Goal: Browse casually: Explore the website without a specific task or goal

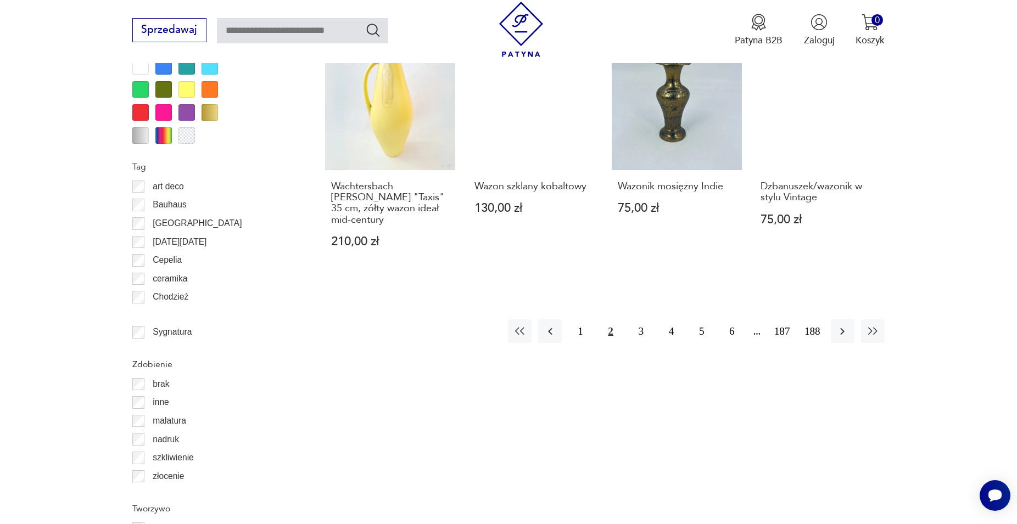
scroll to position [1261, 0]
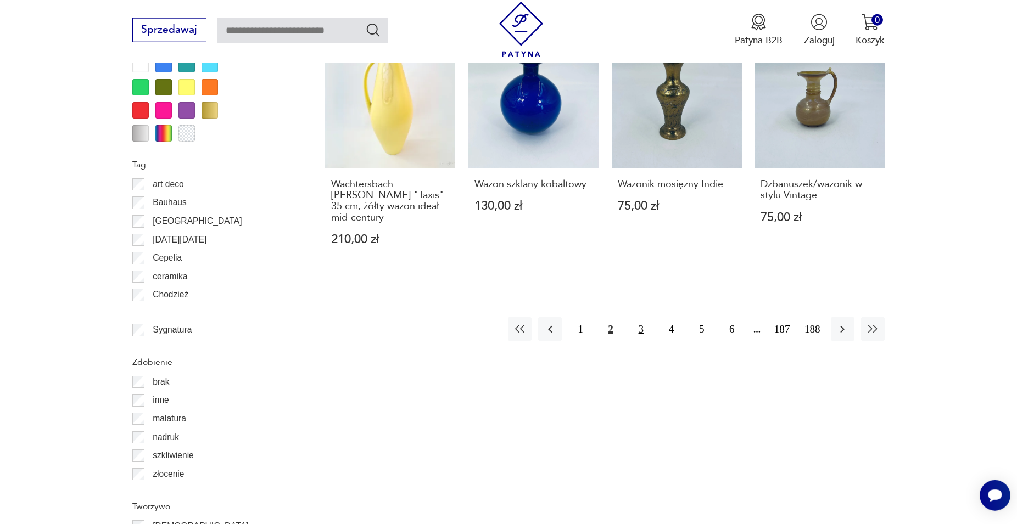
click at [638, 320] on button "3" at bounding box center [641, 329] width 24 height 24
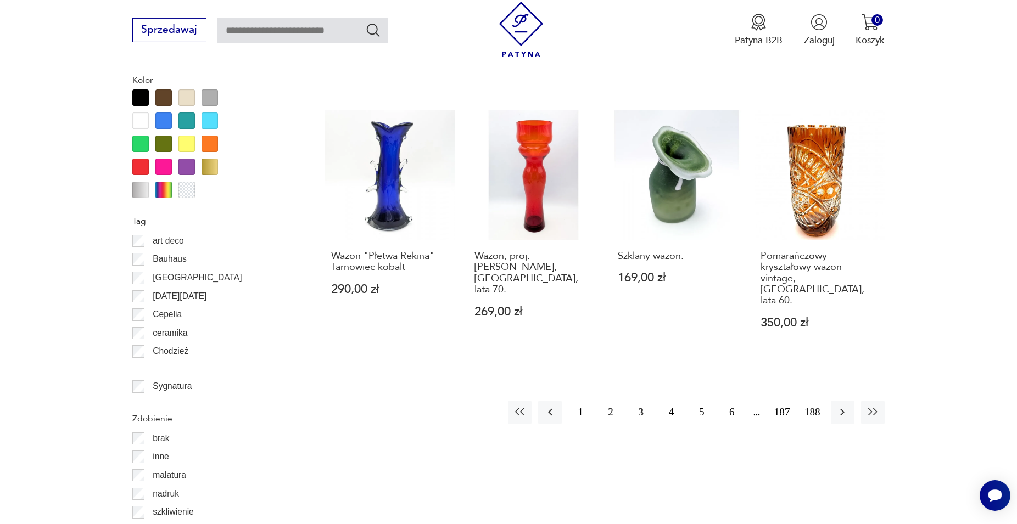
scroll to position [1205, 0]
click at [672, 400] on button "4" at bounding box center [671, 412] width 24 height 24
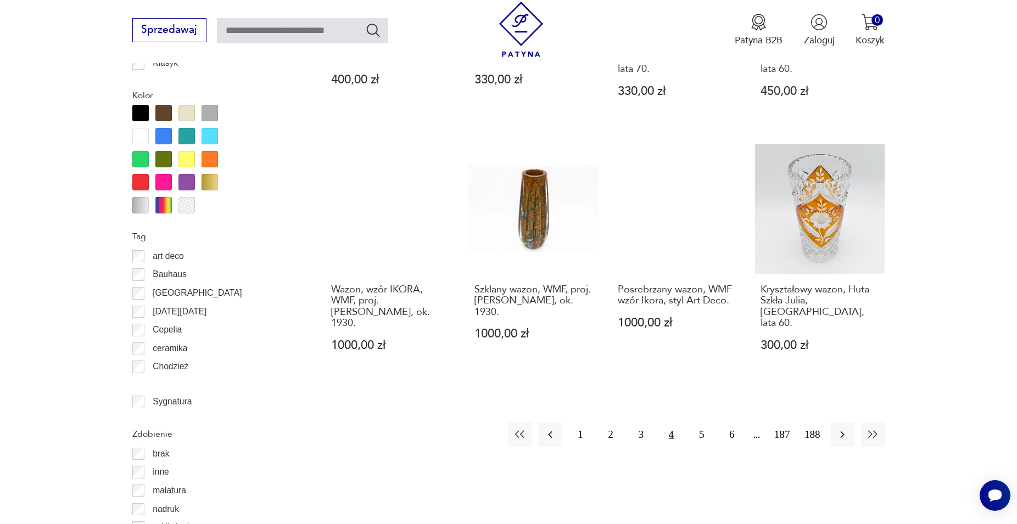
scroll to position [1205, 0]
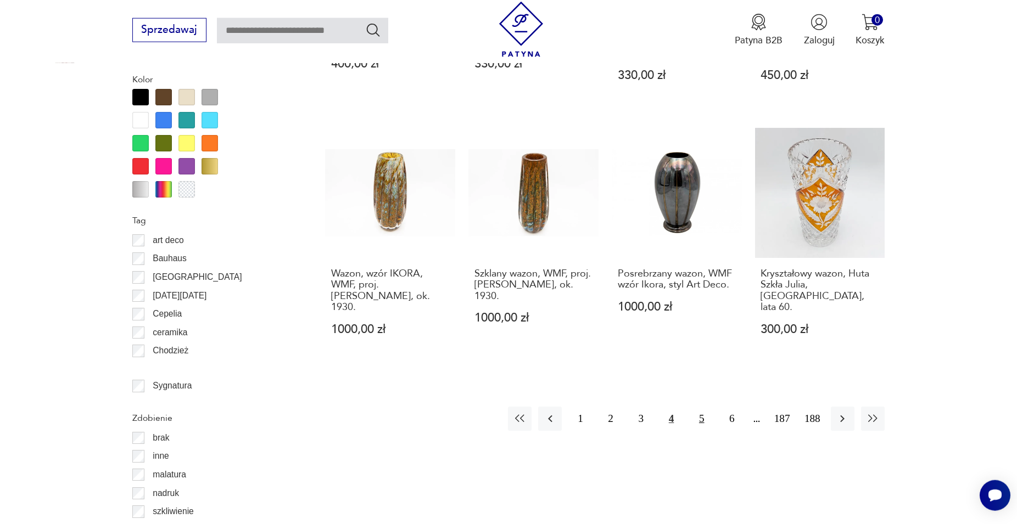
click at [702, 407] on button "5" at bounding box center [701, 419] width 24 height 24
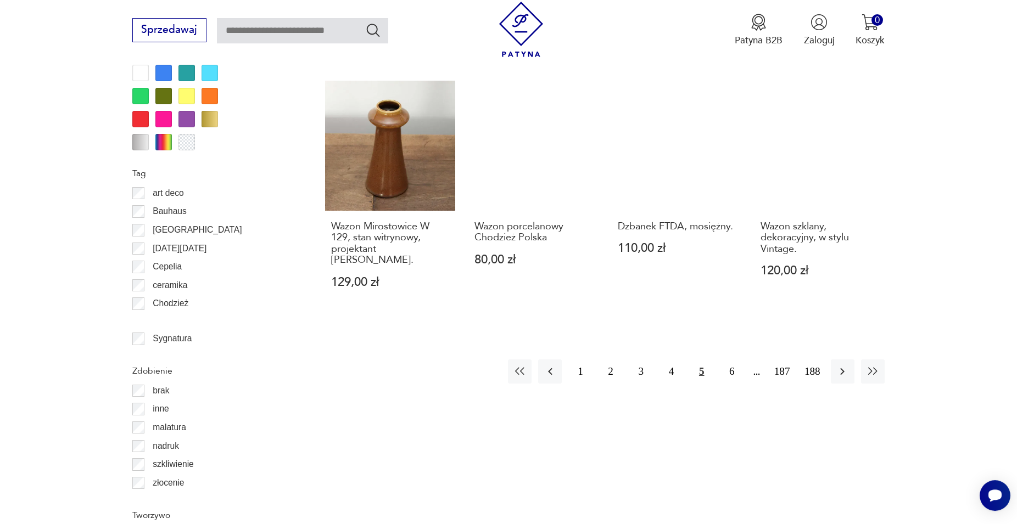
scroll to position [1261, 0]
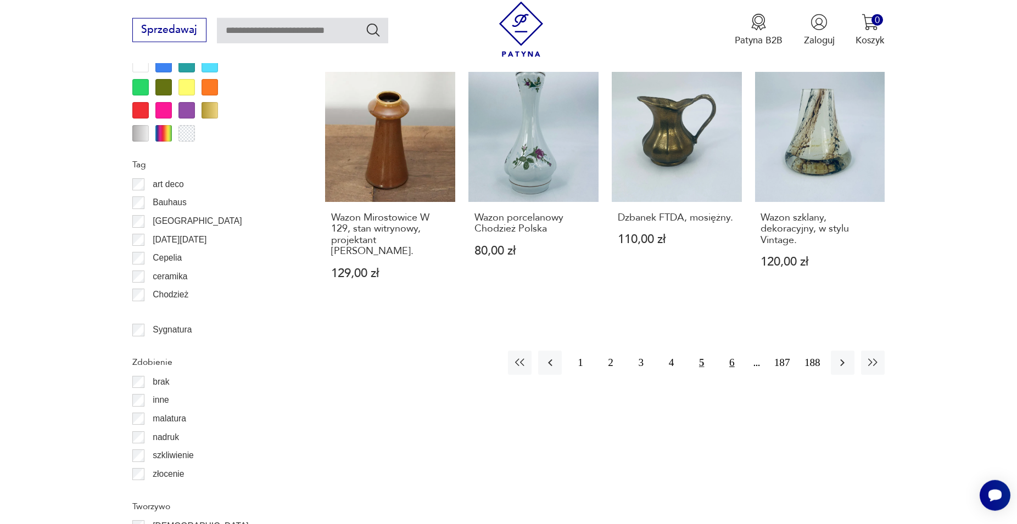
click at [730, 351] on button "6" at bounding box center [732, 363] width 24 height 24
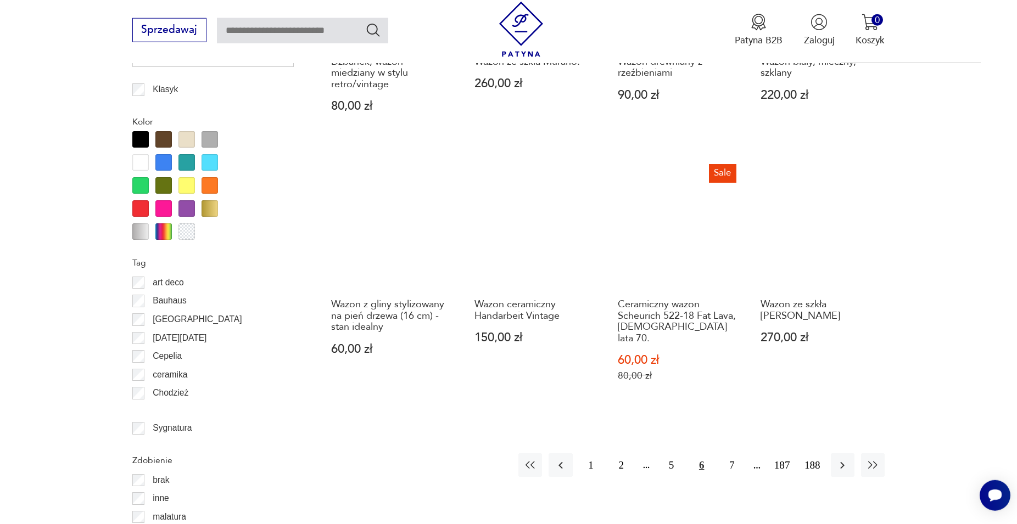
scroll to position [1205, 0]
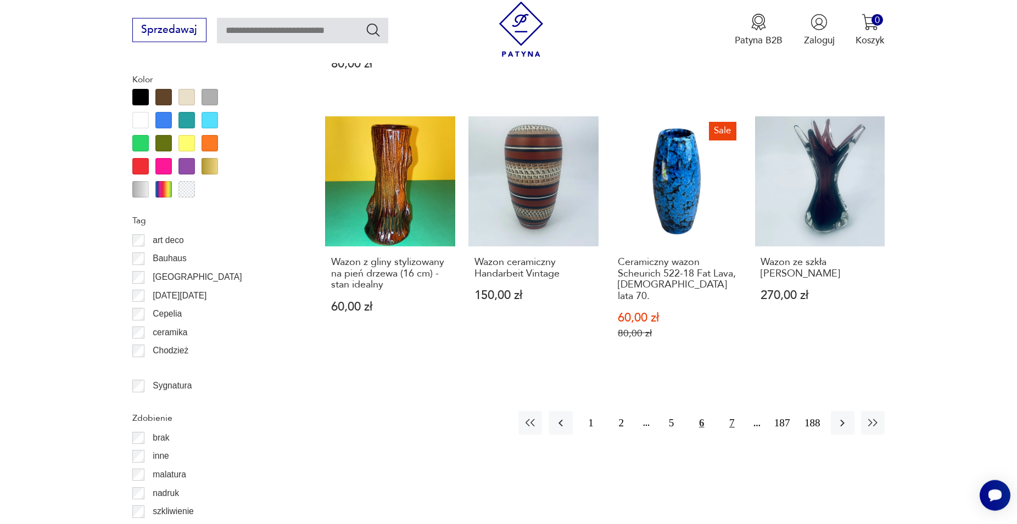
click at [732, 411] on button "7" at bounding box center [732, 423] width 24 height 24
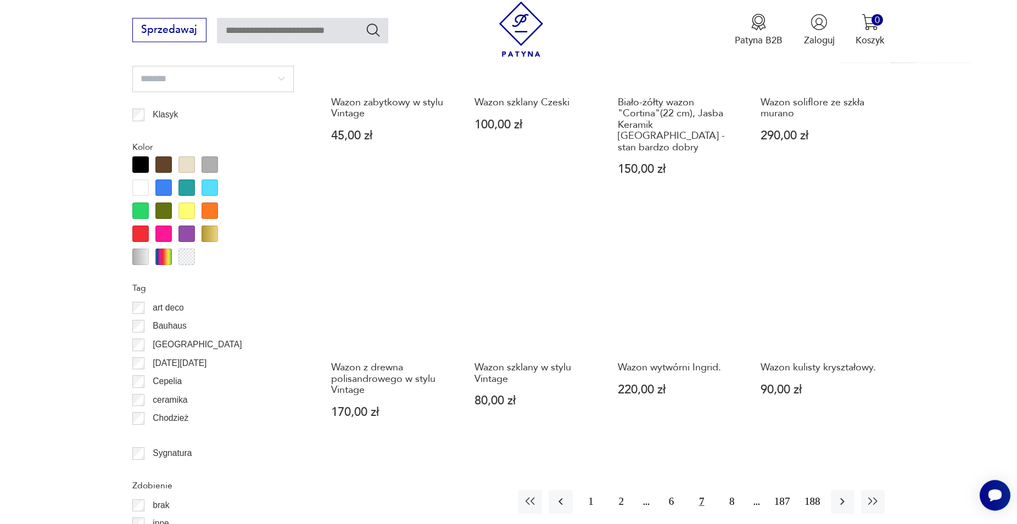
scroll to position [1205, 0]
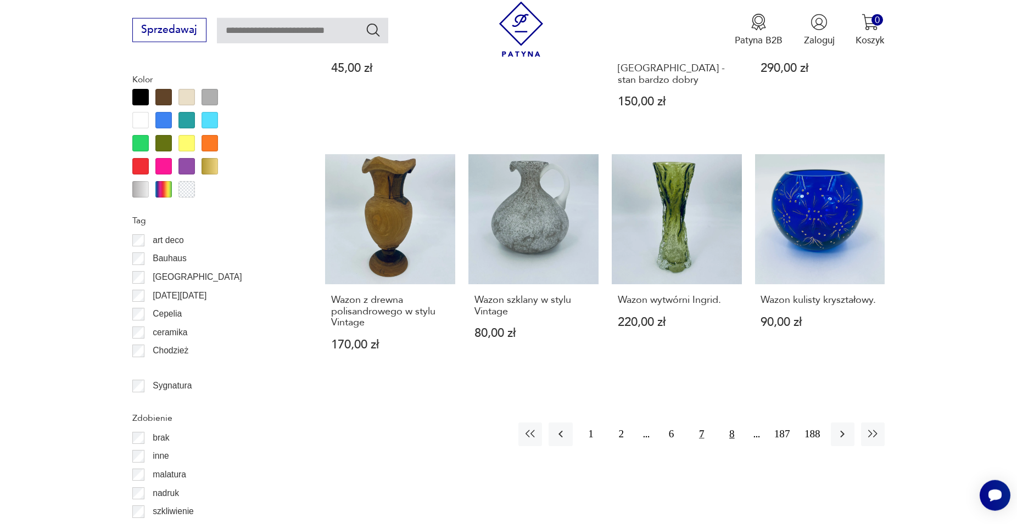
click at [730, 423] on button "8" at bounding box center [732, 435] width 24 height 24
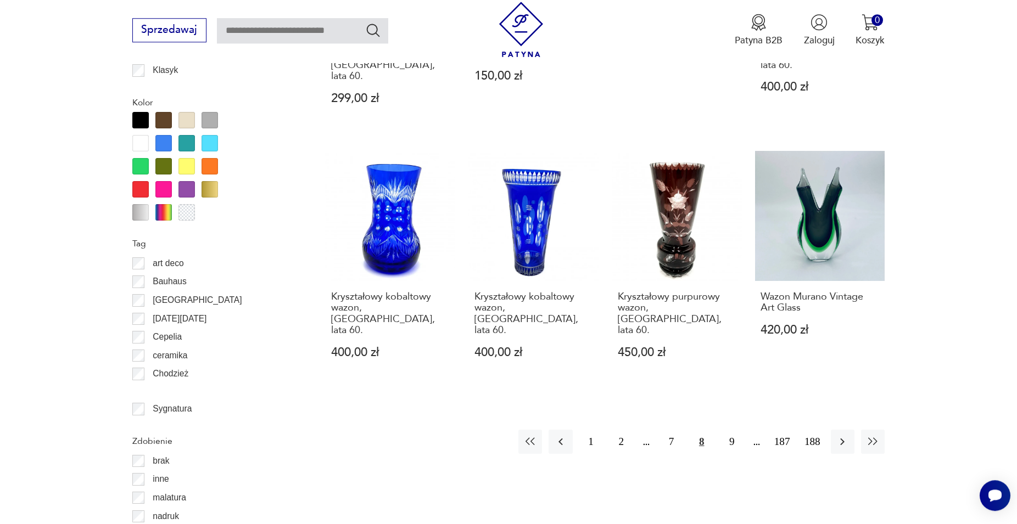
scroll to position [1261, 0]
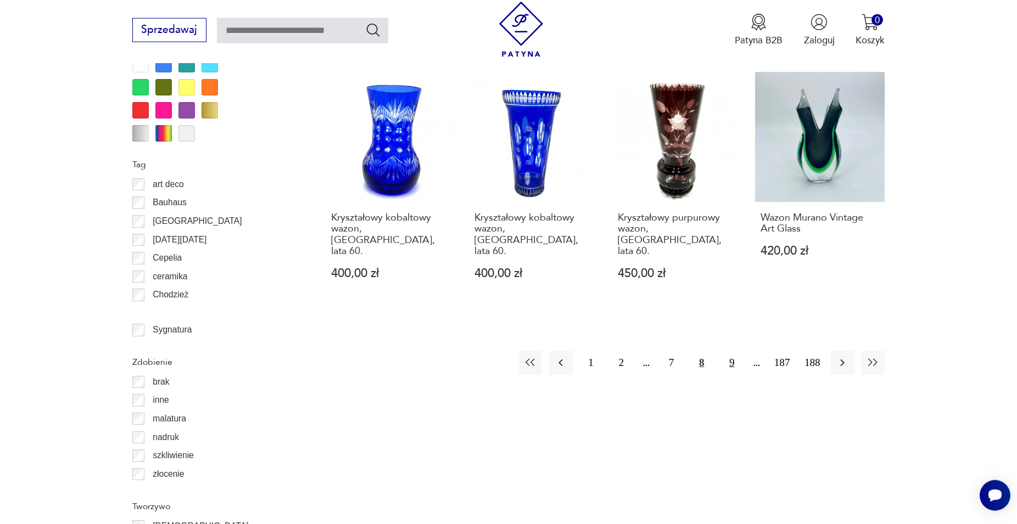
click at [732, 351] on button "9" at bounding box center [732, 363] width 24 height 24
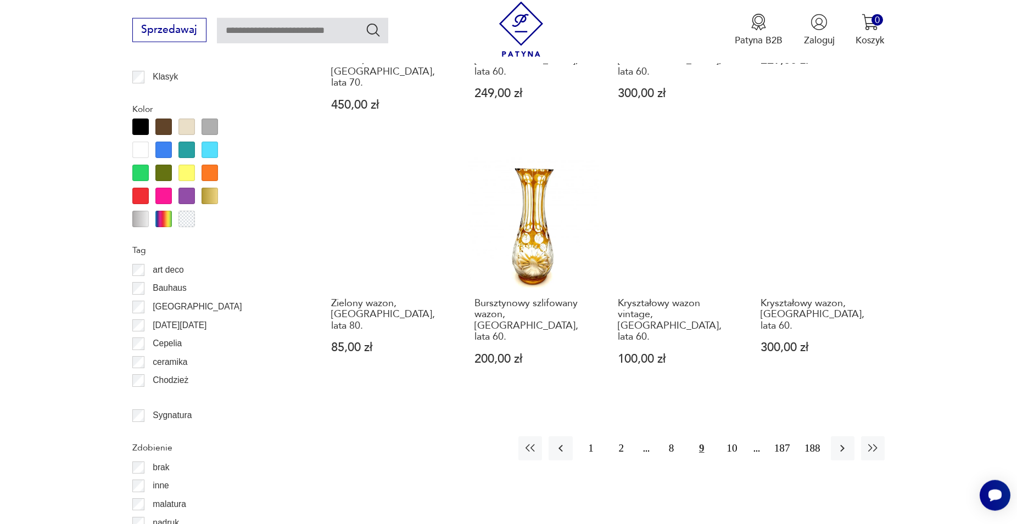
scroll to position [1261, 0]
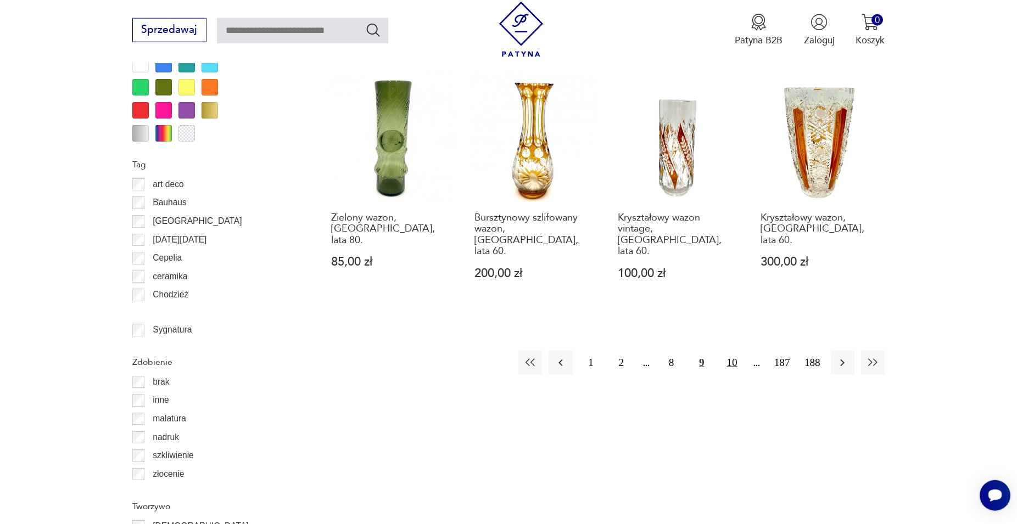
click at [734, 351] on button "10" at bounding box center [732, 363] width 24 height 24
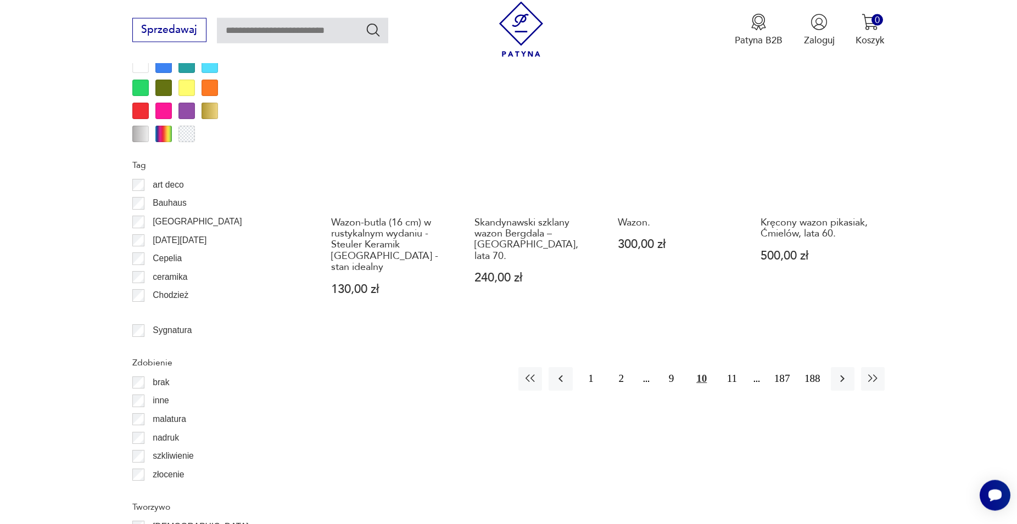
scroll to position [1261, 0]
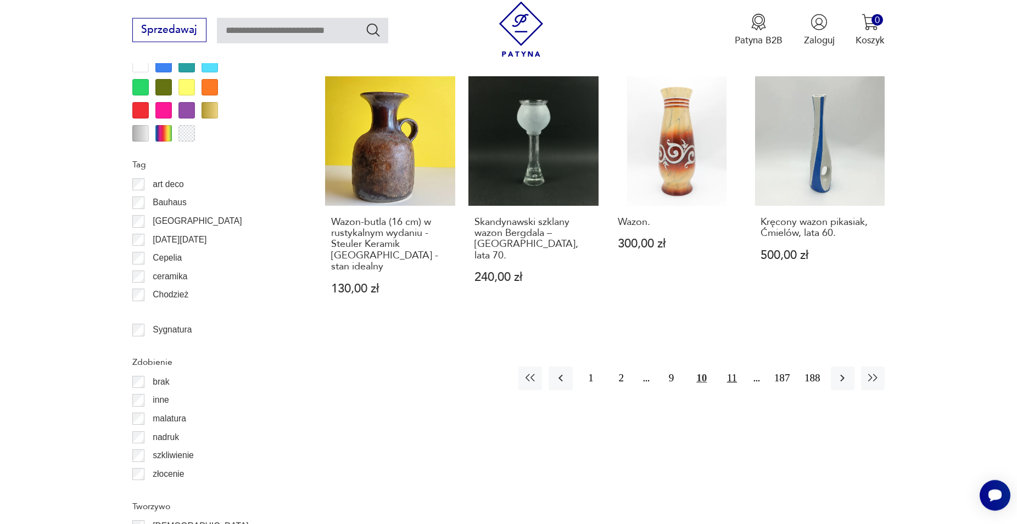
click at [729, 367] on button "11" at bounding box center [732, 379] width 24 height 24
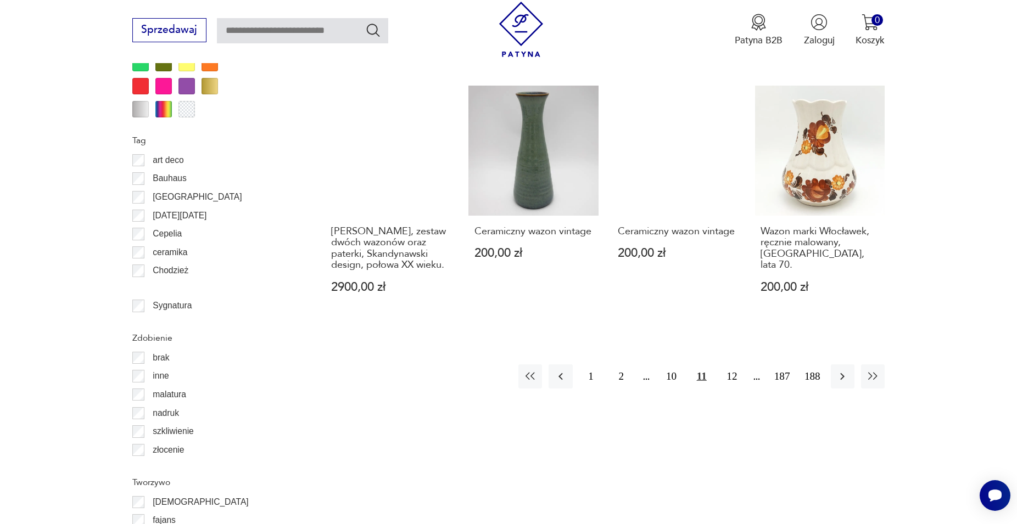
scroll to position [1317, 0]
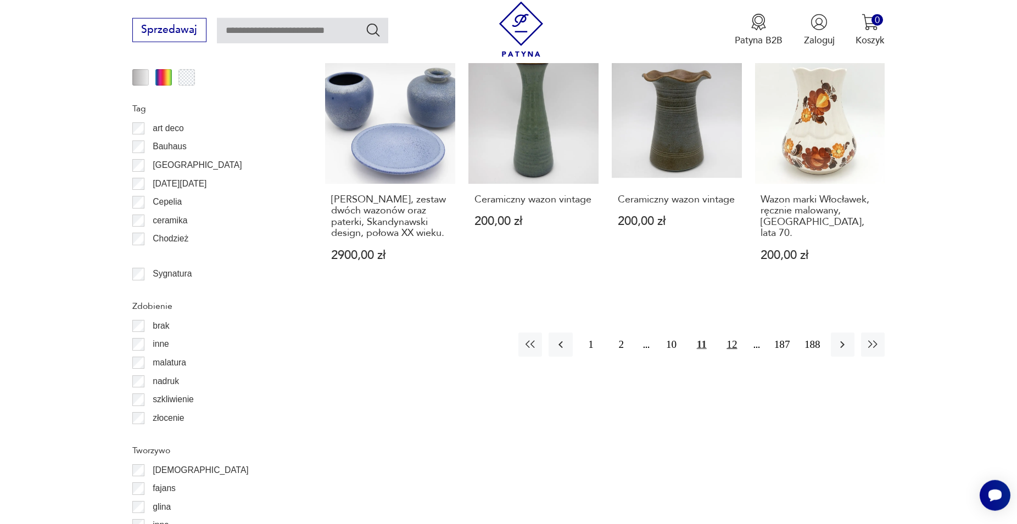
click at [733, 333] on button "12" at bounding box center [732, 345] width 24 height 24
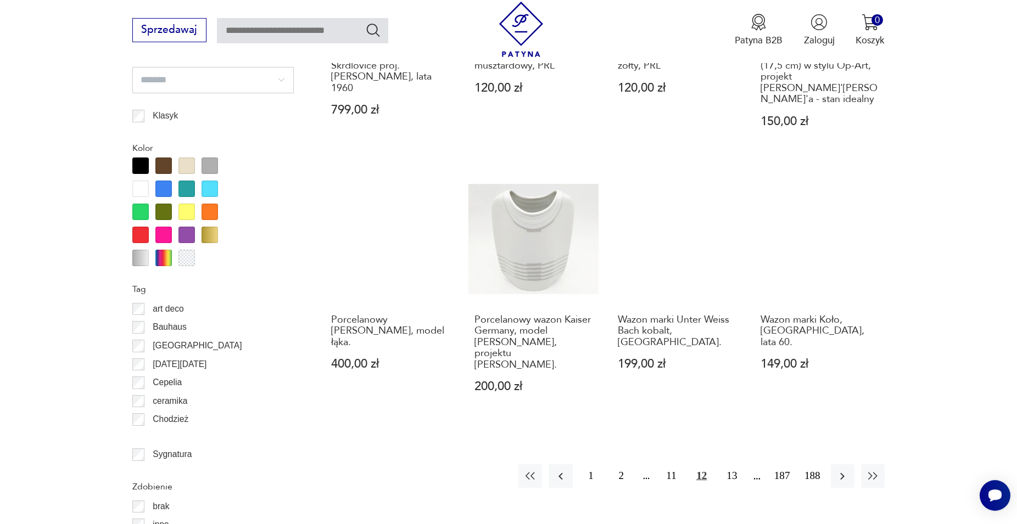
scroll to position [1205, 0]
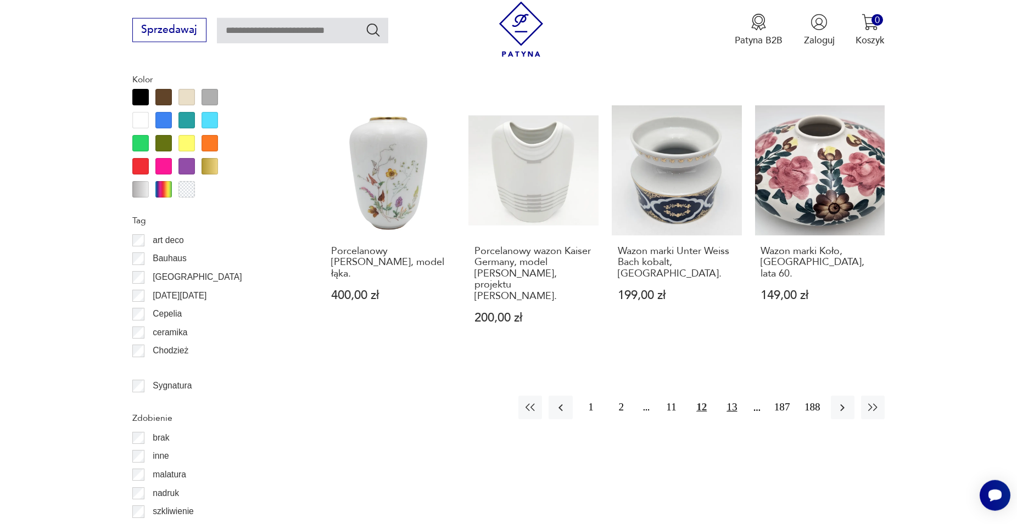
click at [735, 396] on button "13" at bounding box center [732, 408] width 24 height 24
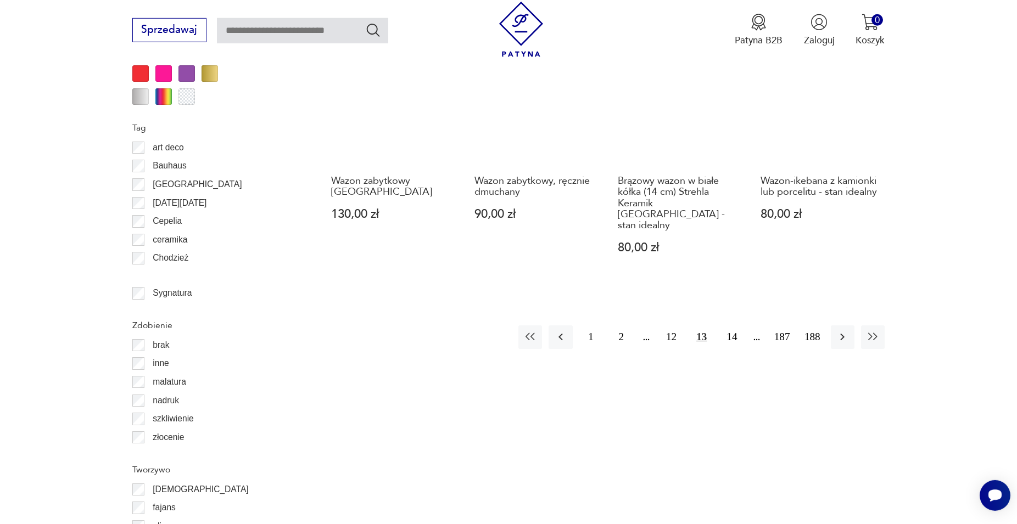
scroll to position [1317, 0]
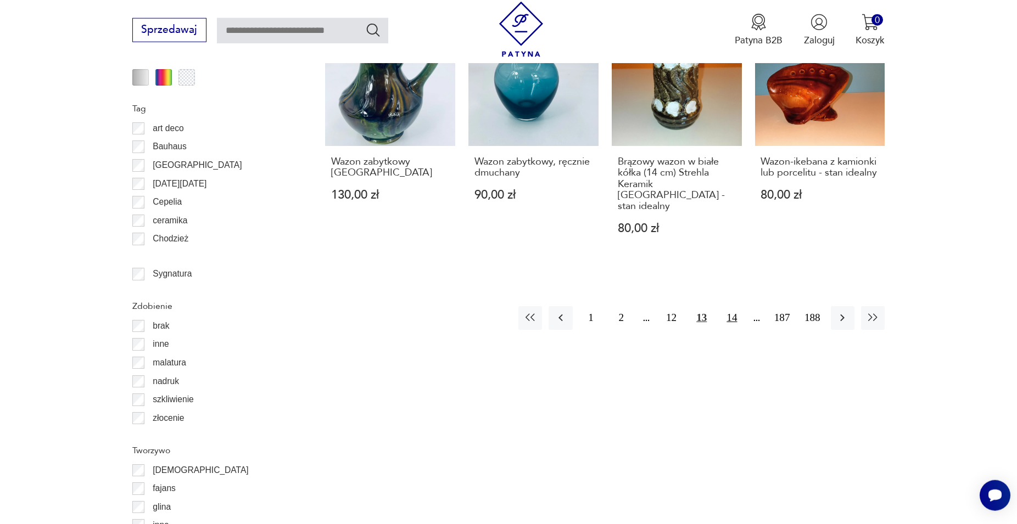
click at [733, 306] on button "14" at bounding box center [732, 318] width 24 height 24
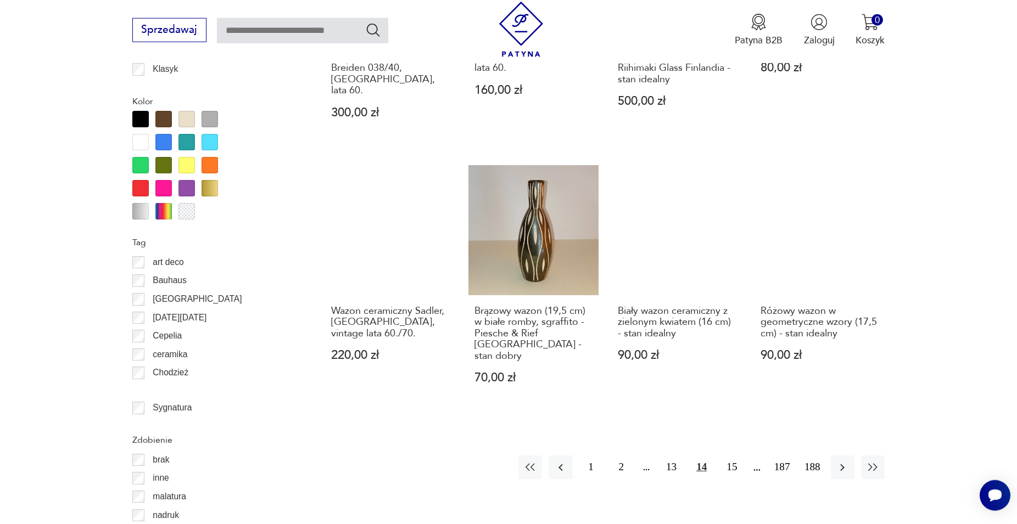
scroll to position [1205, 0]
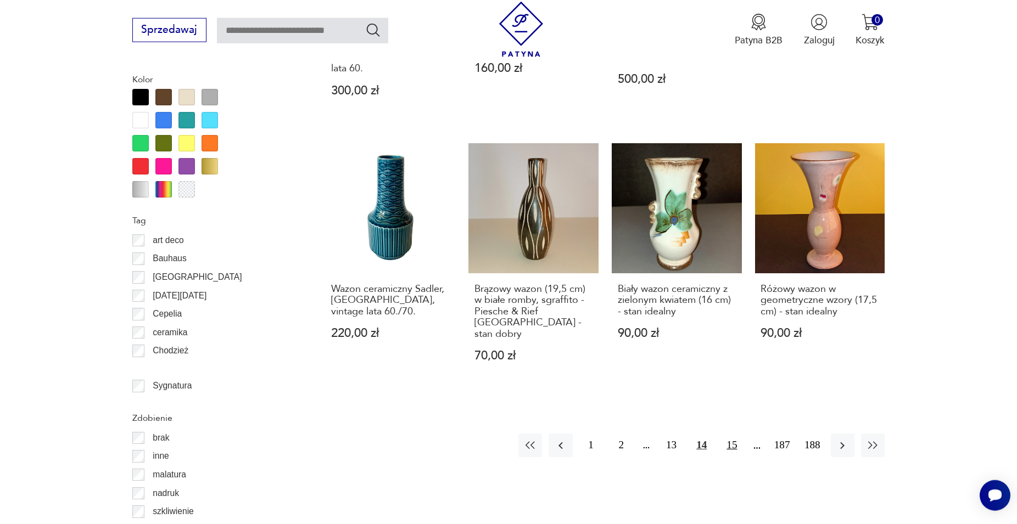
click at [730, 434] on button "15" at bounding box center [732, 446] width 24 height 24
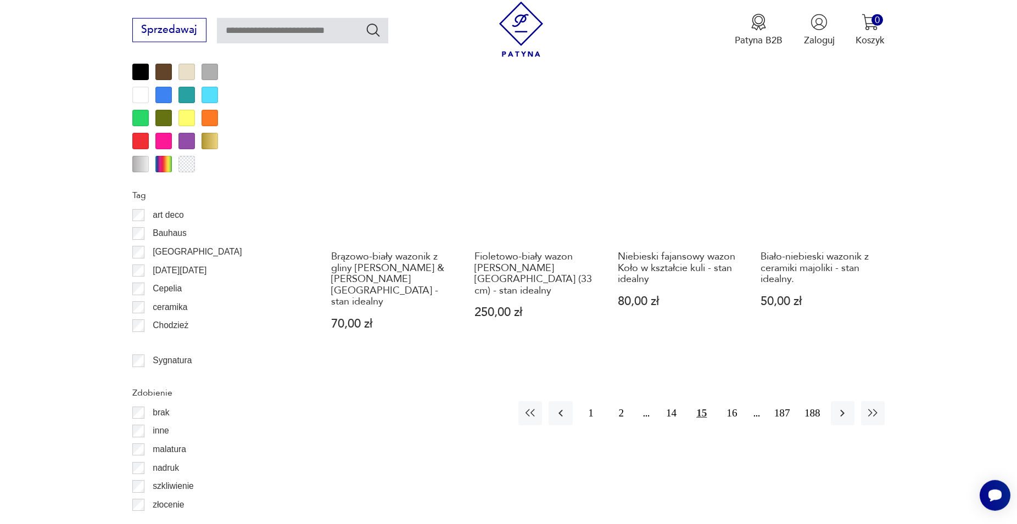
scroll to position [1261, 0]
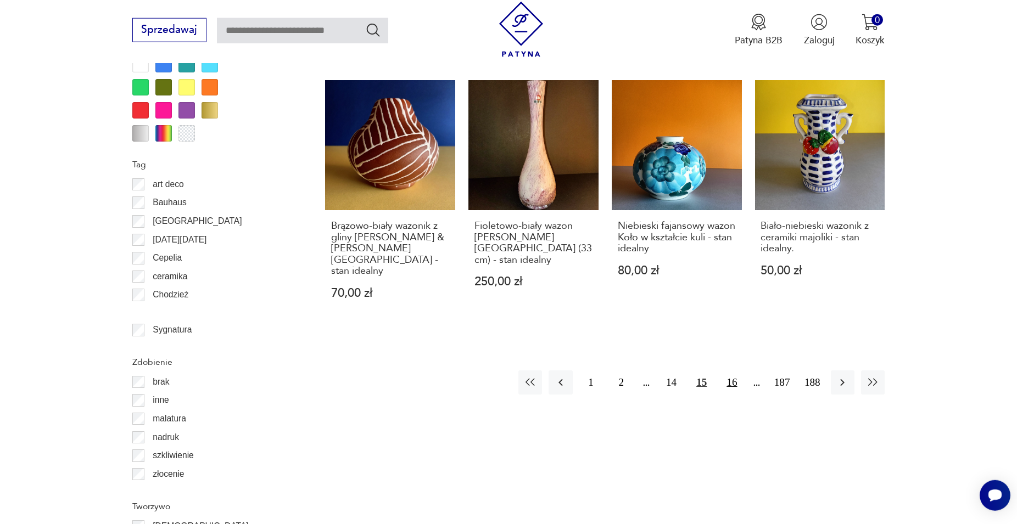
click at [733, 371] on button "16" at bounding box center [732, 383] width 24 height 24
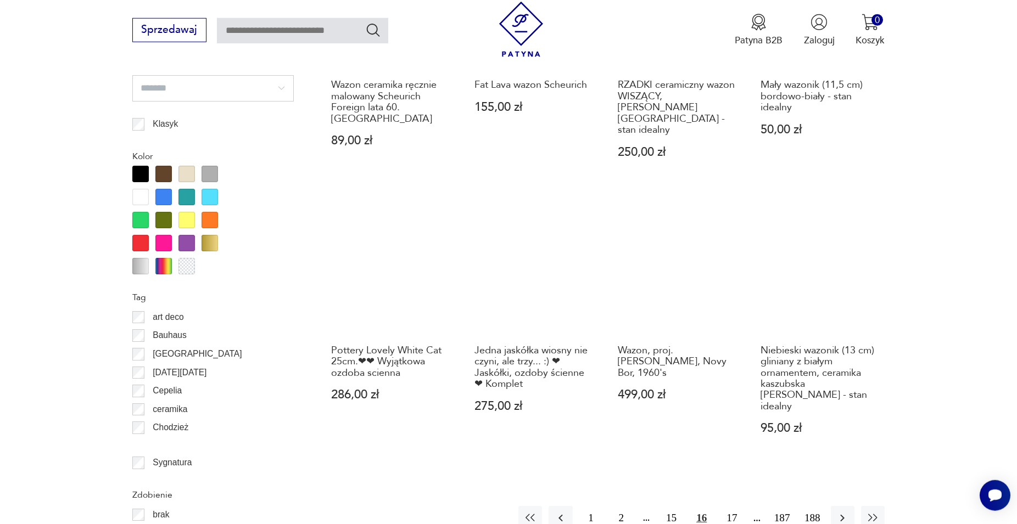
scroll to position [1261, 0]
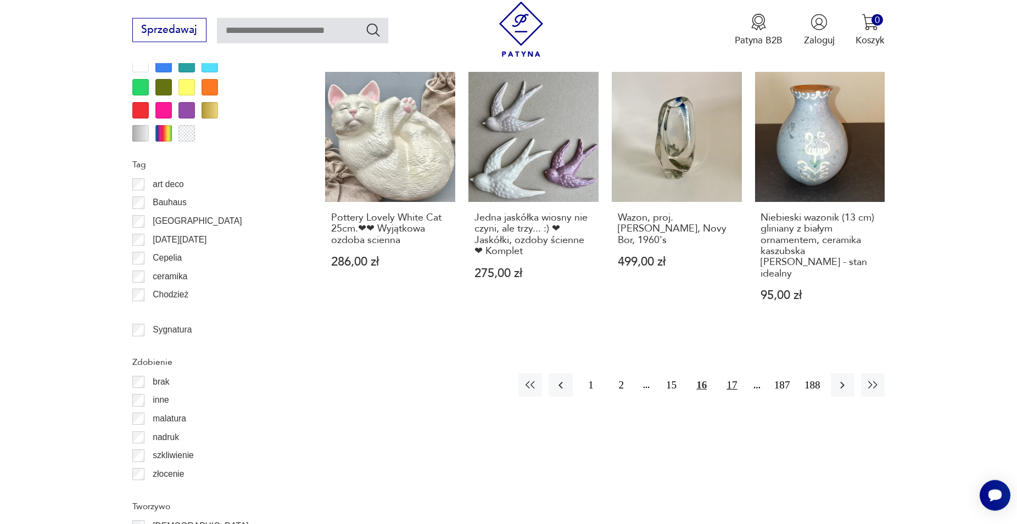
click at [731, 373] on button "17" at bounding box center [732, 385] width 24 height 24
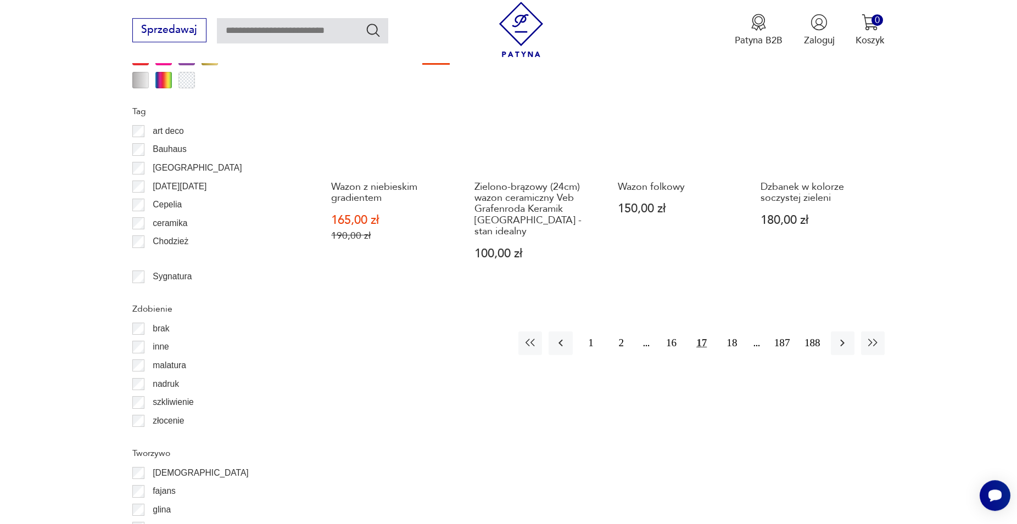
scroll to position [1317, 0]
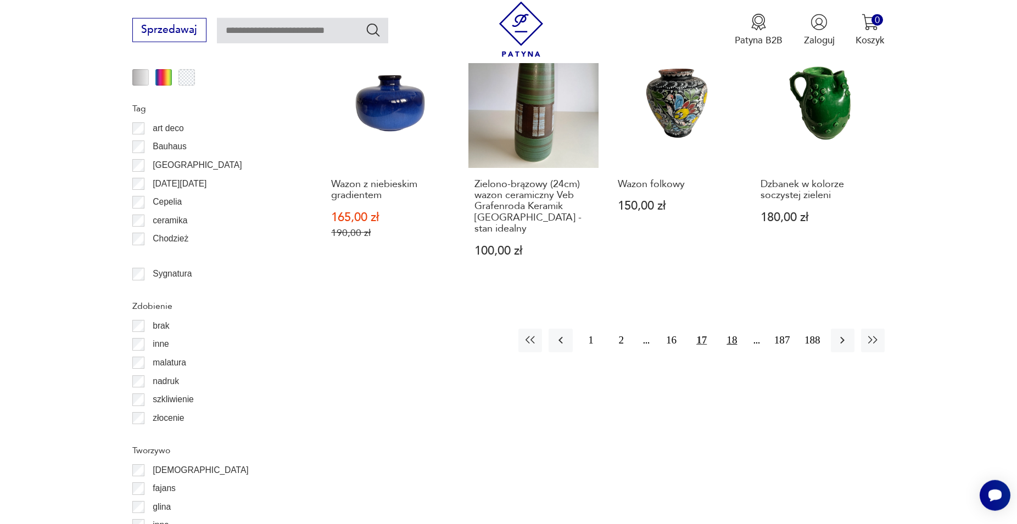
click at [732, 329] on button "18" at bounding box center [732, 341] width 24 height 24
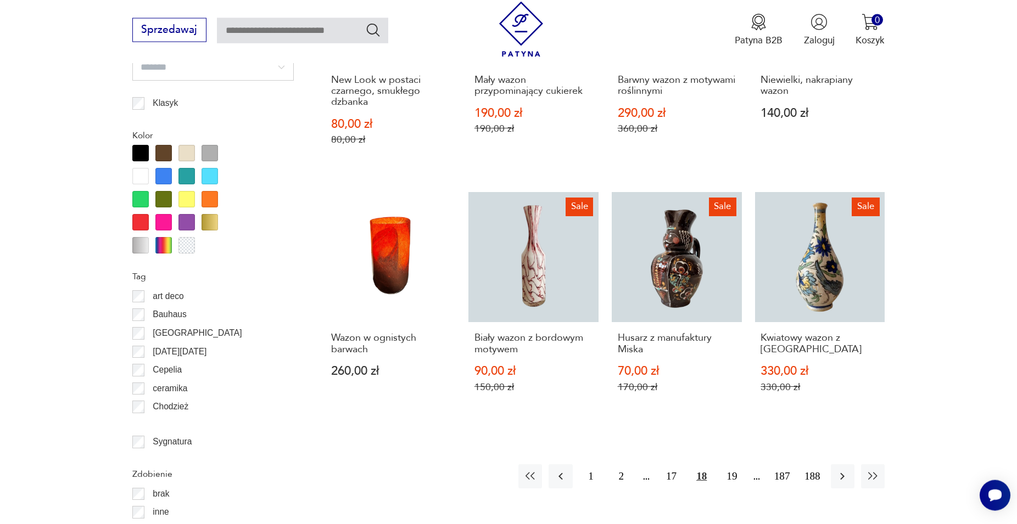
scroll to position [1261, 0]
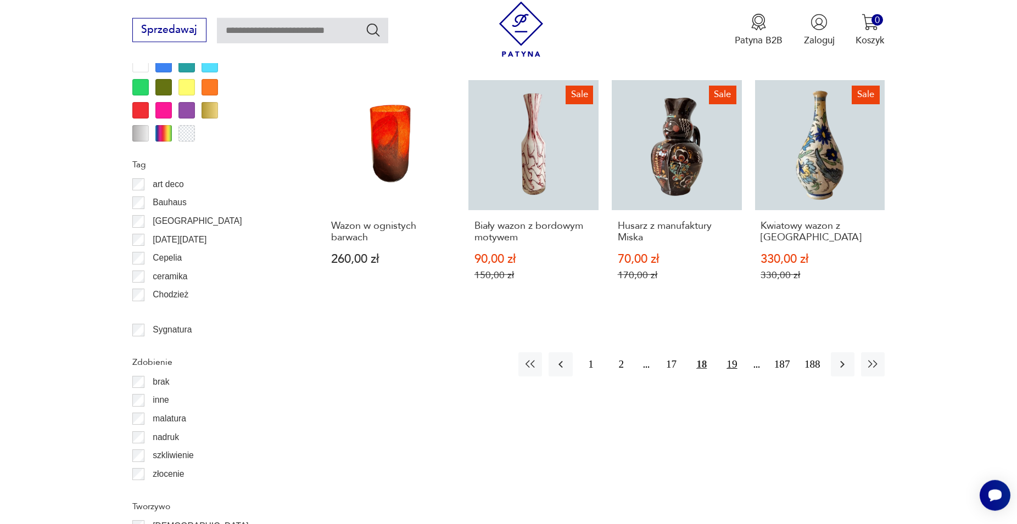
click at [733, 376] on button "19" at bounding box center [732, 364] width 24 height 24
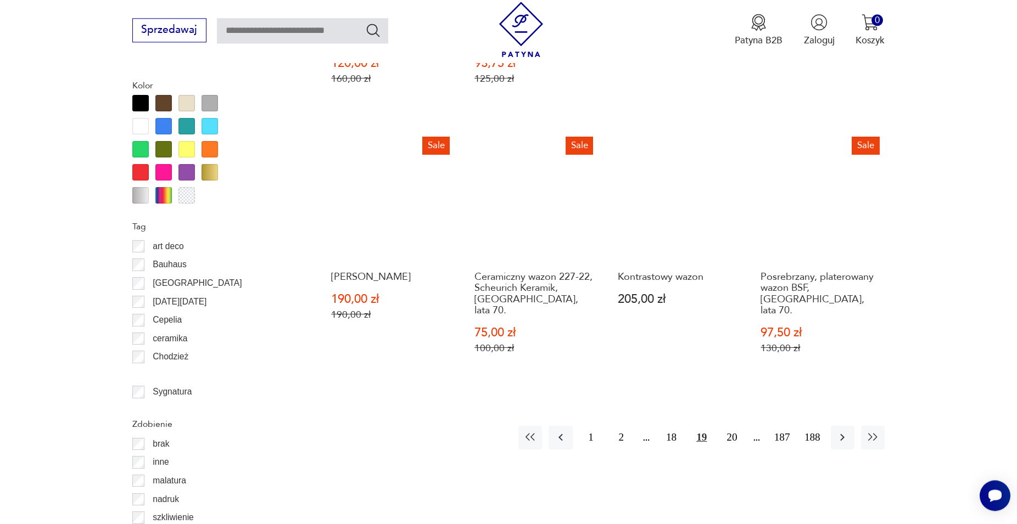
scroll to position [1261, 0]
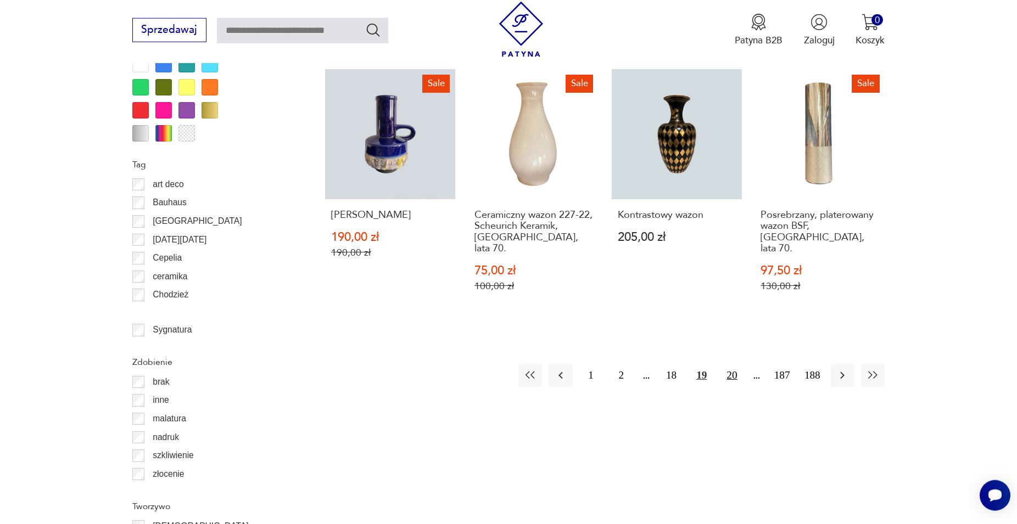
click at [734, 364] on button "20" at bounding box center [732, 376] width 24 height 24
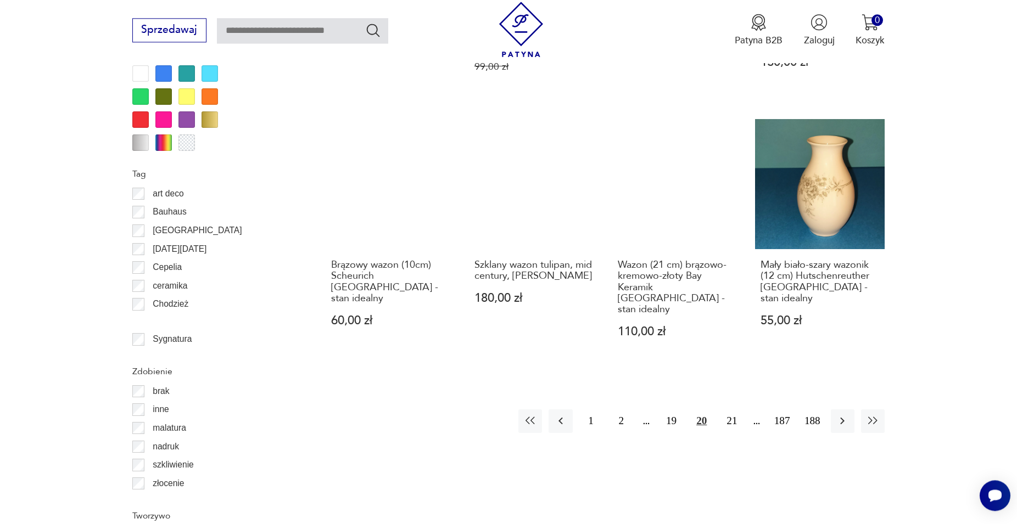
scroll to position [1261, 0]
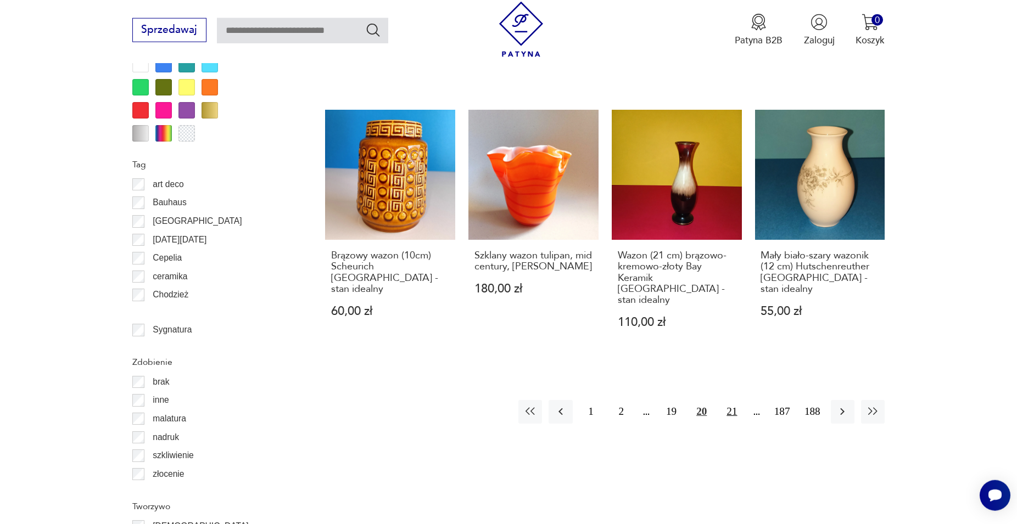
click at [731, 400] on button "21" at bounding box center [732, 412] width 24 height 24
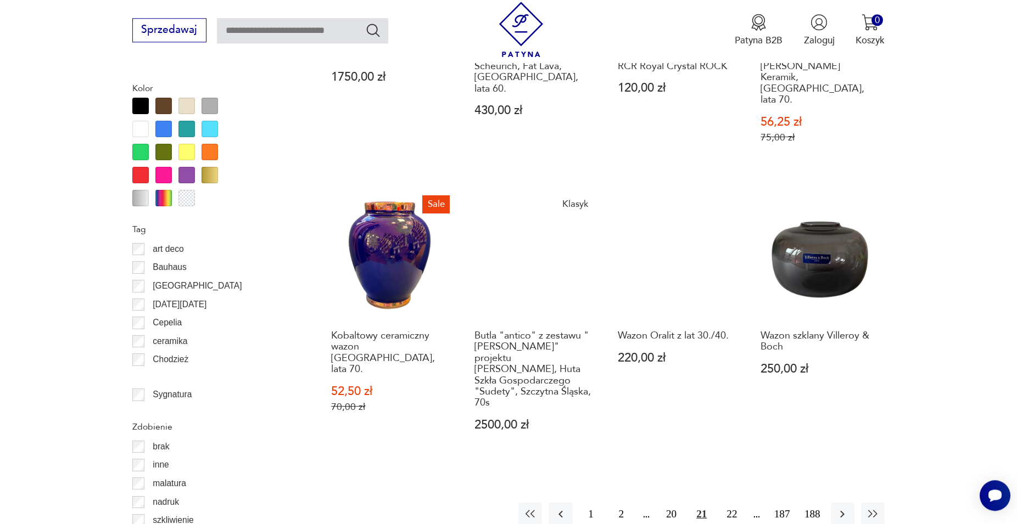
scroll to position [1205, 0]
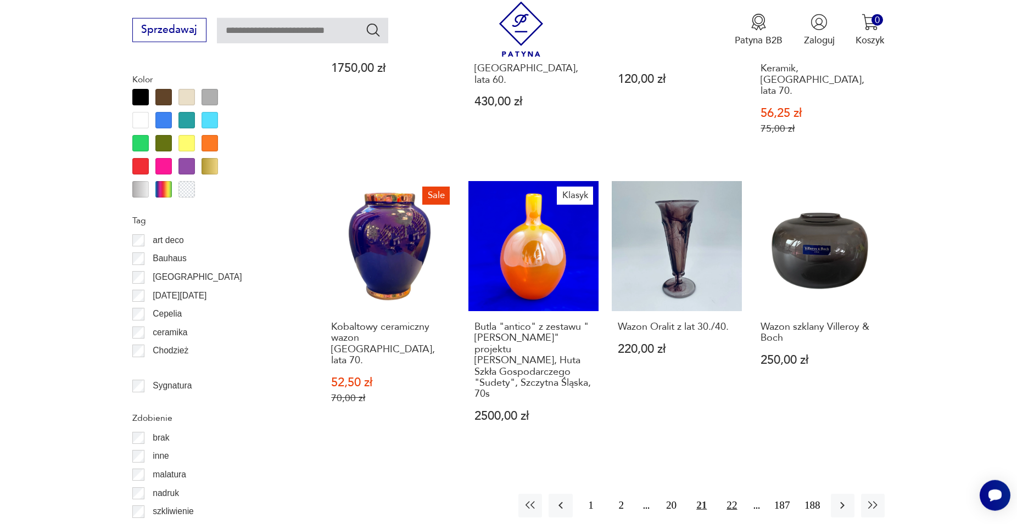
click at [734, 494] on button "22" at bounding box center [732, 506] width 24 height 24
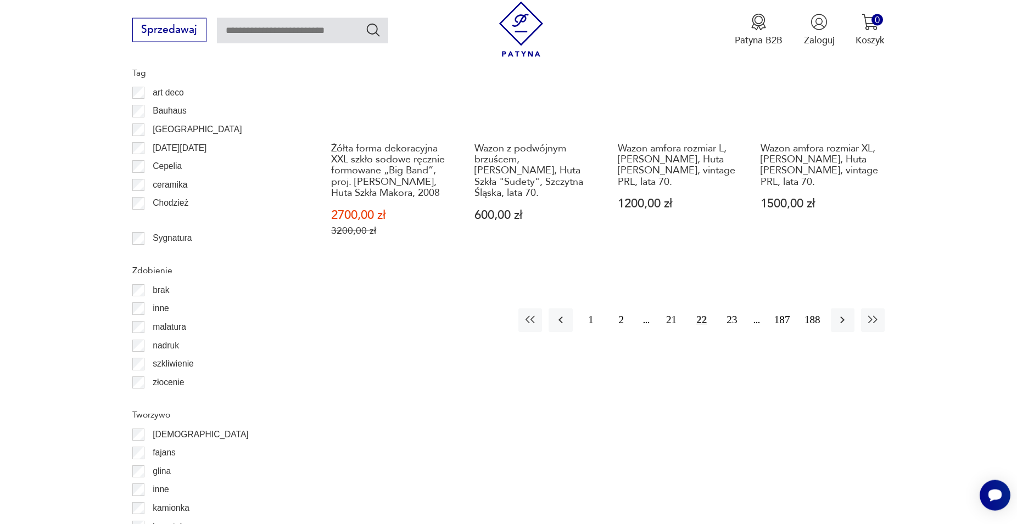
scroll to position [1373, 0]
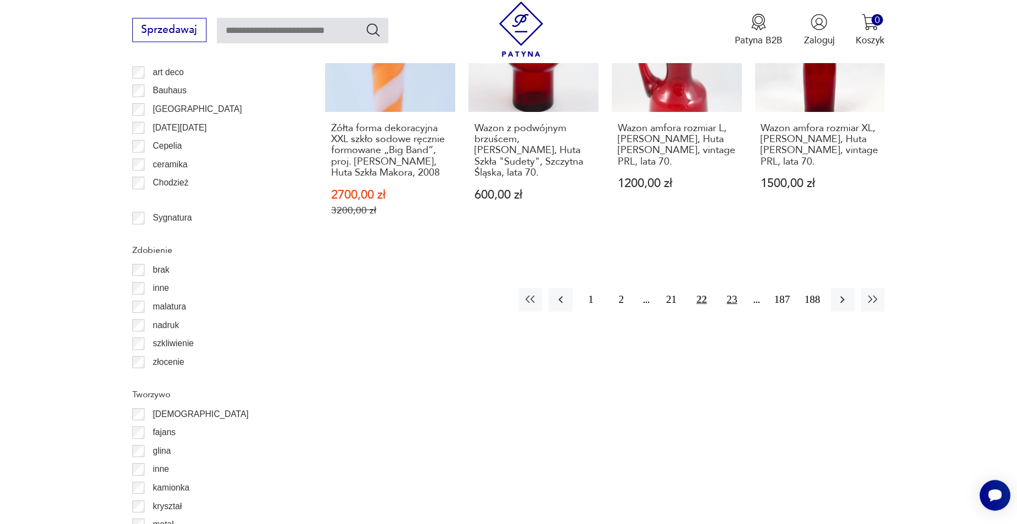
click at [732, 305] on button "23" at bounding box center [732, 300] width 24 height 24
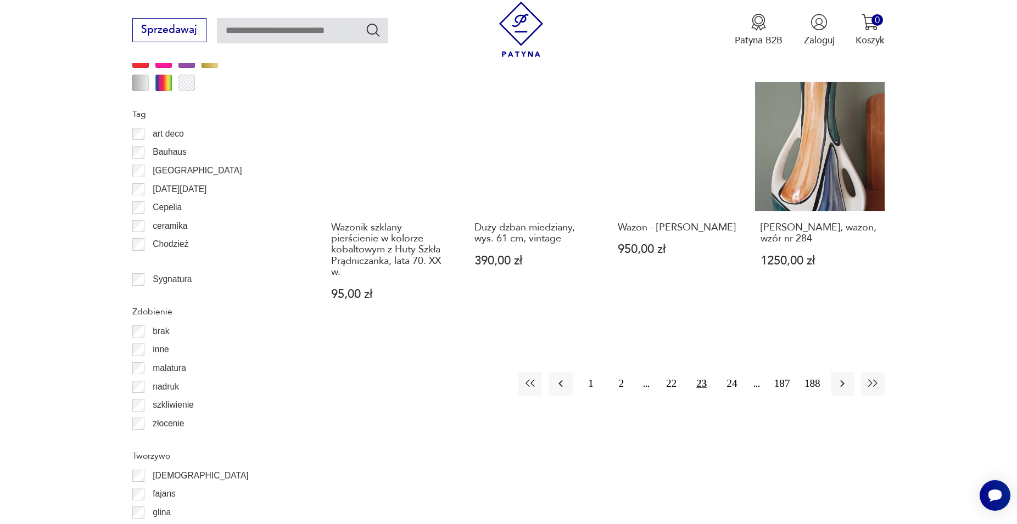
scroll to position [1317, 0]
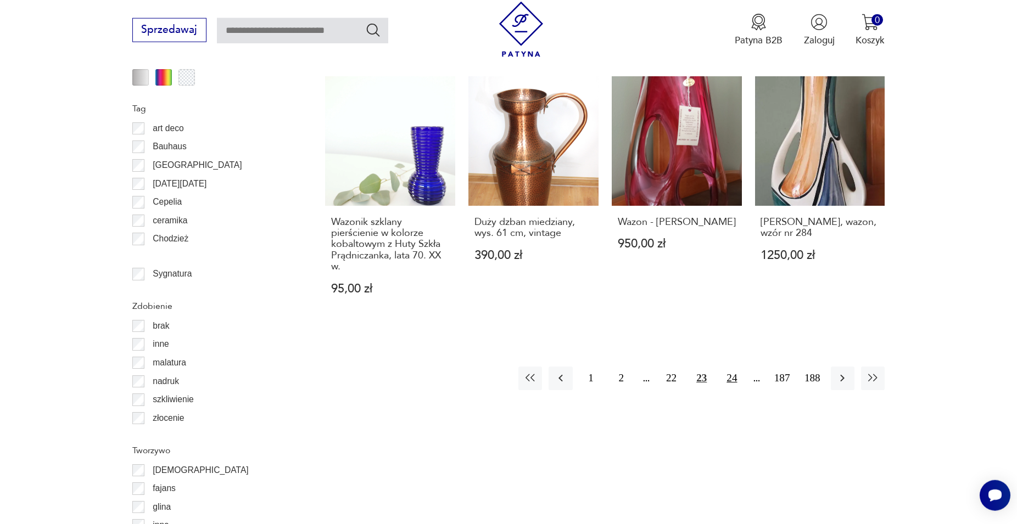
click at [731, 367] on button "24" at bounding box center [732, 379] width 24 height 24
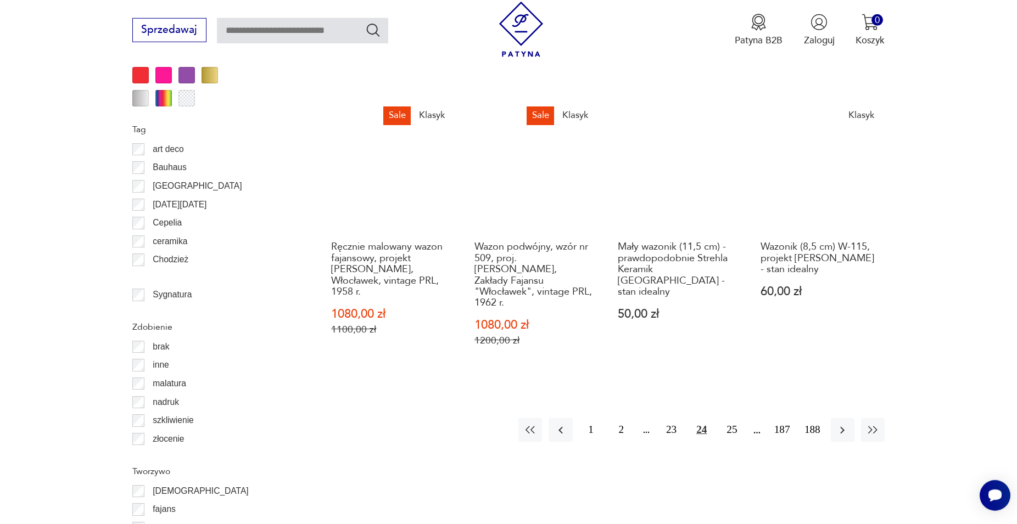
scroll to position [1317, 0]
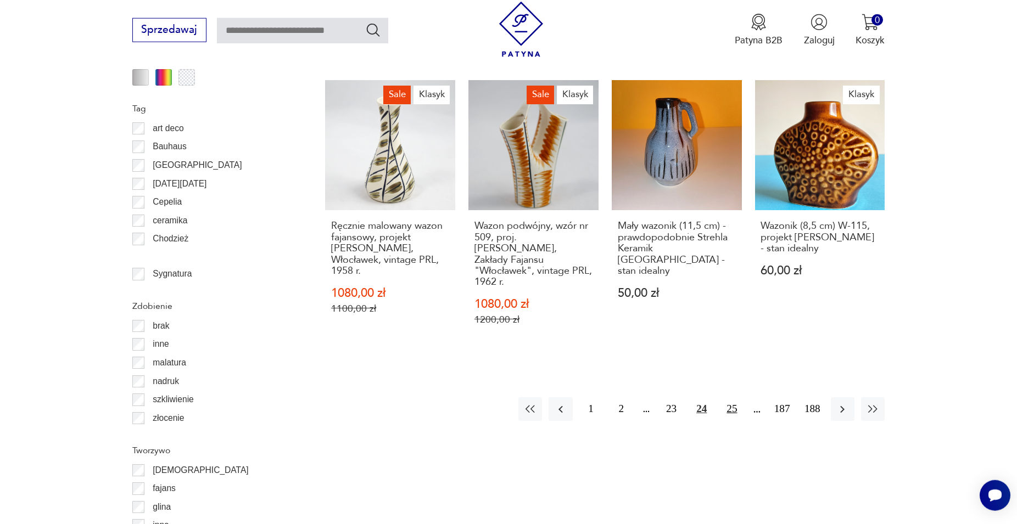
click at [729, 397] on button "25" at bounding box center [732, 409] width 24 height 24
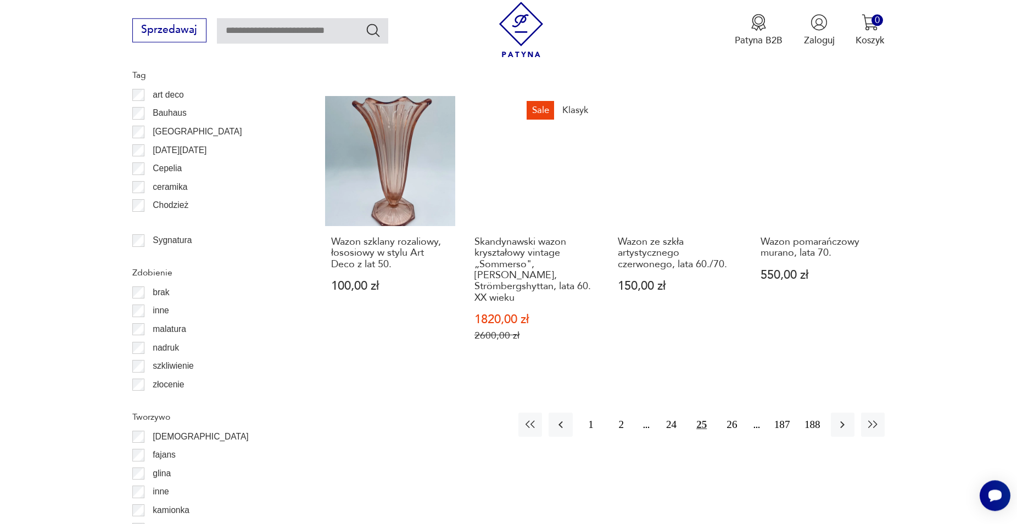
scroll to position [1373, 0]
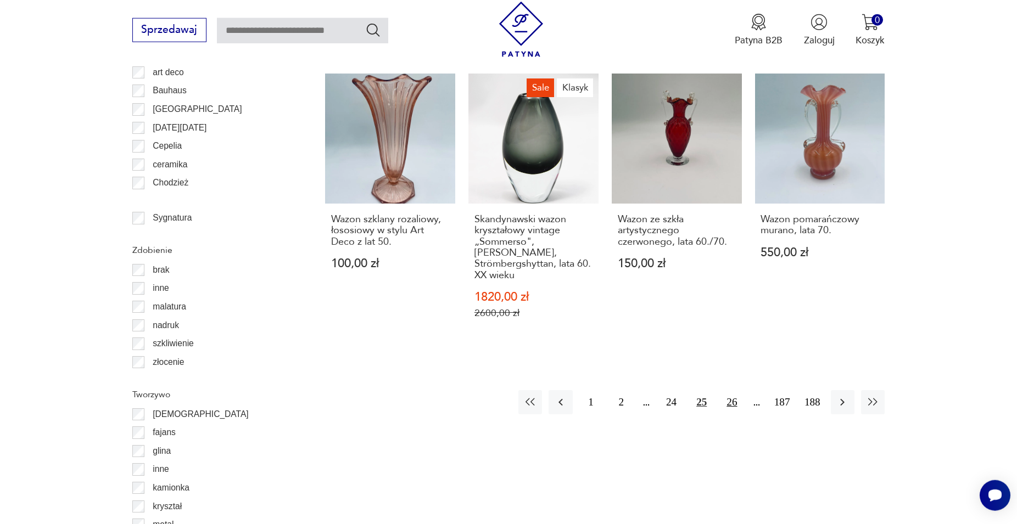
click at [731, 392] on button "26" at bounding box center [732, 402] width 24 height 24
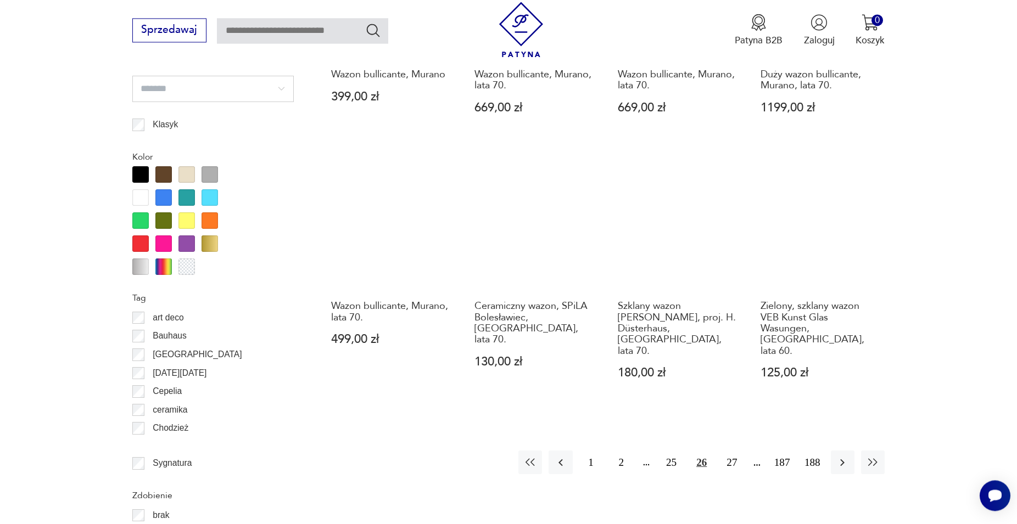
scroll to position [1205, 0]
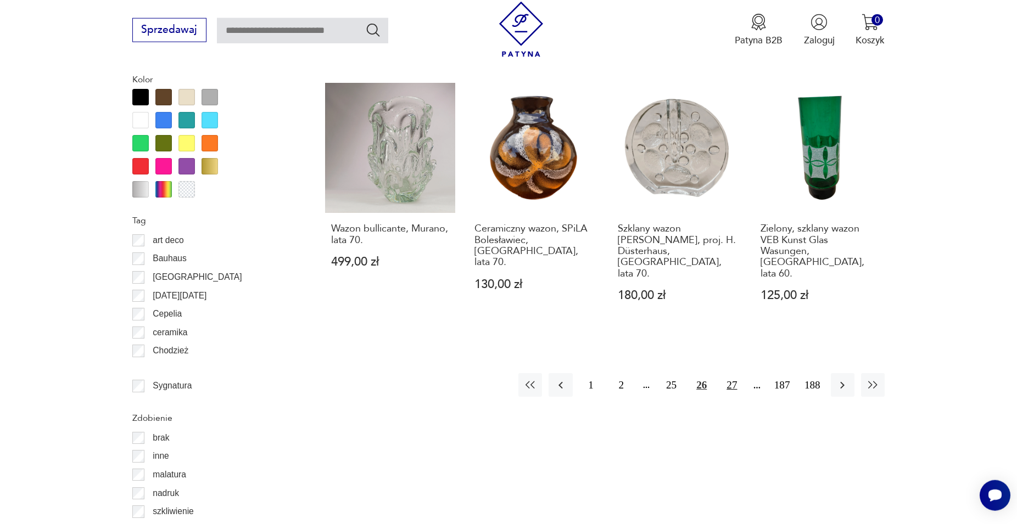
click at [732, 377] on button "27" at bounding box center [732, 385] width 24 height 24
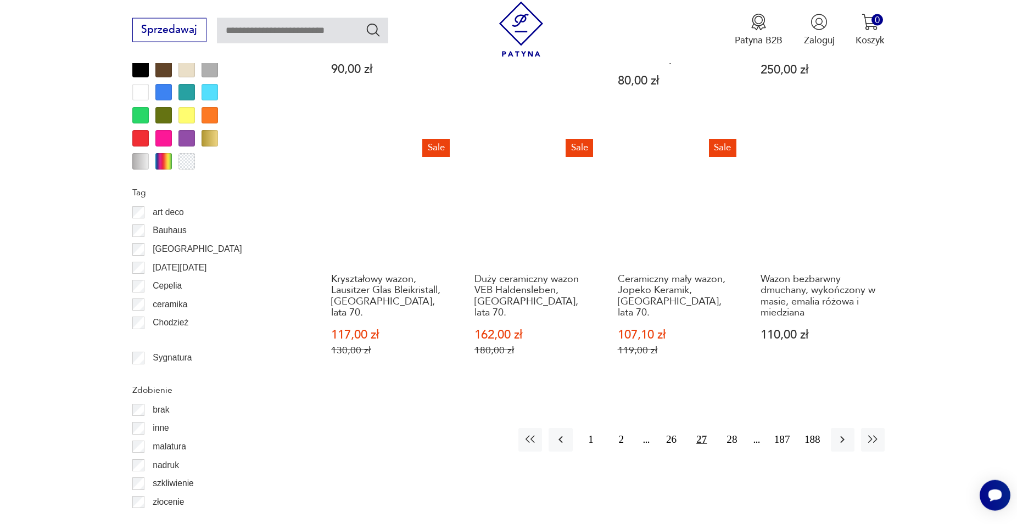
scroll to position [1317, 0]
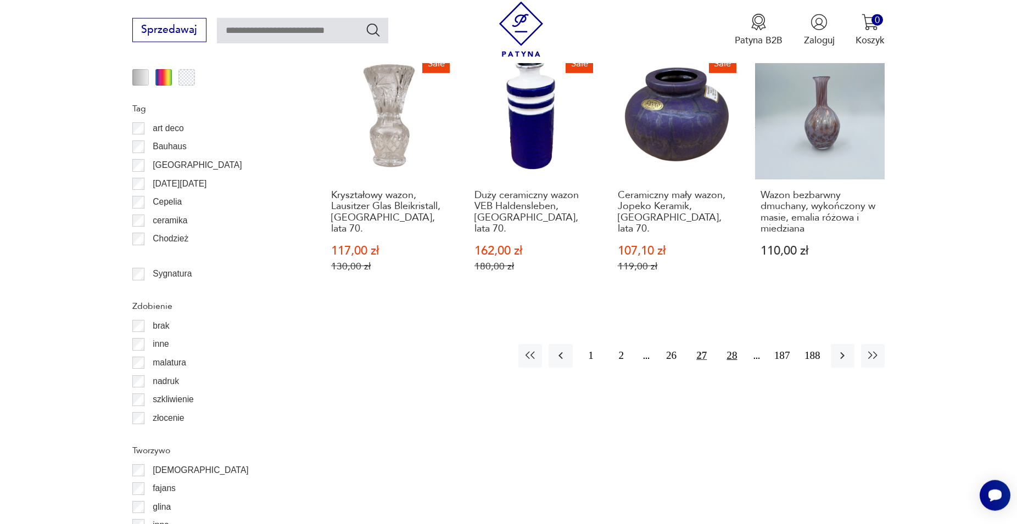
click at [733, 344] on button "28" at bounding box center [732, 356] width 24 height 24
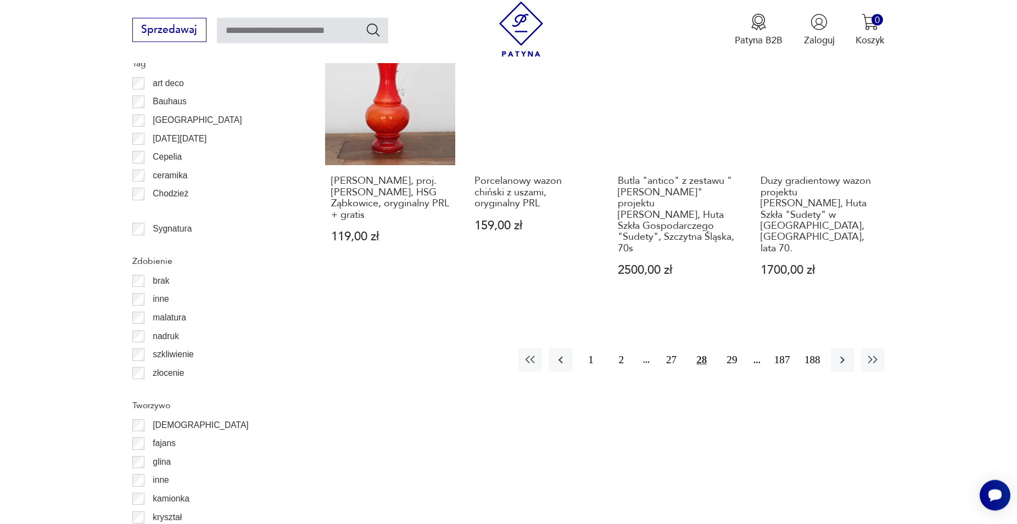
scroll to position [1373, 0]
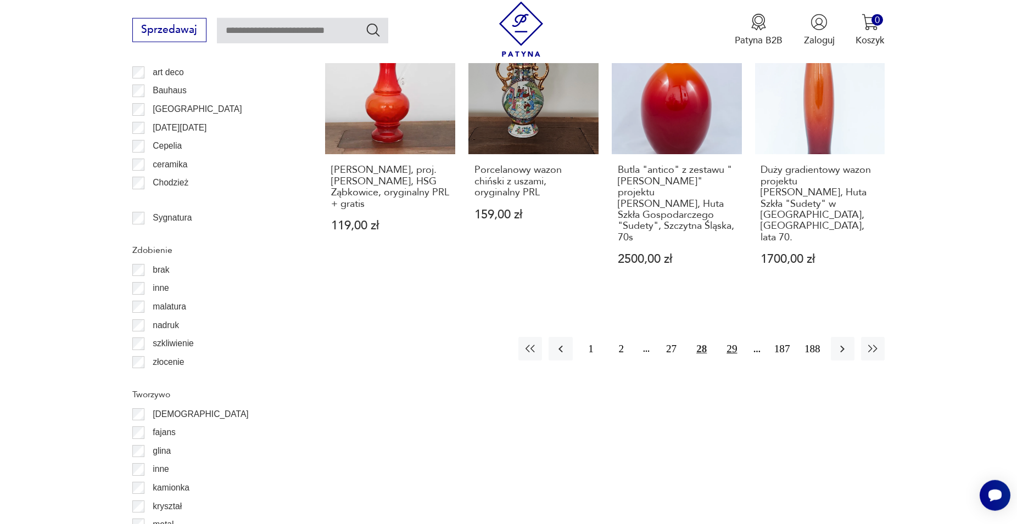
click at [735, 337] on button "29" at bounding box center [732, 349] width 24 height 24
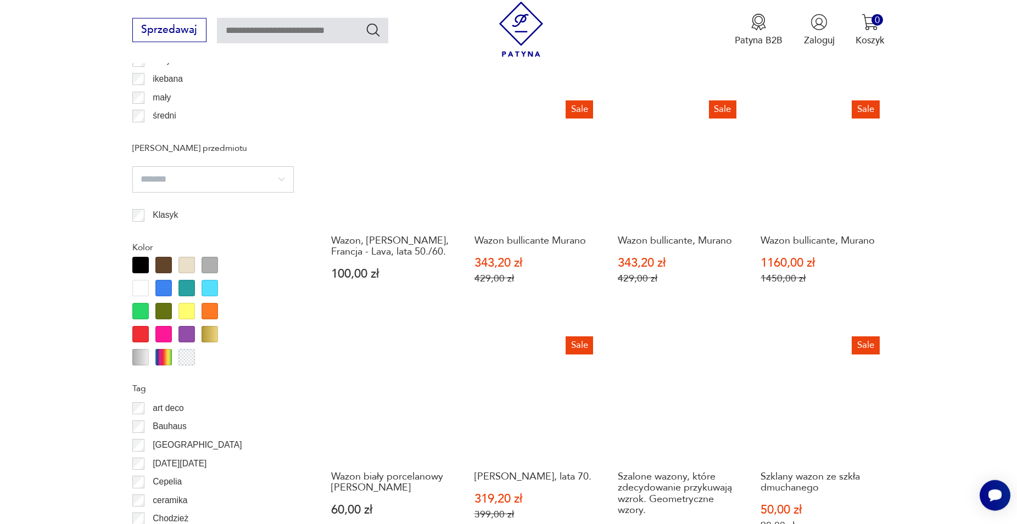
scroll to position [1205, 0]
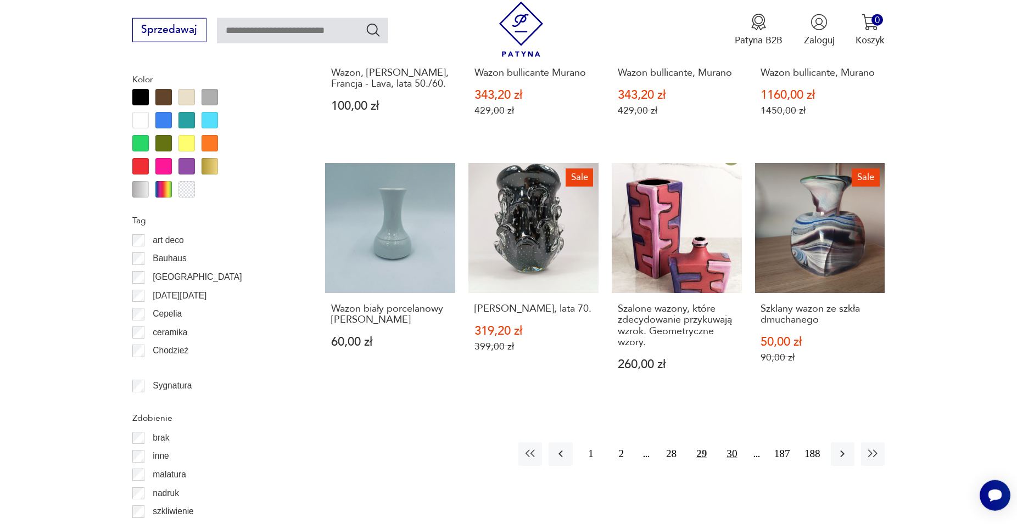
click at [734, 442] on button "30" at bounding box center [732, 454] width 24 height 24
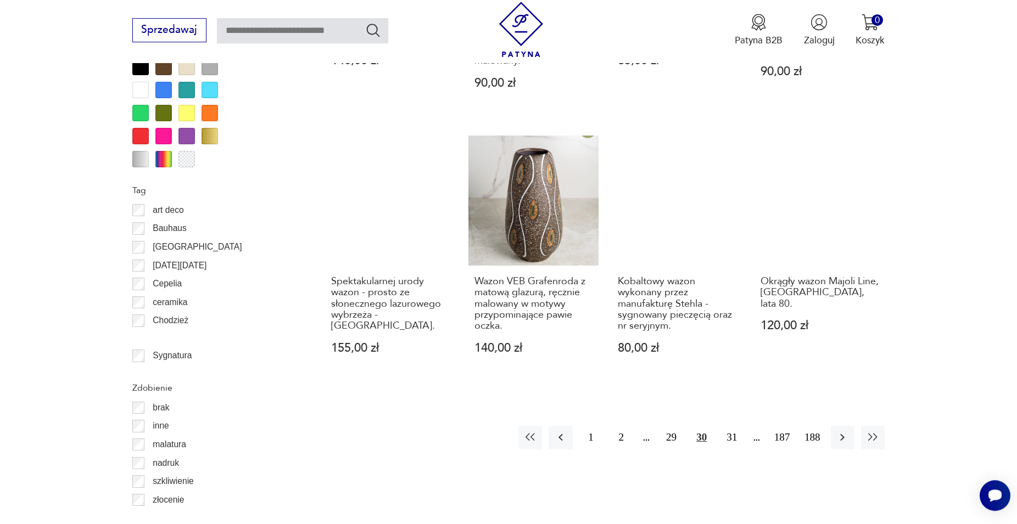
scroll to position [1261, 0]
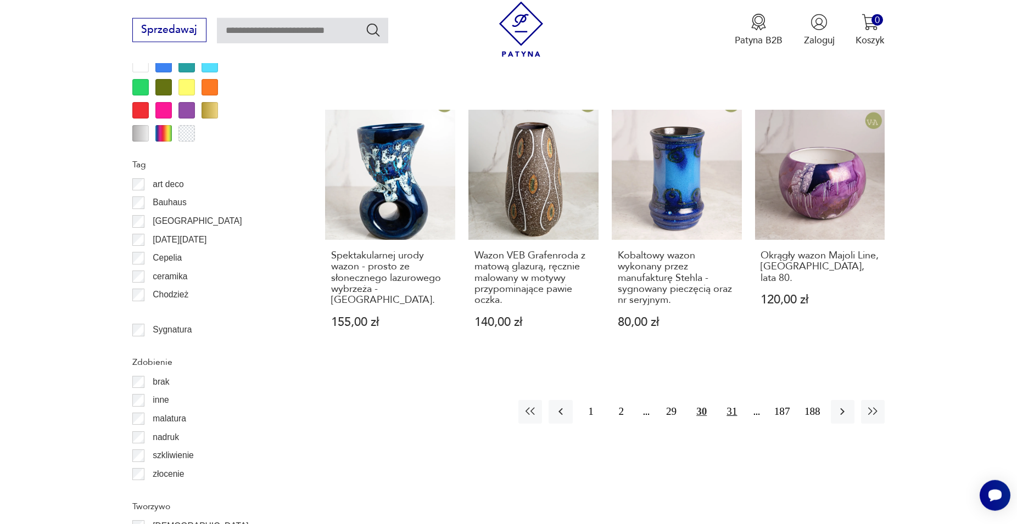
click at [729, 402] on button "31" at bounding box center [732, 412] width 24 height 24
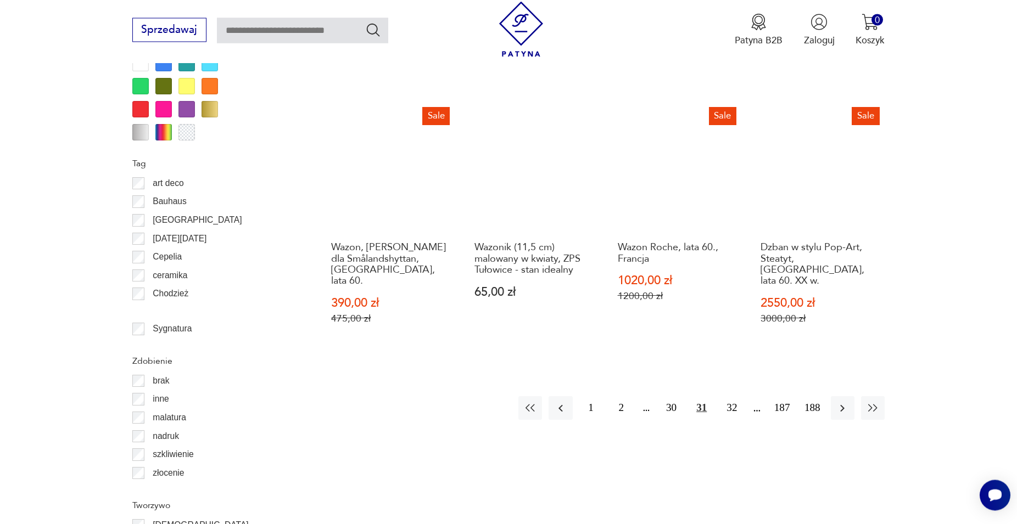
scroll to position [1261, 0]
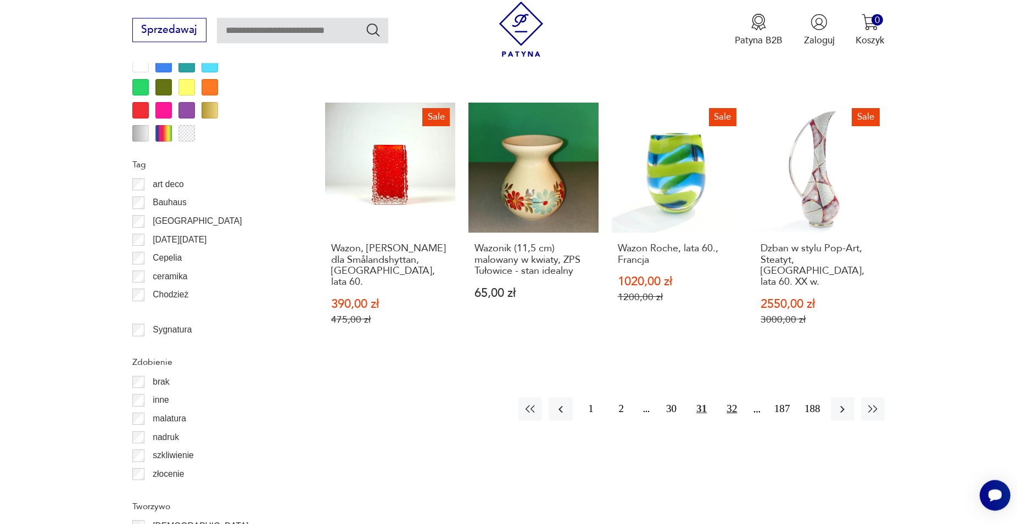
click at [733, 397] on button "32" at bounding box center [732, 409] width 24 height 24
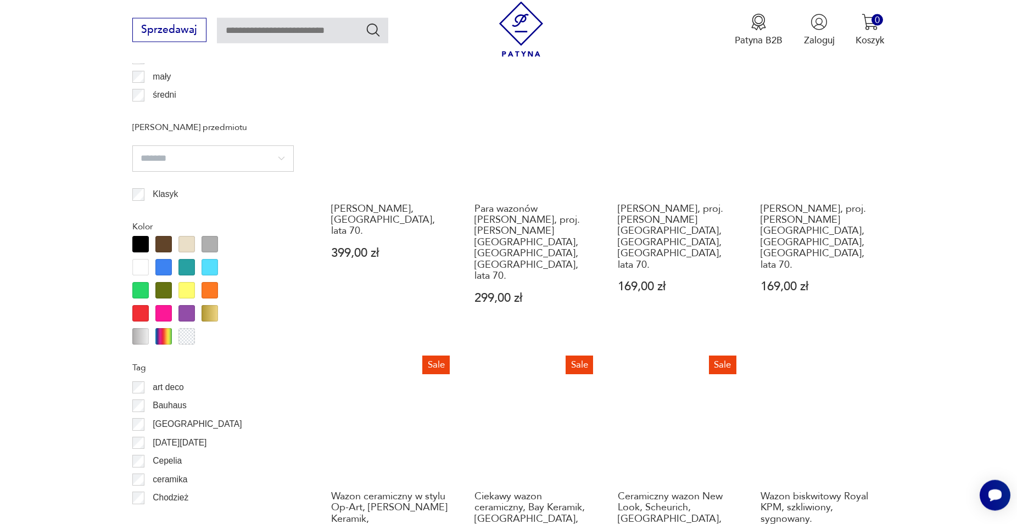
scroll to position [1149, 0]
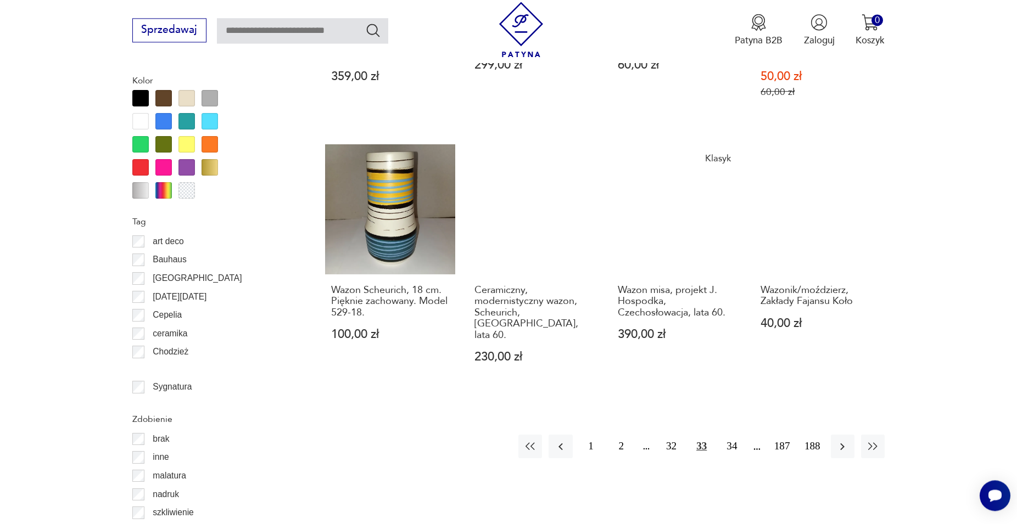
scroll to position [1205, 0]
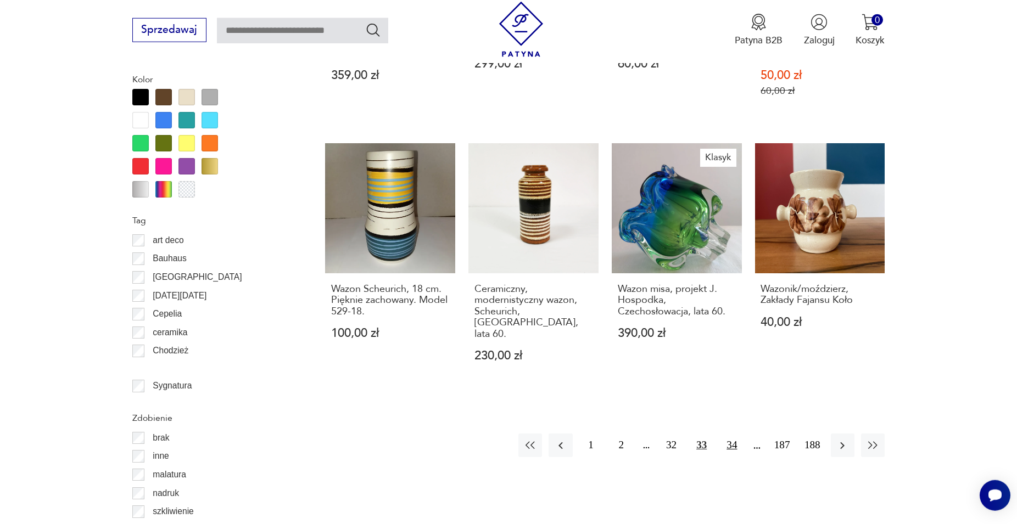
click at [732, 434] on button "34" at bounding box center [732, 446] width 24 height 24
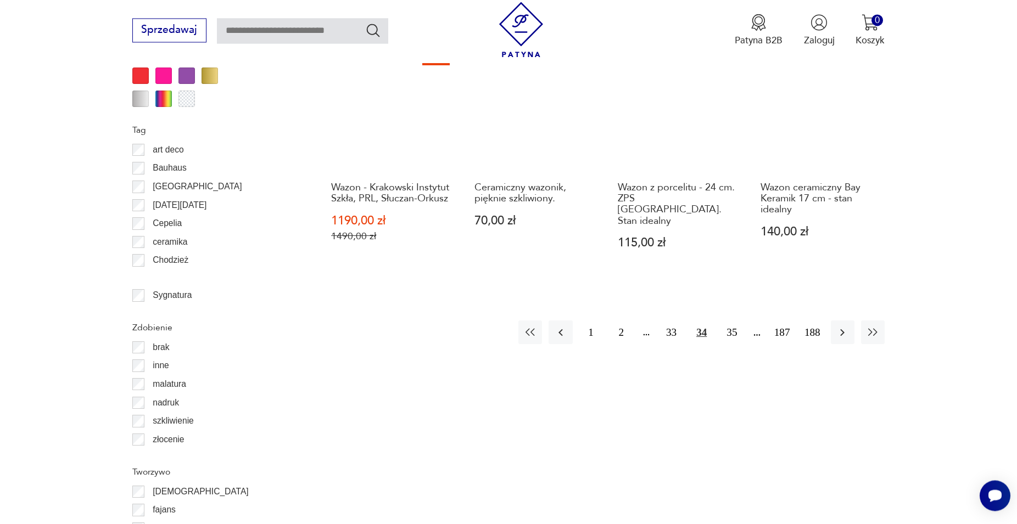
scroll to position [1317, 0]
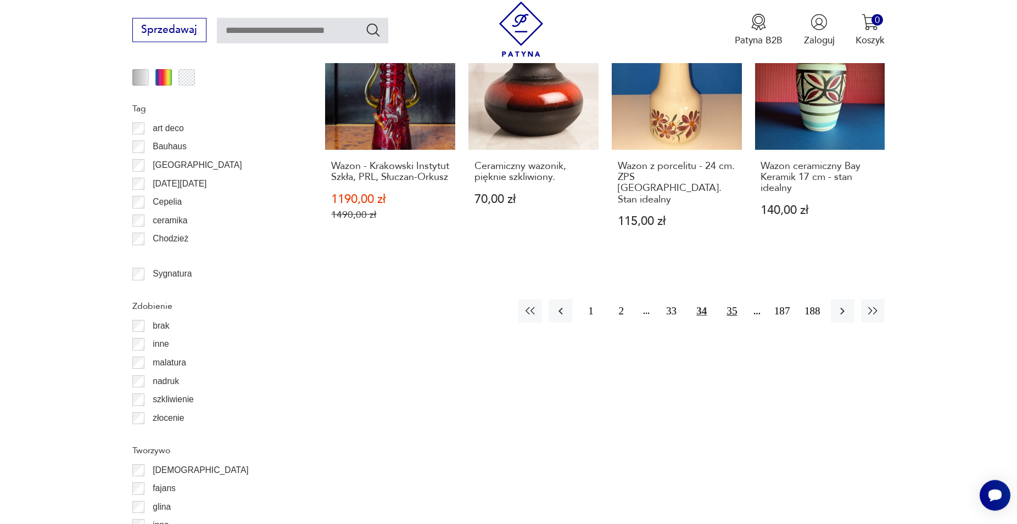
click at [731, 306] on button "35" at bounding box center [732, 311] width 24 height 24
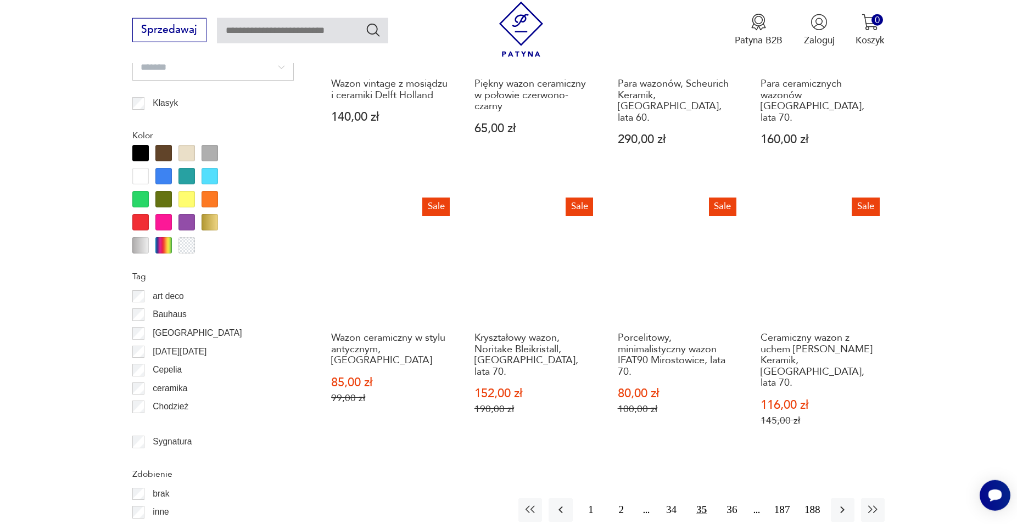
scroll to position [1205, 0]
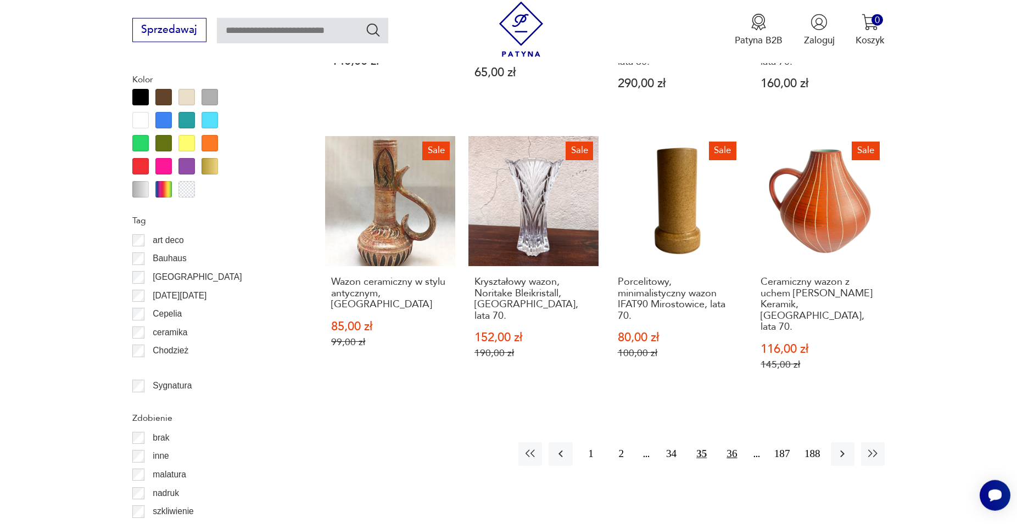
click at [732, 442] on button "36" at bounding box center [732, 454] width 24 height 24
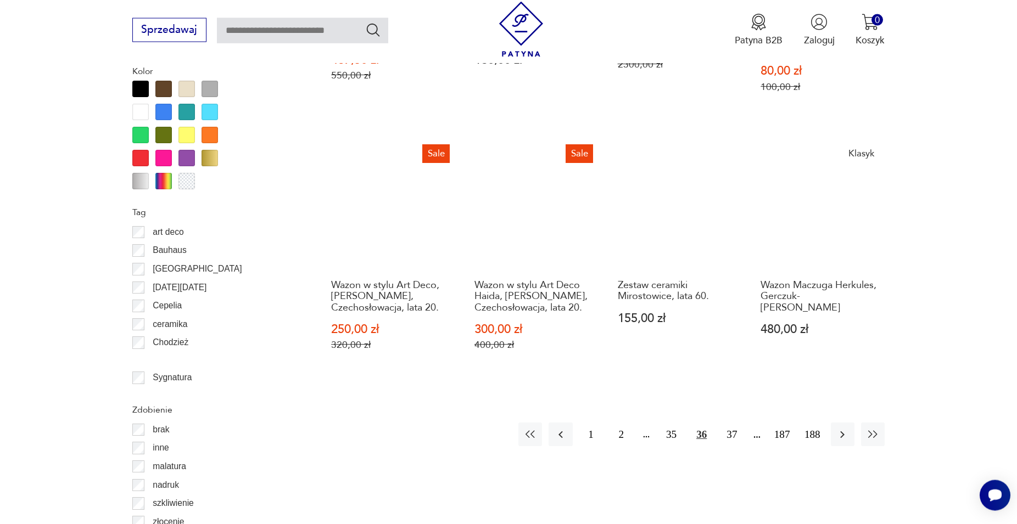
scroll to position [1317, 0]
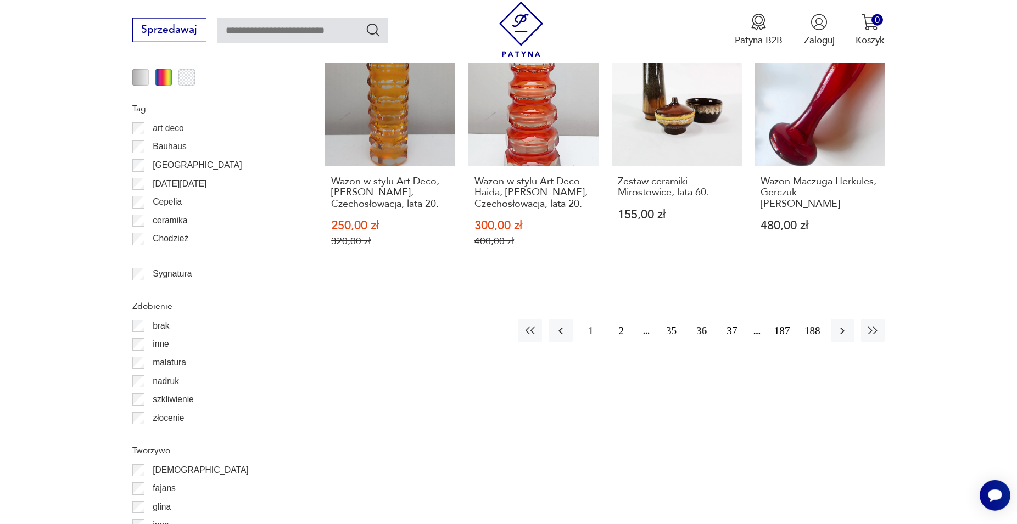
click at [736, 319] on button "37" at bounding box center [732, 331] width 24 height 24
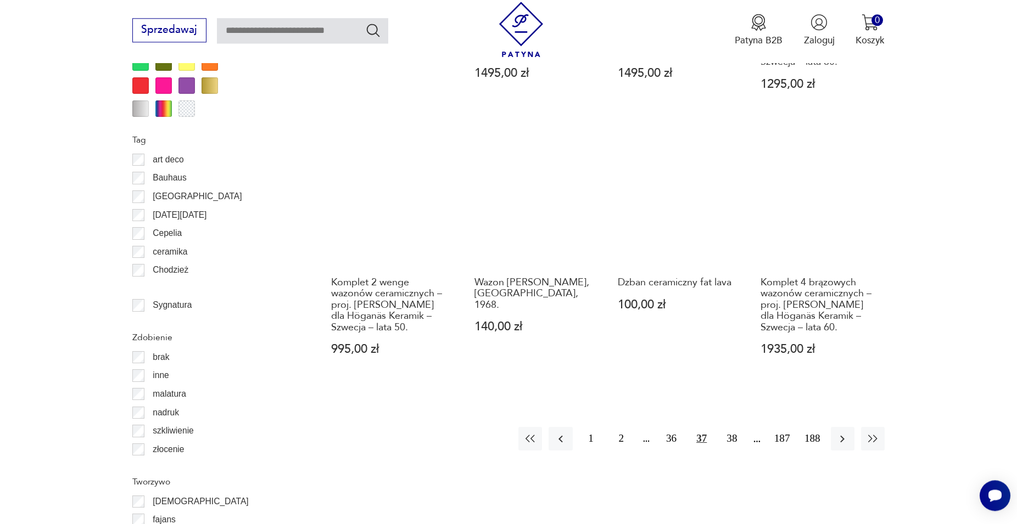
scroll to position [1373, 0]
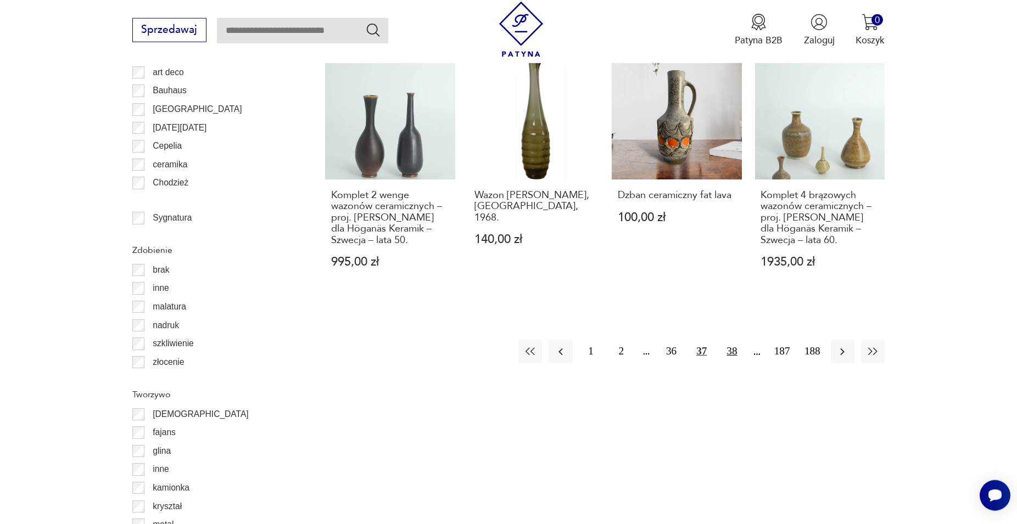
click at [735, 340] on button "38" at bounding box center [732, 352] width 24 height 24
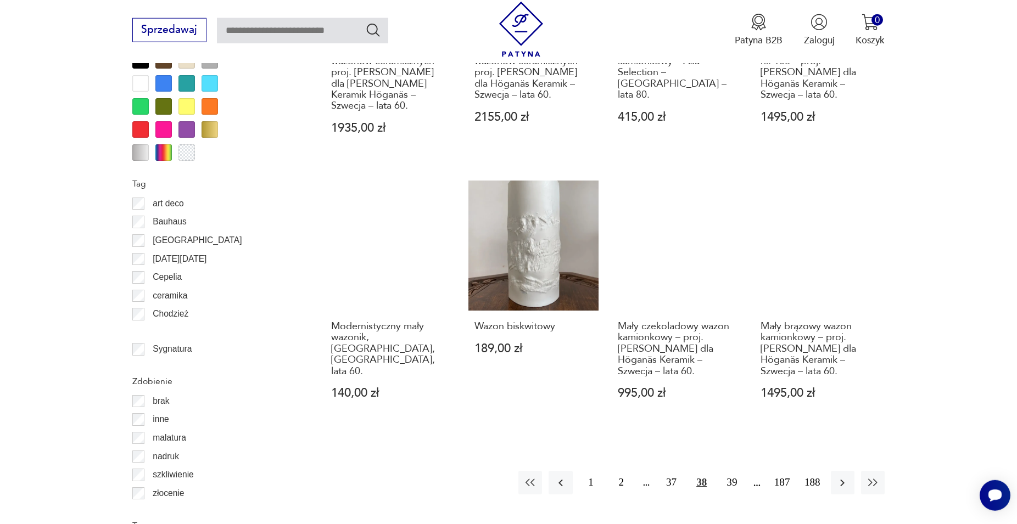
scroll to position [1261, 0]
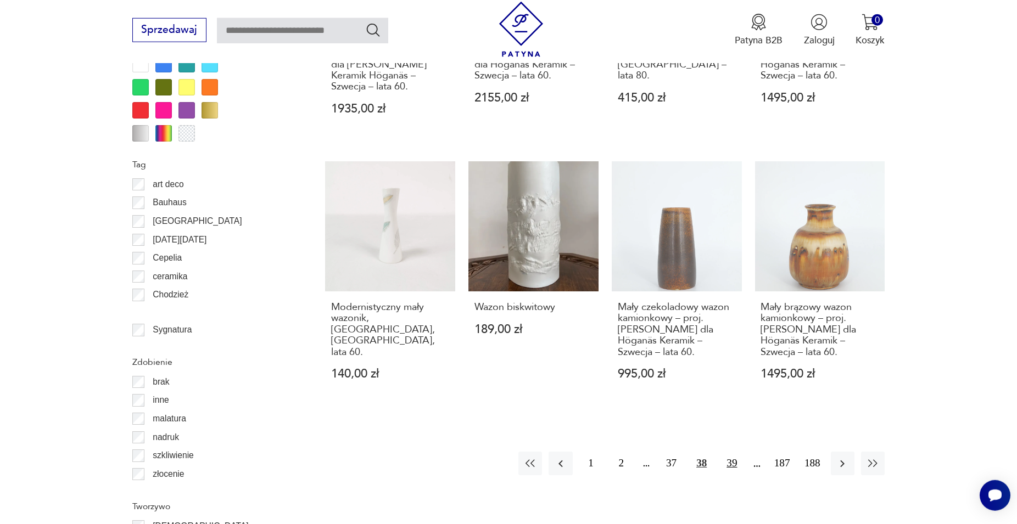
click at [733, 452] on button "39" at bounding box center [732, 464] width 24 height 24
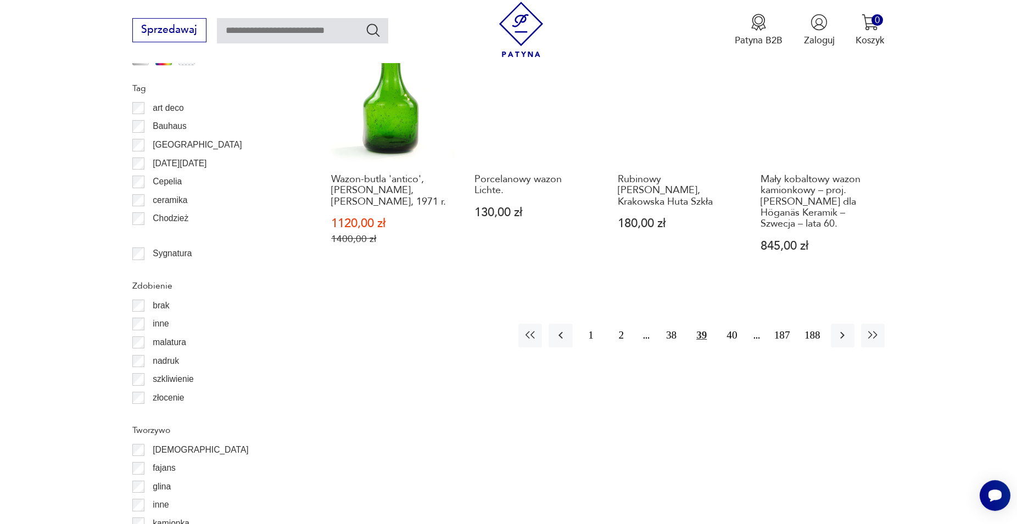
scroll to position [1317, 0]
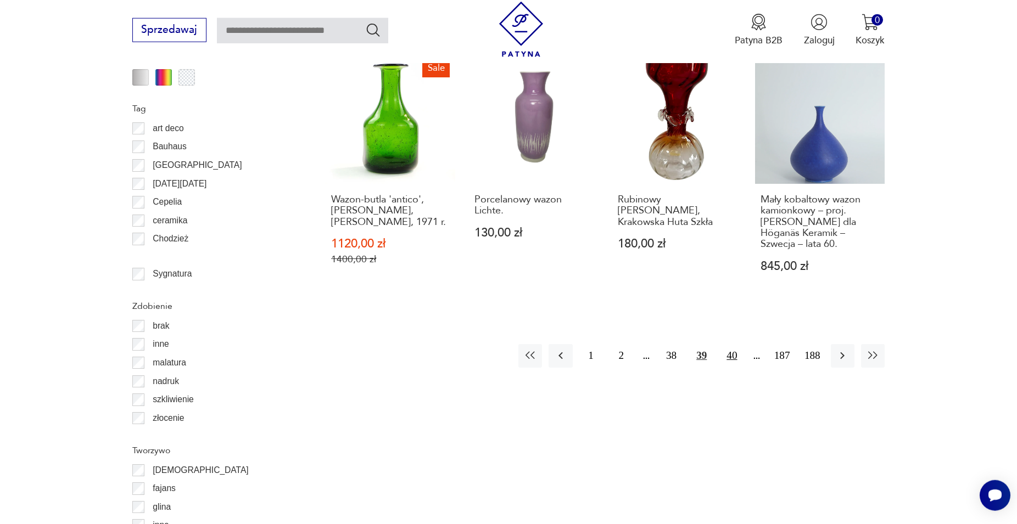
click at [730, 357] on button "40" at bounding box center [732, 356] width 24 height 24
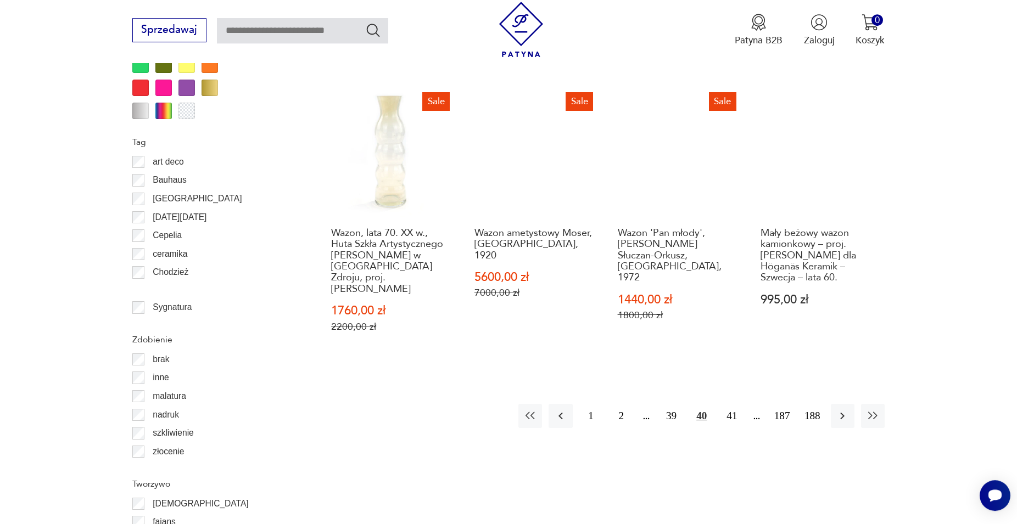
scroll to position [1317, 0]
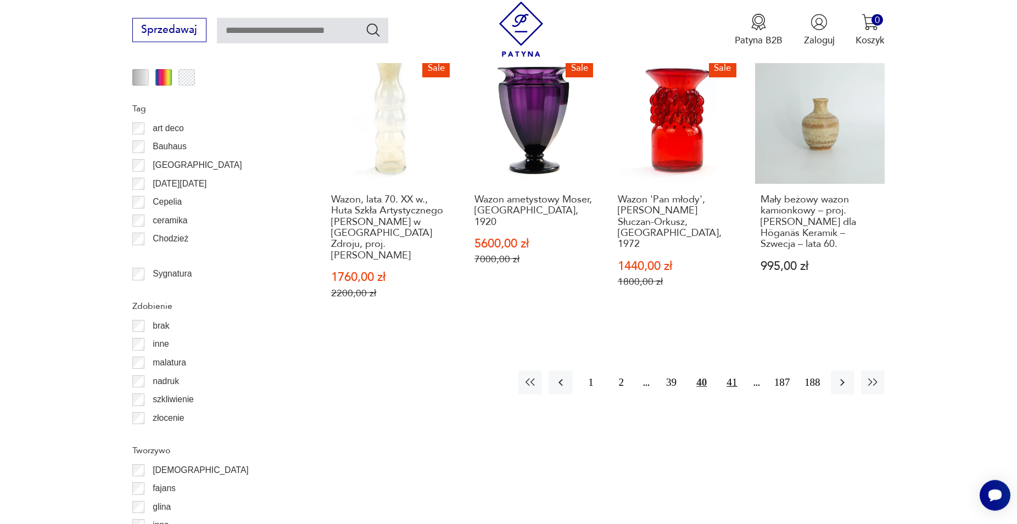
click at [730, 371] on button "41" at bounding box center [732, 383] width 24 height 24
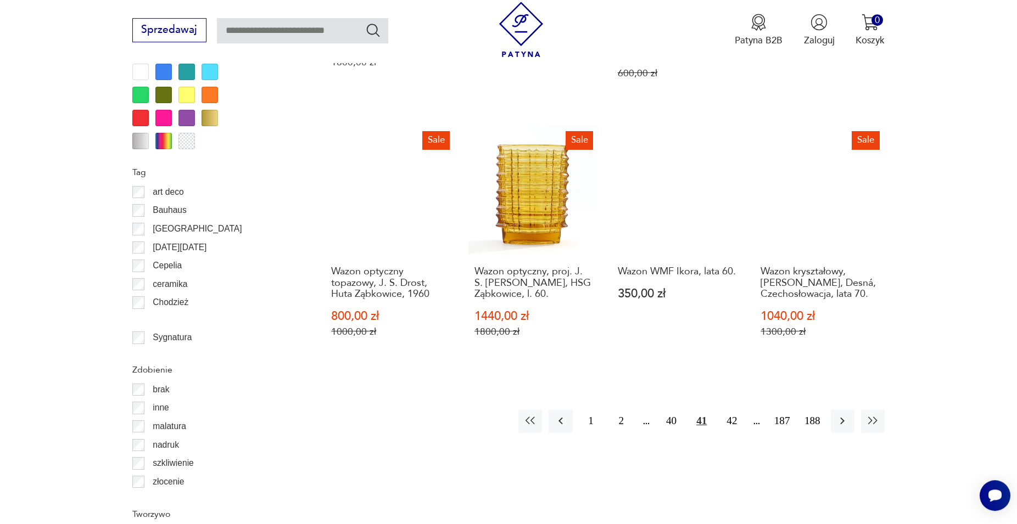
scroll to position [1317, 0]
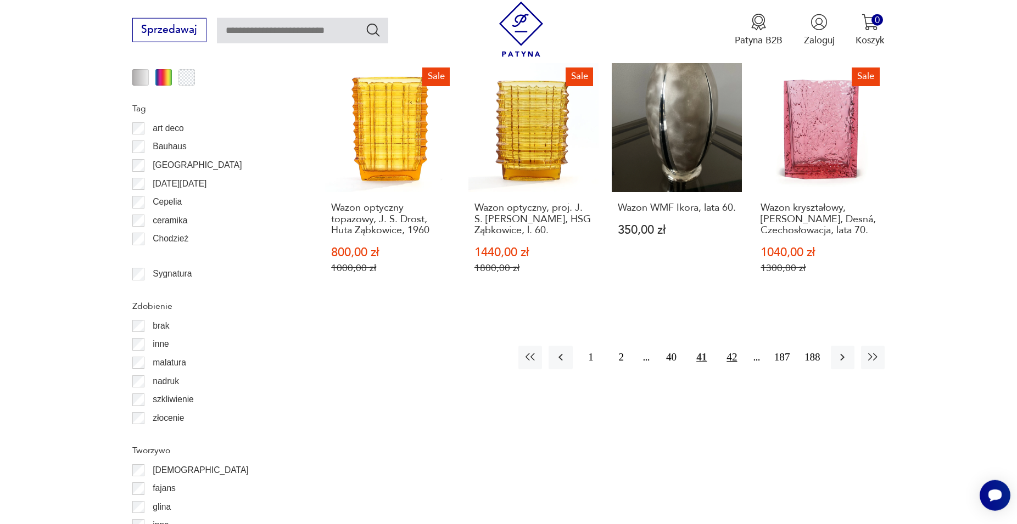
click at [733, 346] on button "42" at bounding box center [732, 358] width 24 height 24
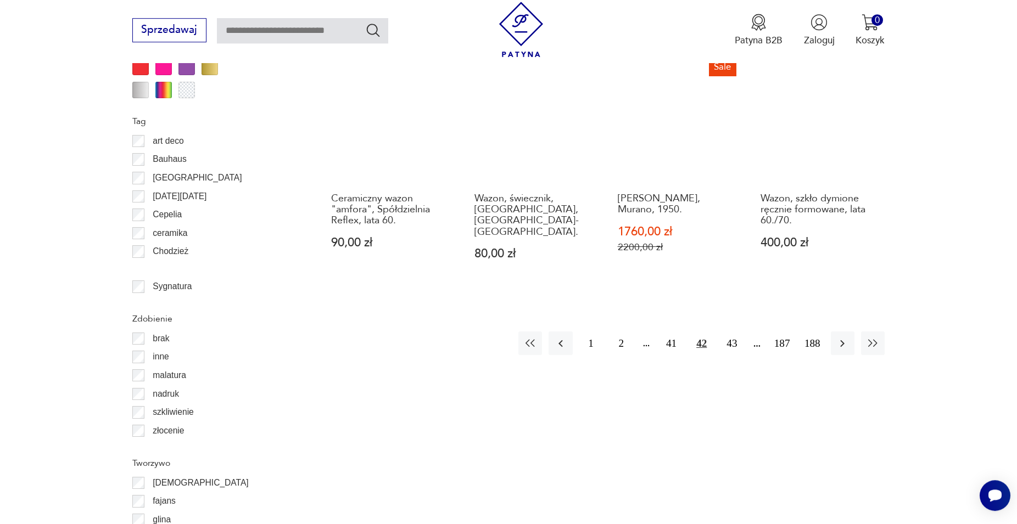
scroll to position [1317, 0]
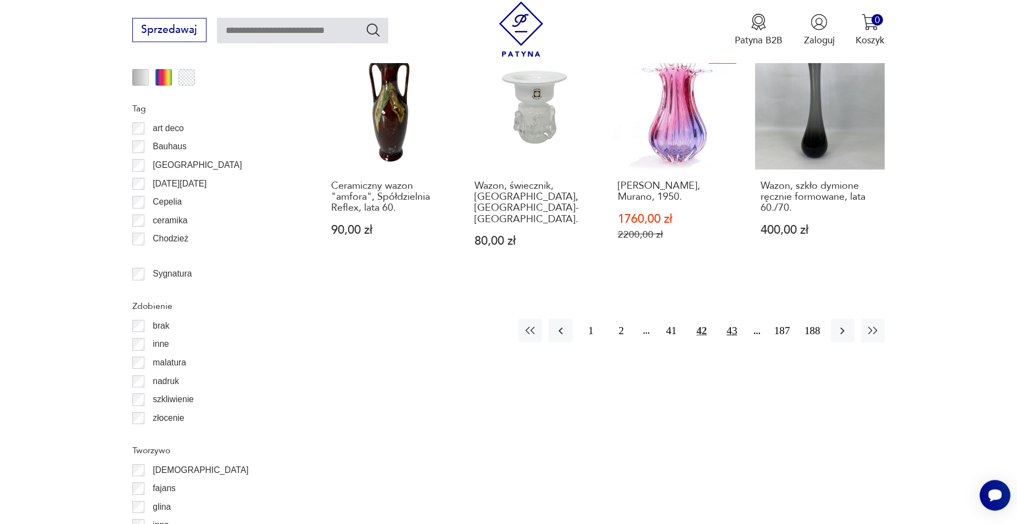
click at [732, 326] on button "43" at bounding box center [732, 331] width 24 height 24
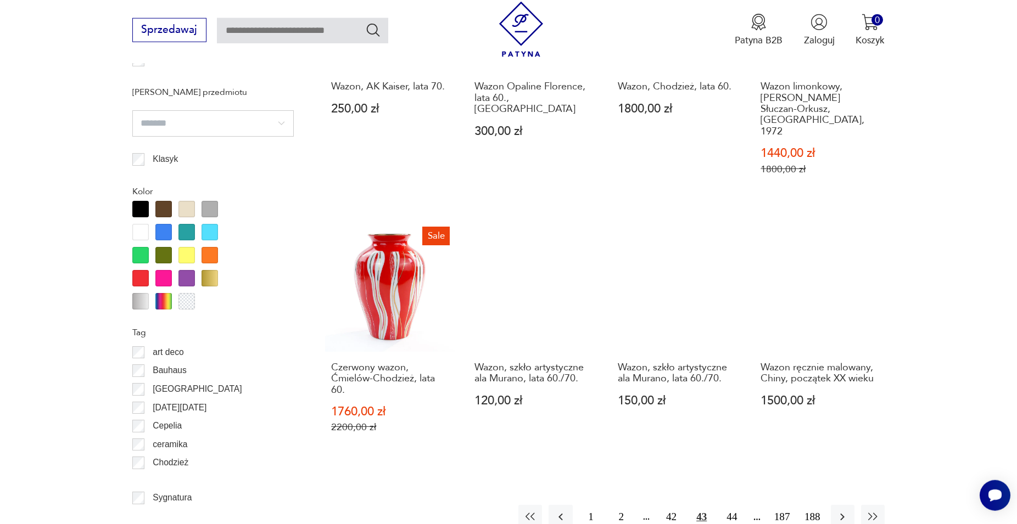
scroll to position [1149, 0]
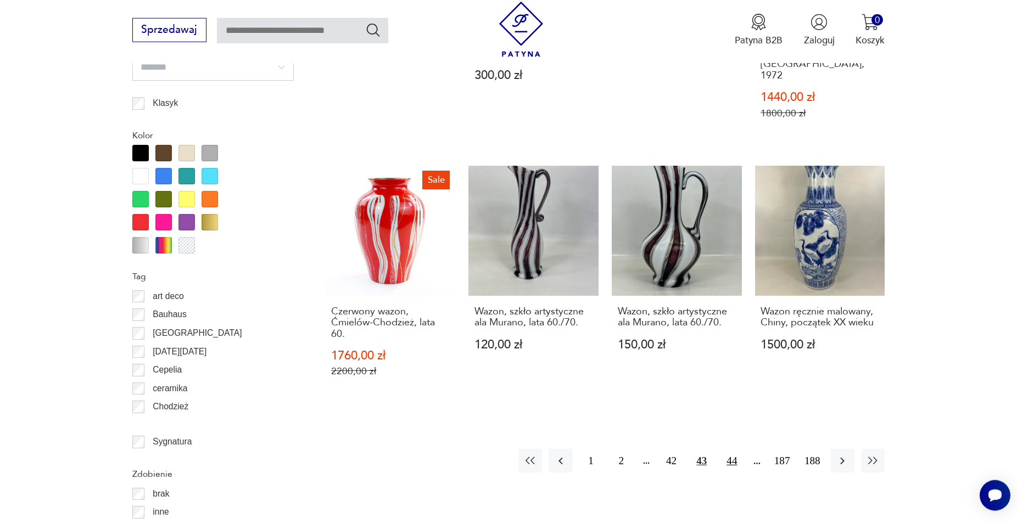
click at [732, 449] on button "44" at bounding box center [732, 461] width 24 height 24
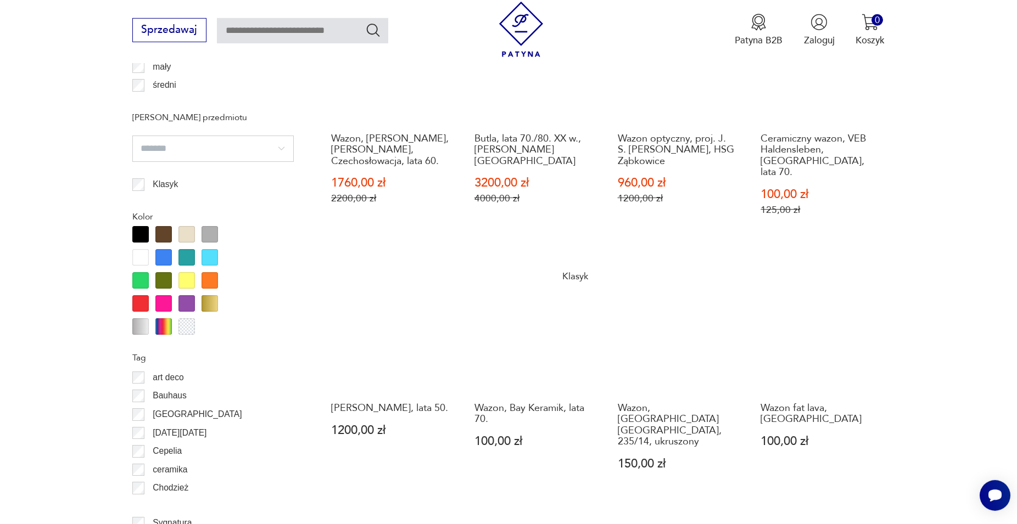
scroll to position [1149, 0]
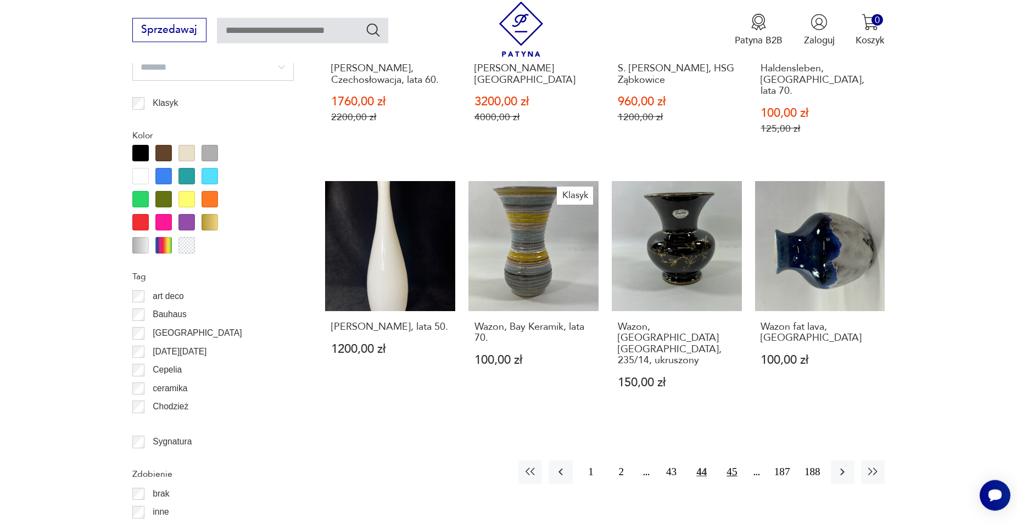
click at [732, 461] on button "45" at bounding box center [732, 473] width 24 height 24
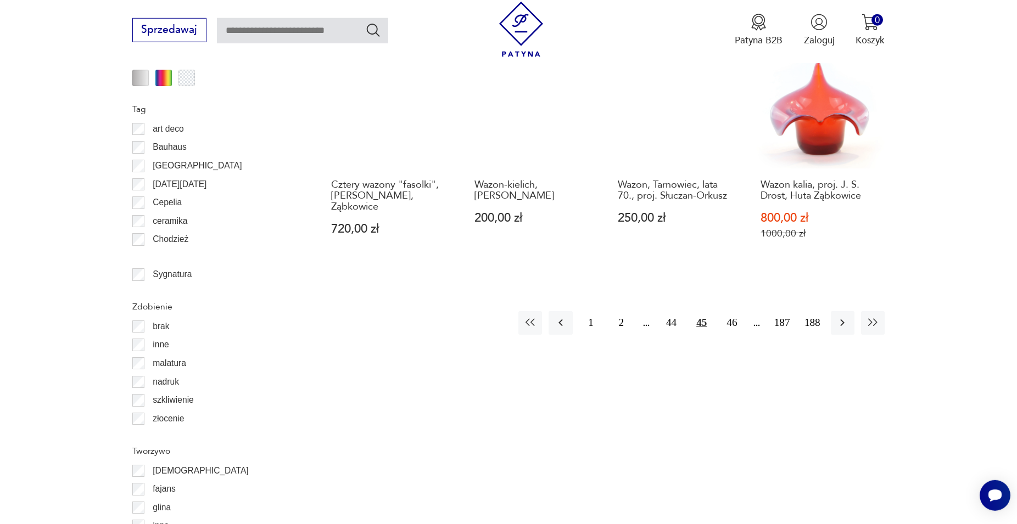
scroll to position [1317, 0]
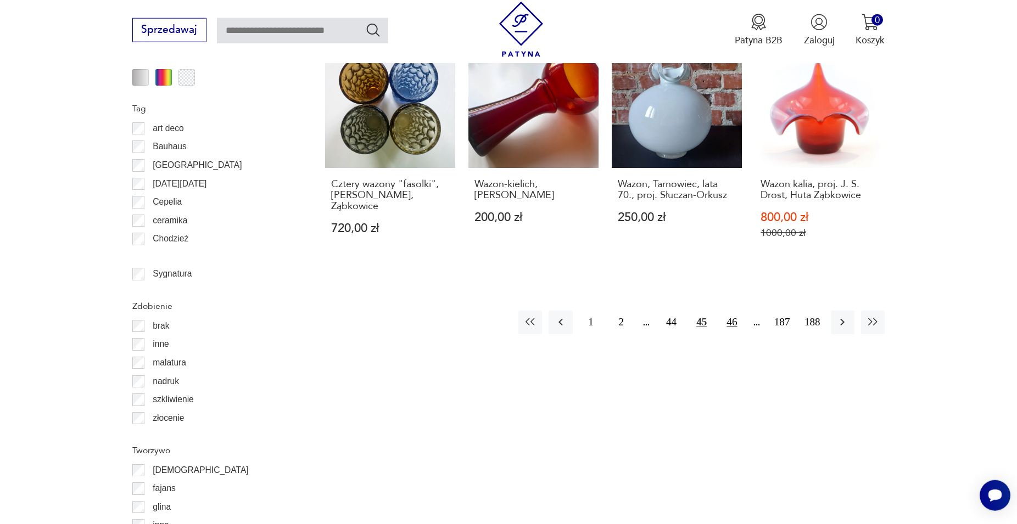
click at [736, 311] on button "46" at bounding box center [732, 323] width 24 height 24
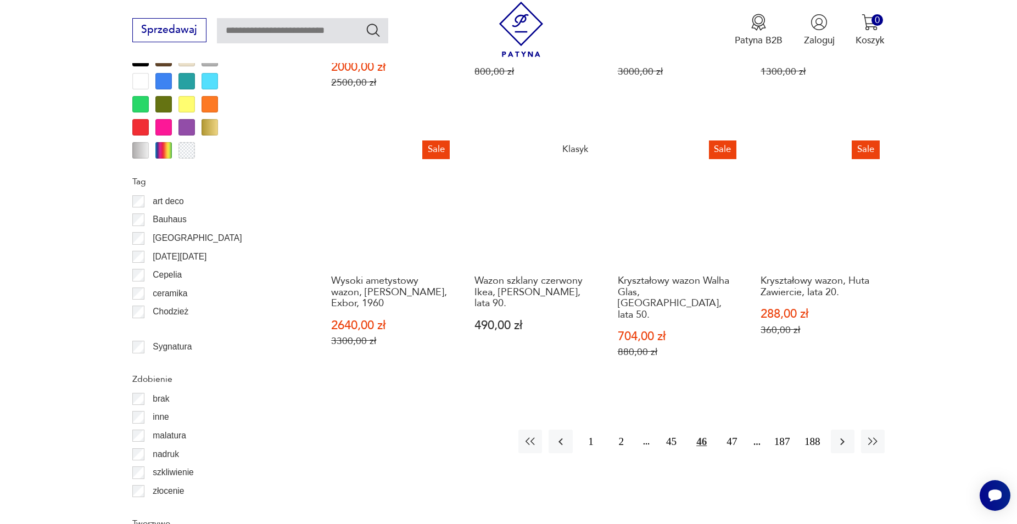
scroll to position [1261, 0]
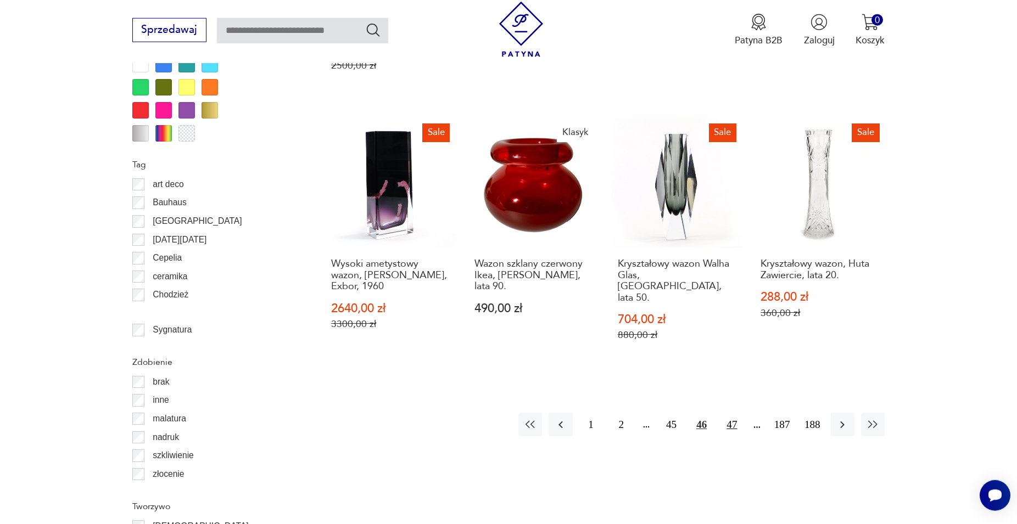
click at [731, 413] on button "47" at bounding box center [732, 425] width 24 height 24
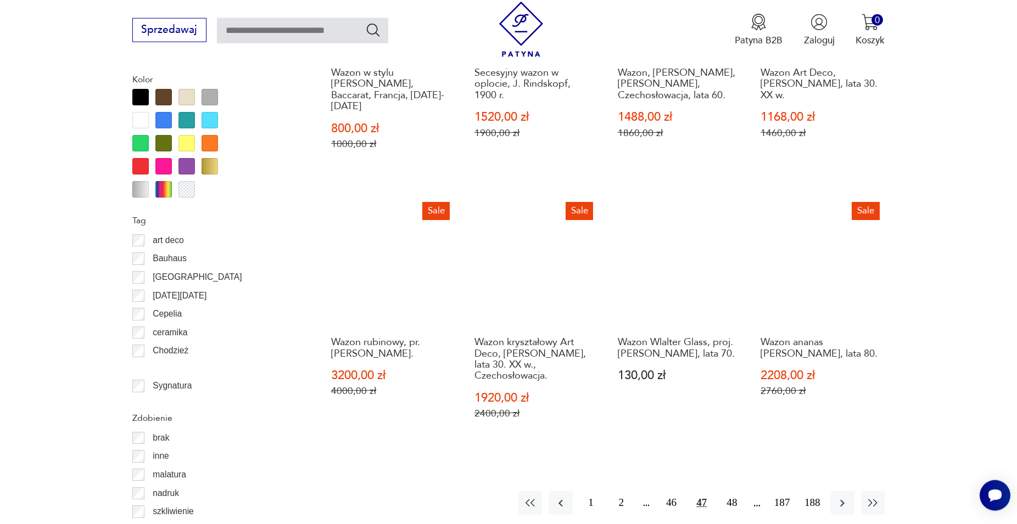
scroll to position [1261, 0]
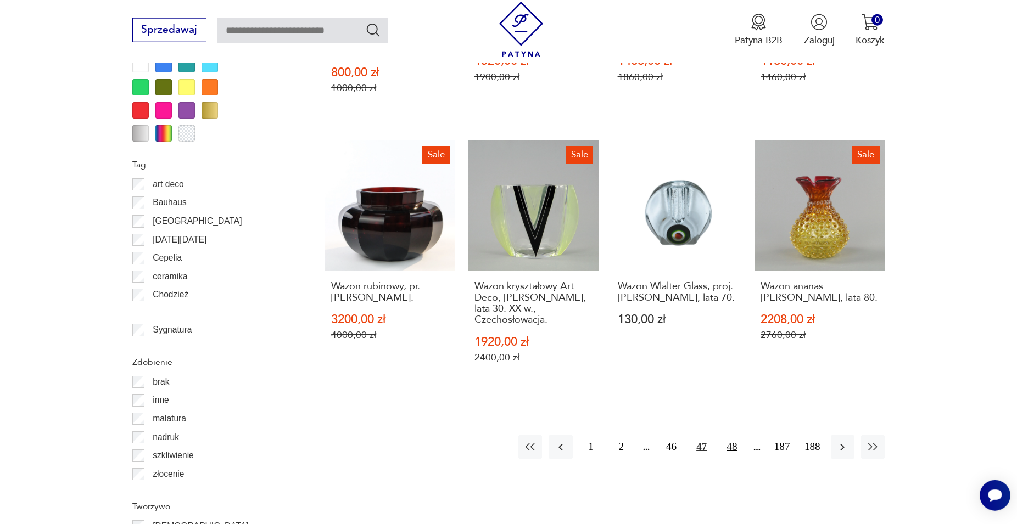
click at [733, 435] on button "48" at bounding box center [732, 447] width 24 height 24
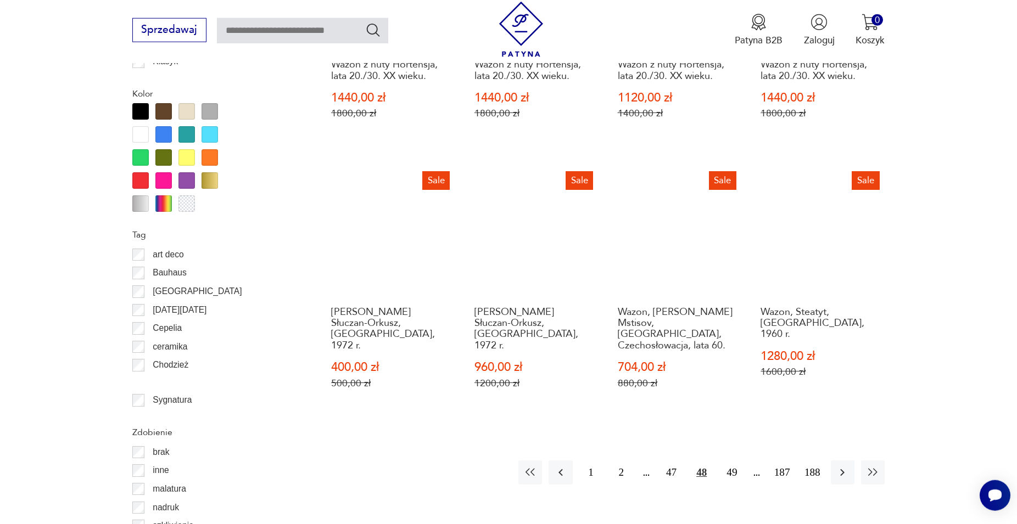
scroll to position [1261, 0]
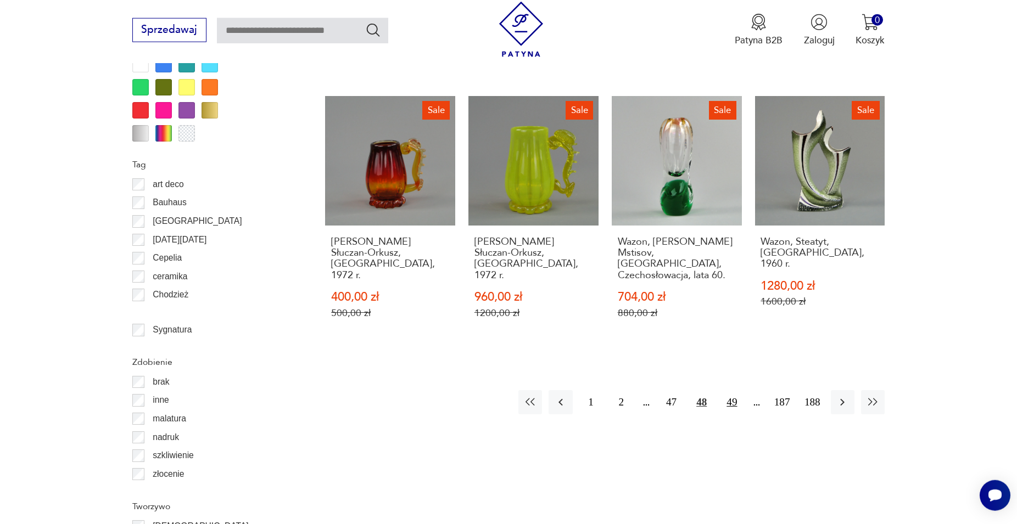
click at [732, 390] on button "49" at bounding box center [732, 402] width 24 height 24
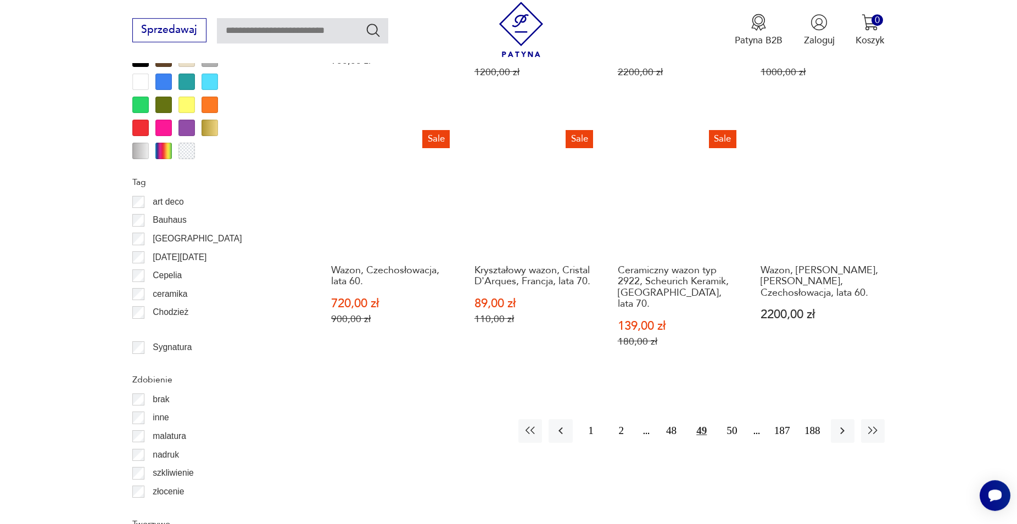
scroll to position [1261, 0]
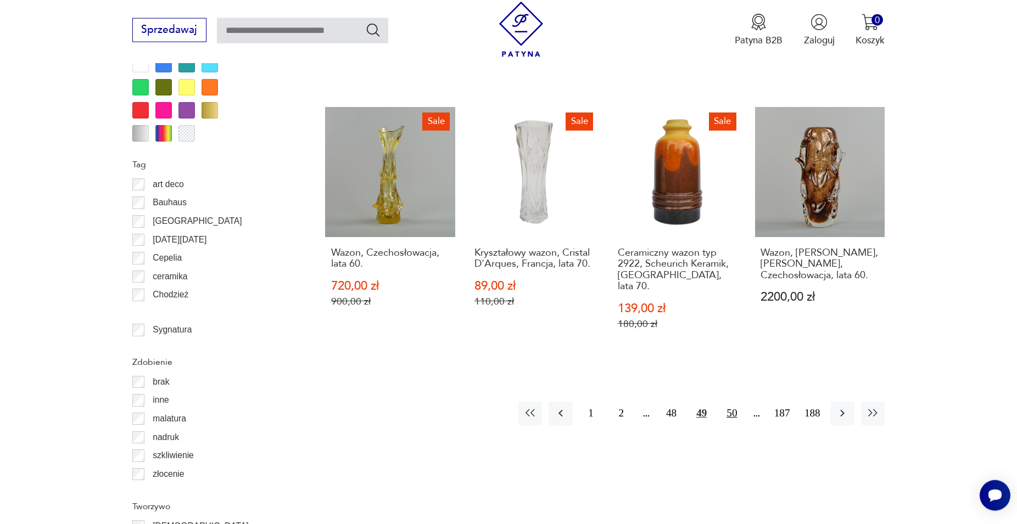
click at [730, 402] on button "50" at bounding box center [732, 414] width 24 height 24
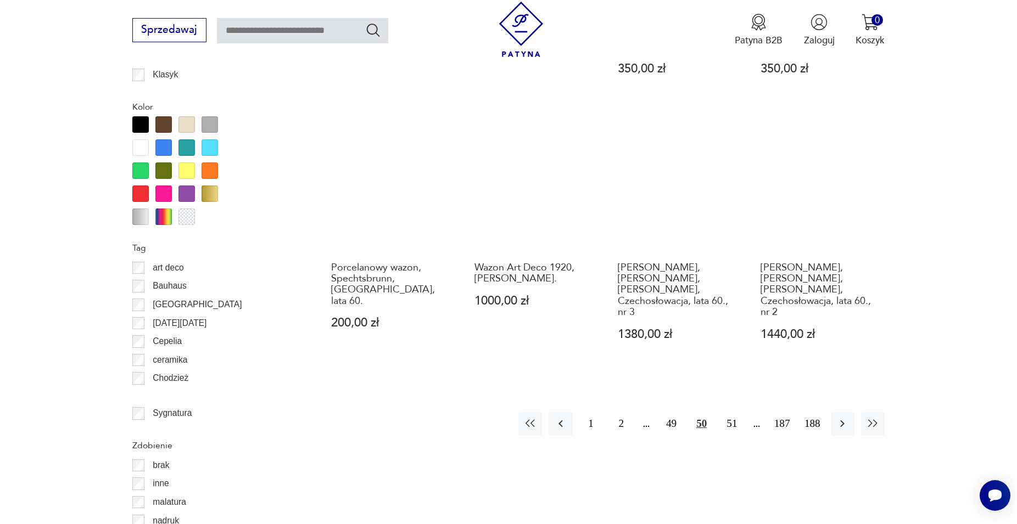
scroll to position [1205, 0]
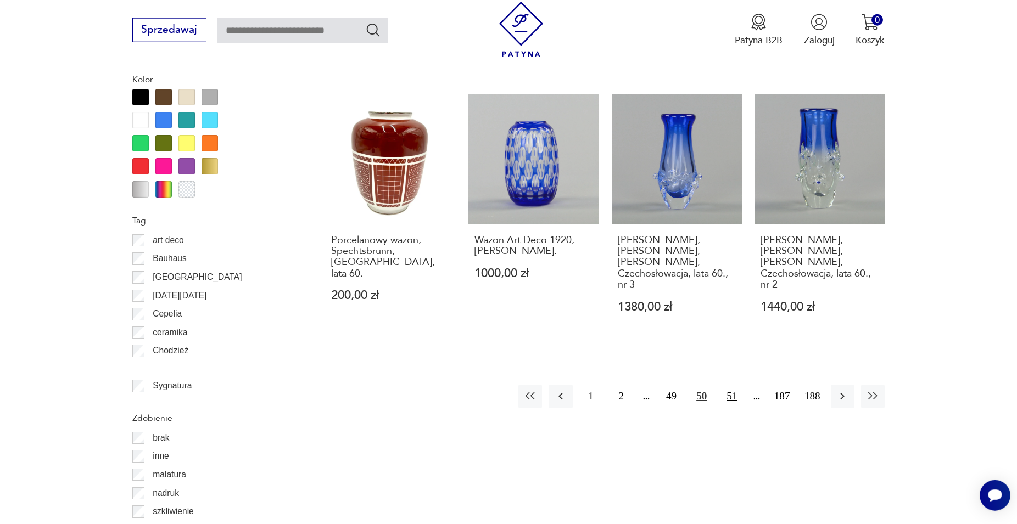
click at [730, 387] on button "51" at bounding box center [732, 397] width 24 height 24
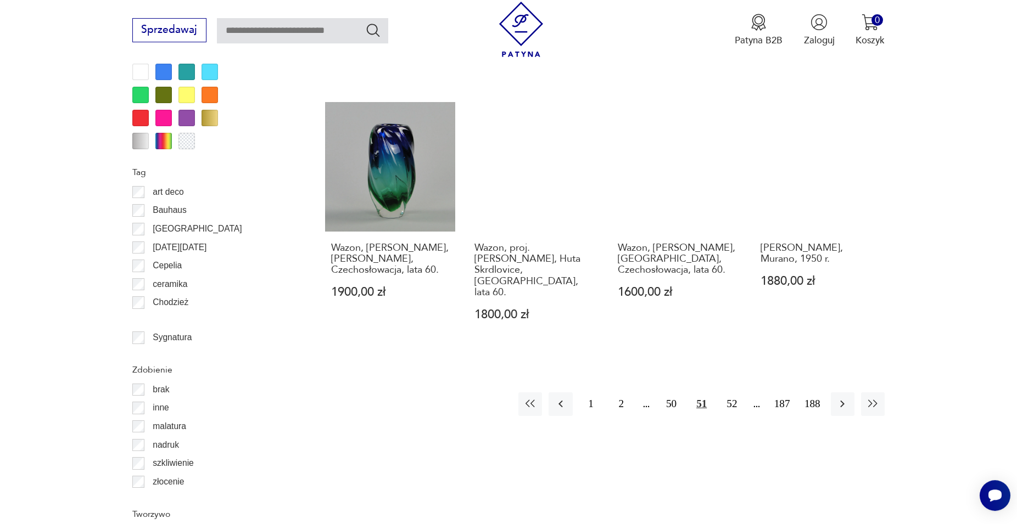
scroll to position [1261, 0]
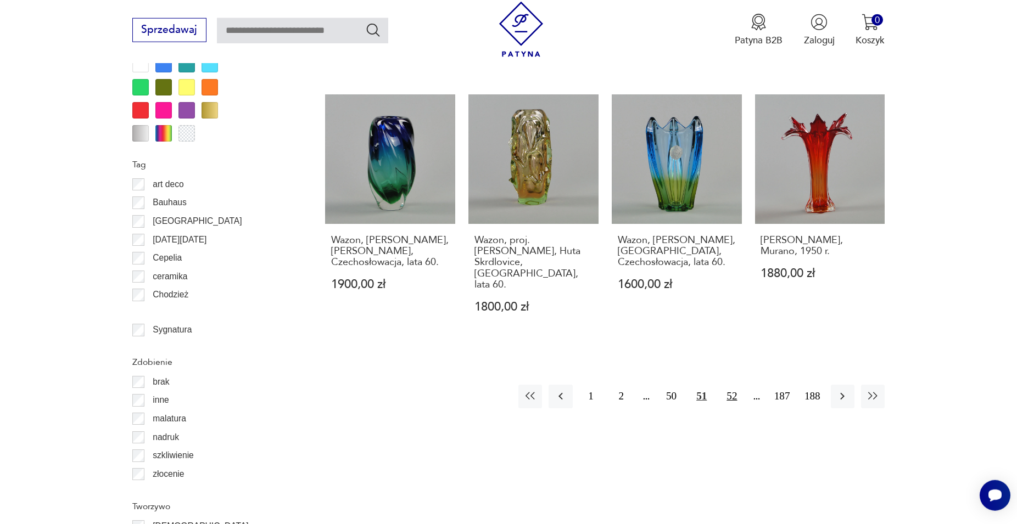
click at [732, 385] on button "52" at bounding box center [732, 397] width 24 height 24
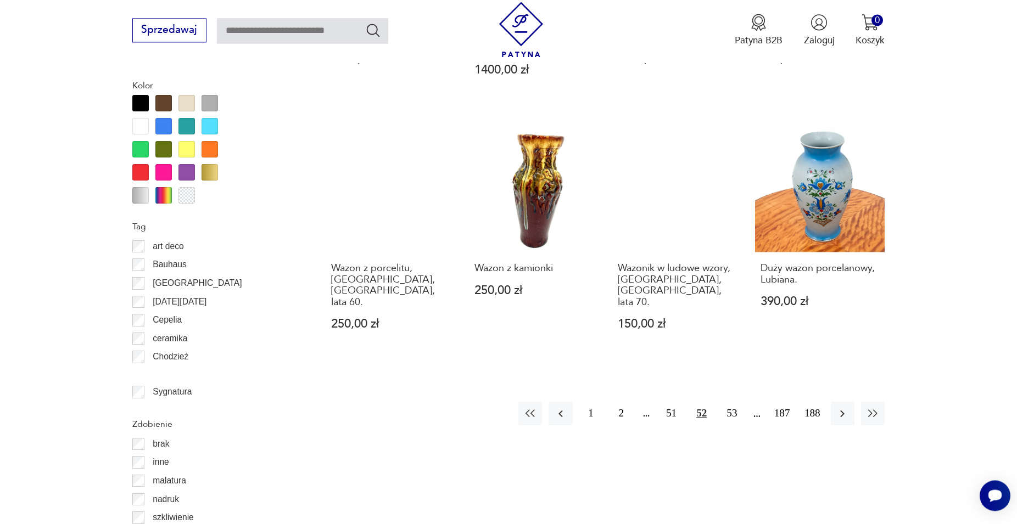
scroll to position [1261, 0]
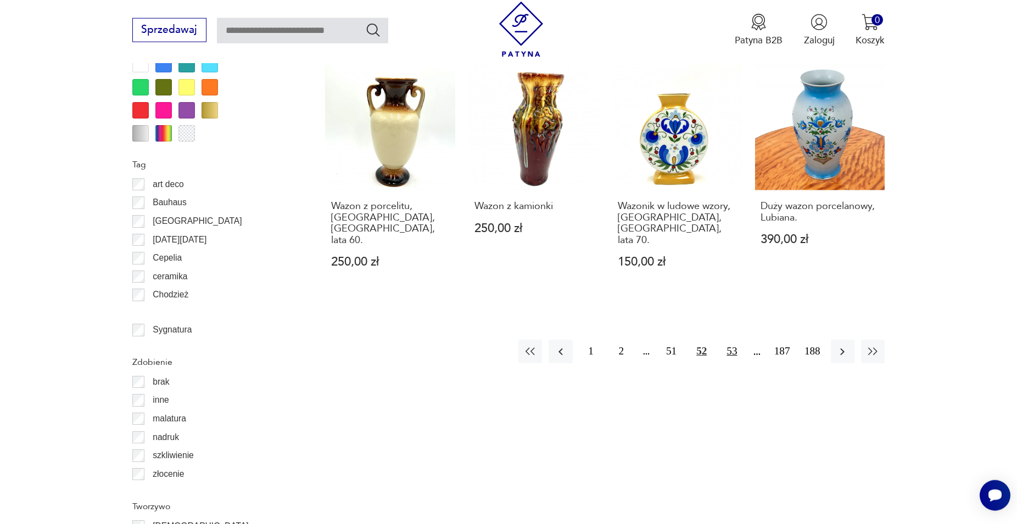
click at [731, 340] on button "53" at bounding box center [732, 352] width 24 height 24
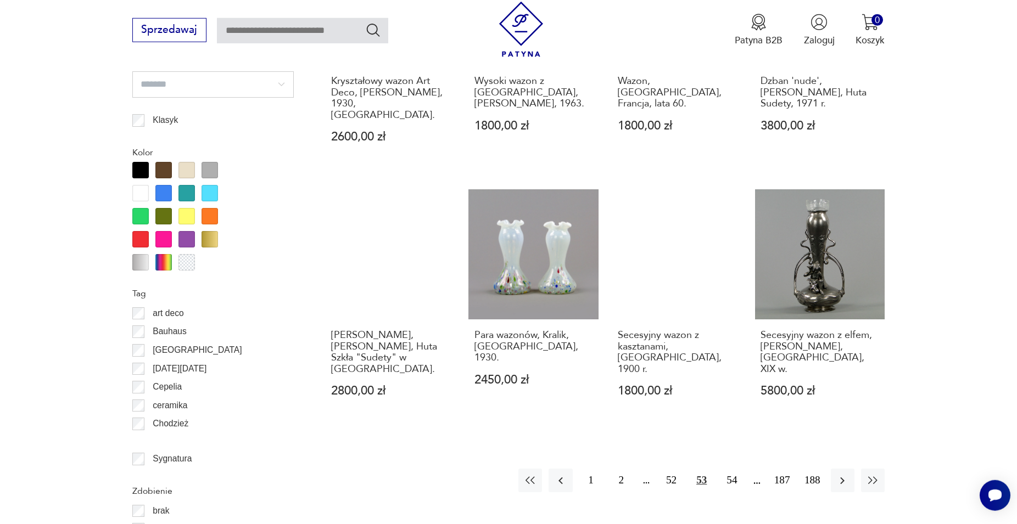
scroll to position [1149, 0]
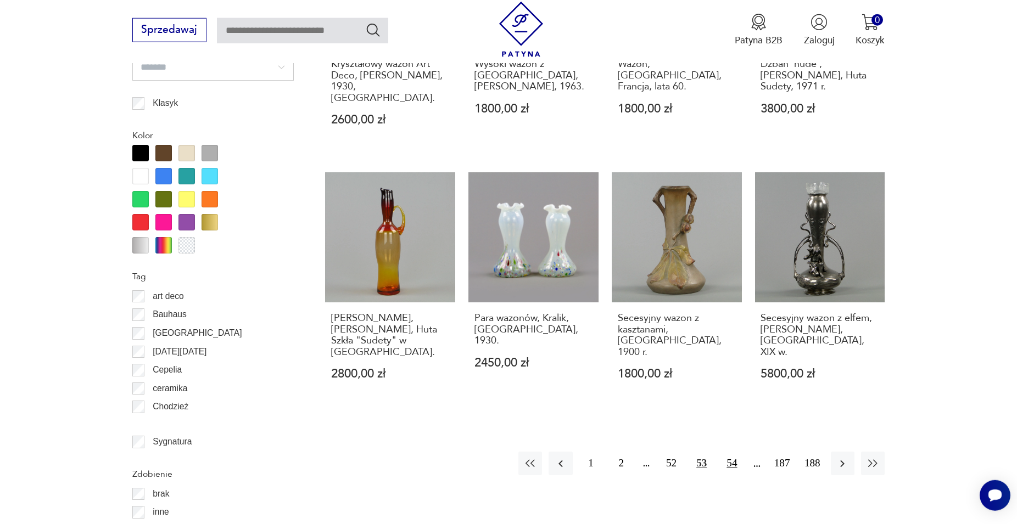
click at [730, 452] on button "54" at bounding box center [732, 464] width 24 height 24
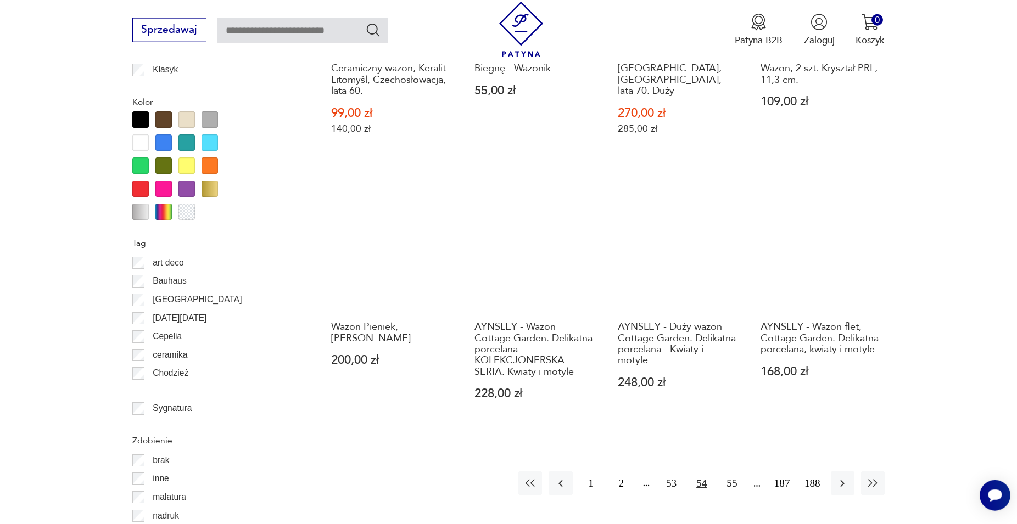
scroll to position [1205, 0]
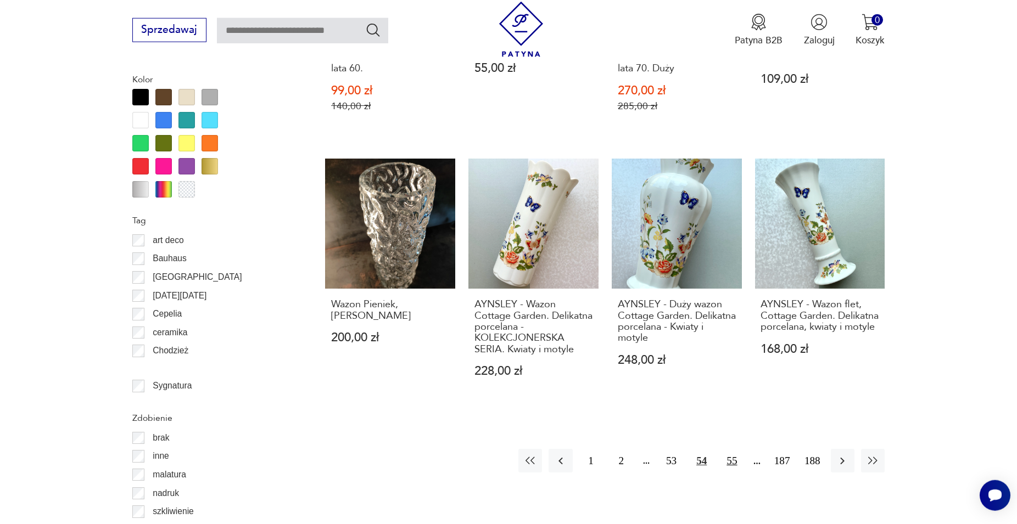
click at [728, 449] on button "55" at bounding box center [732, 461] width 24 height 24
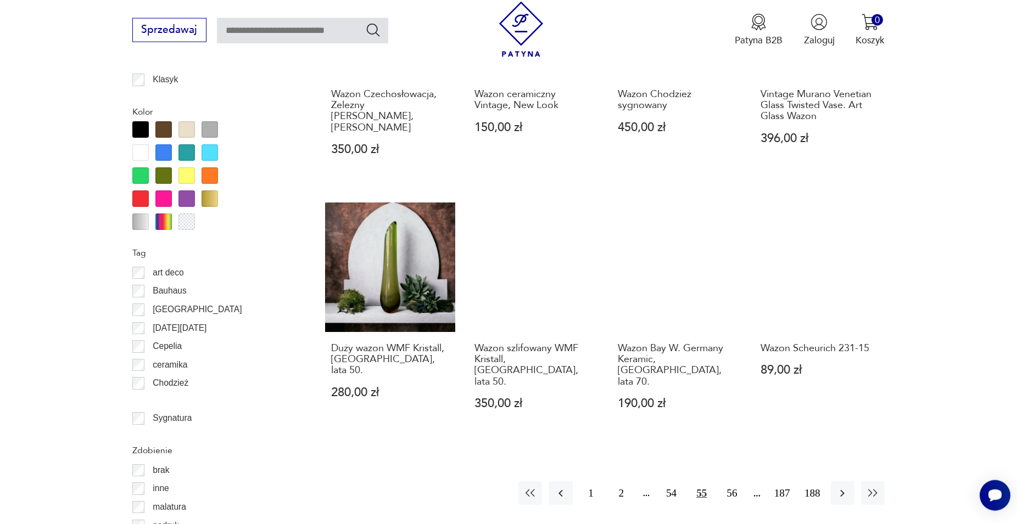
scroll to position [1205, 0]
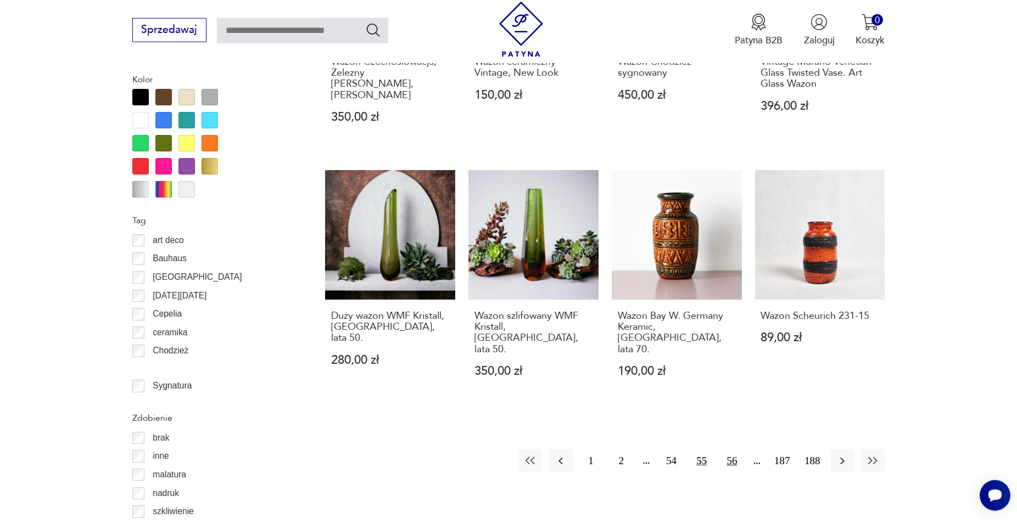
click at [730, 449] on button "56" at bounding box center [732, 461] width 24 height 24
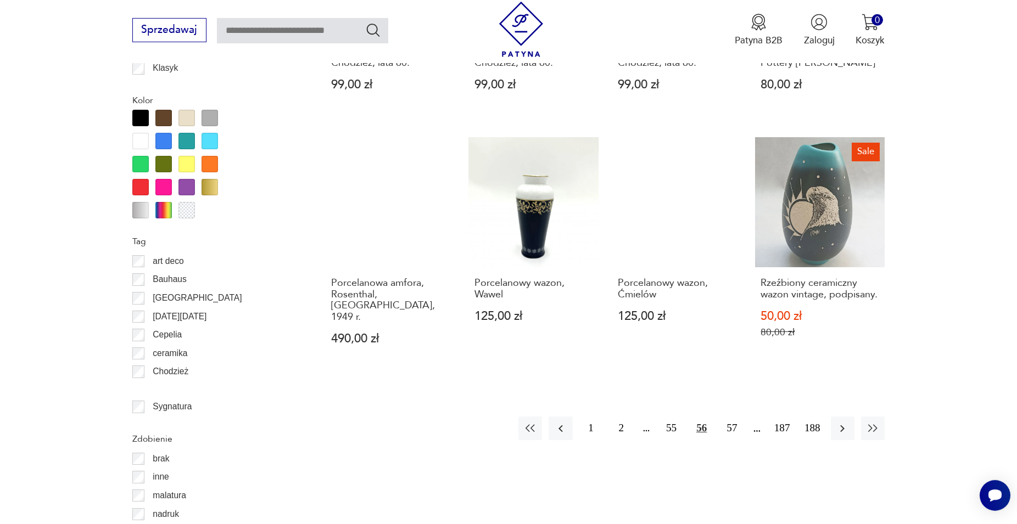
scroll to position [1205, 0]
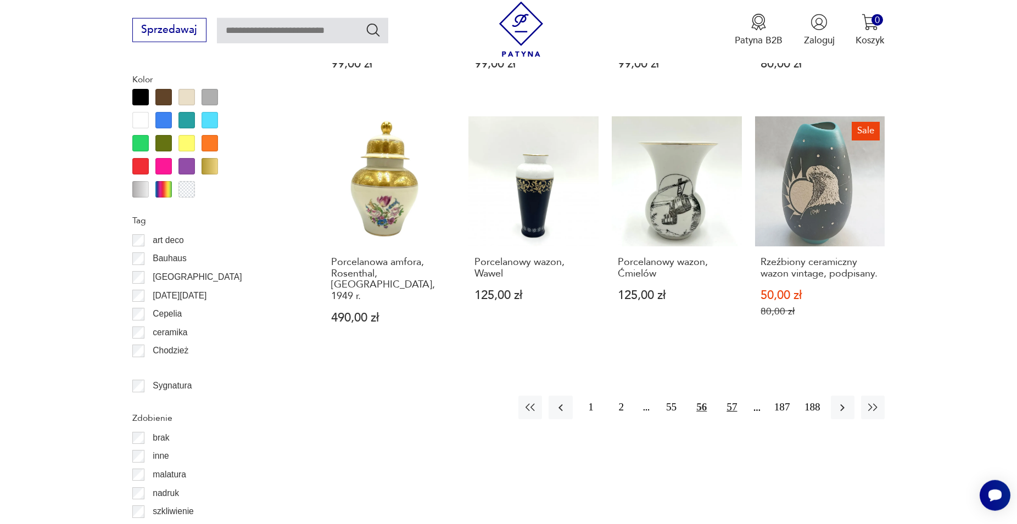
click at [729, 396] on button "57" at bounding box center [732, 408] width 24 height 24
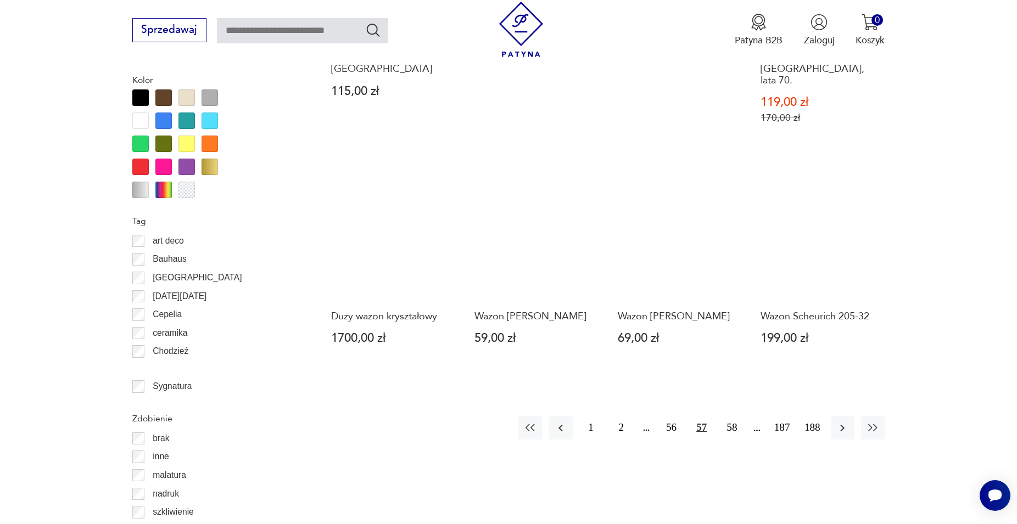
scroll to position [1205, 0]
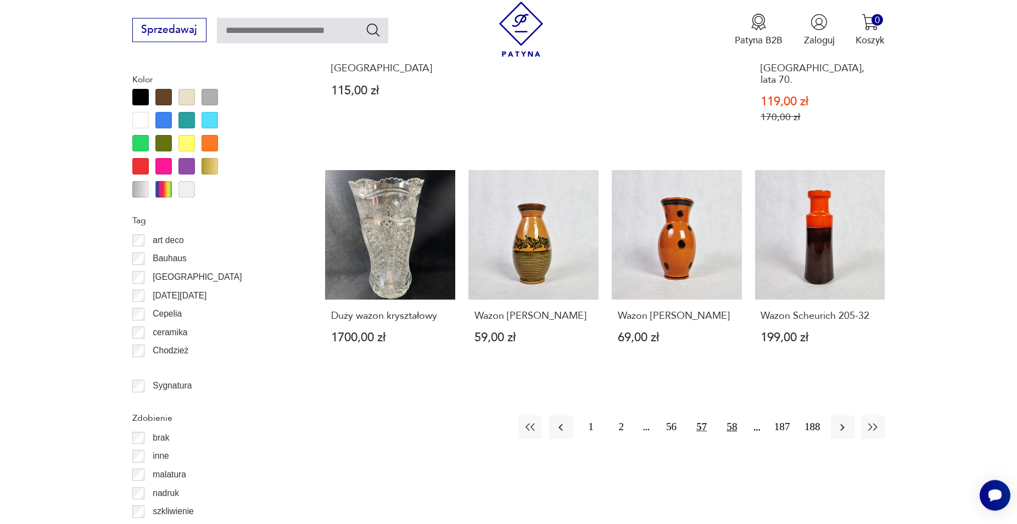
click at [731, 416] on button "58" at bounding box center [732, 428] width 24 height 24
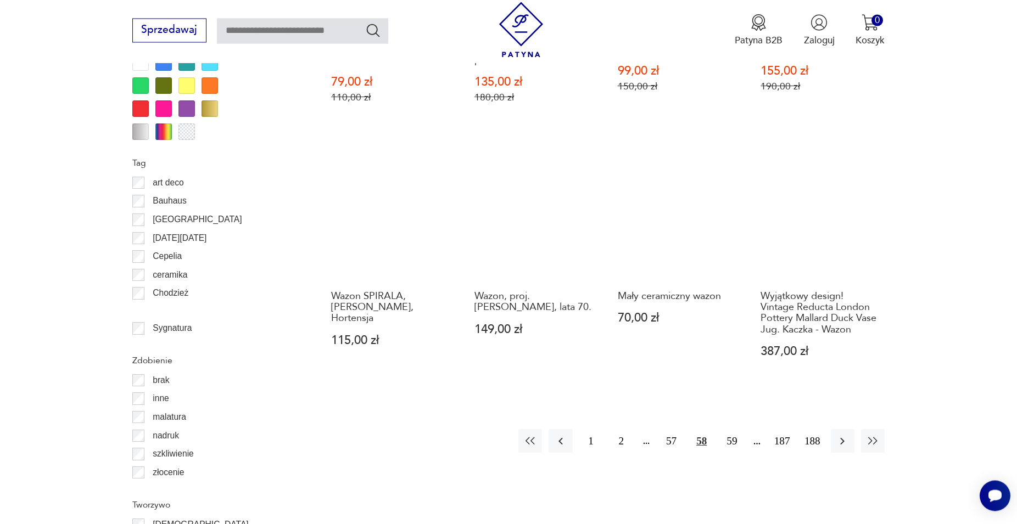
scroll to position [1261, 0]
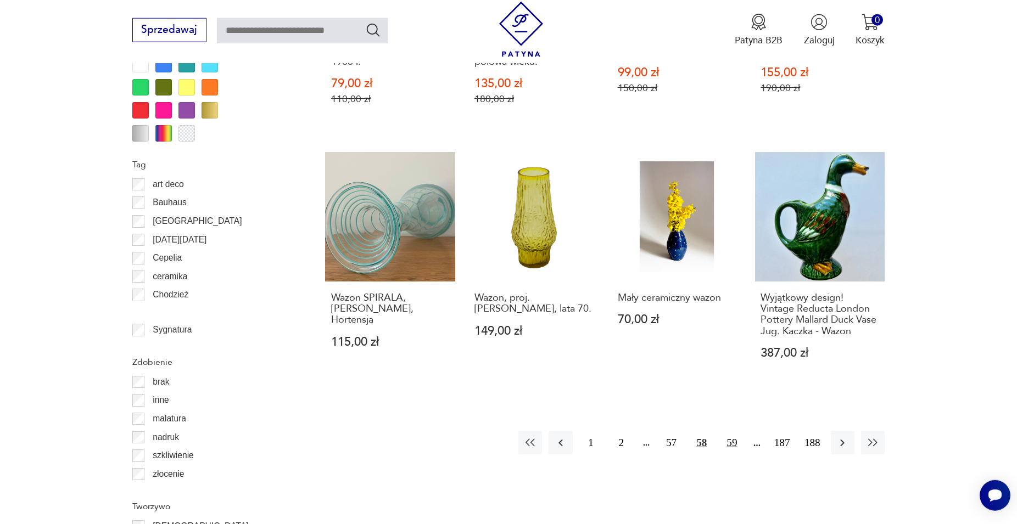
click at [733, 431] on button "59" at bounding box center [732, 443] width 24 height 24
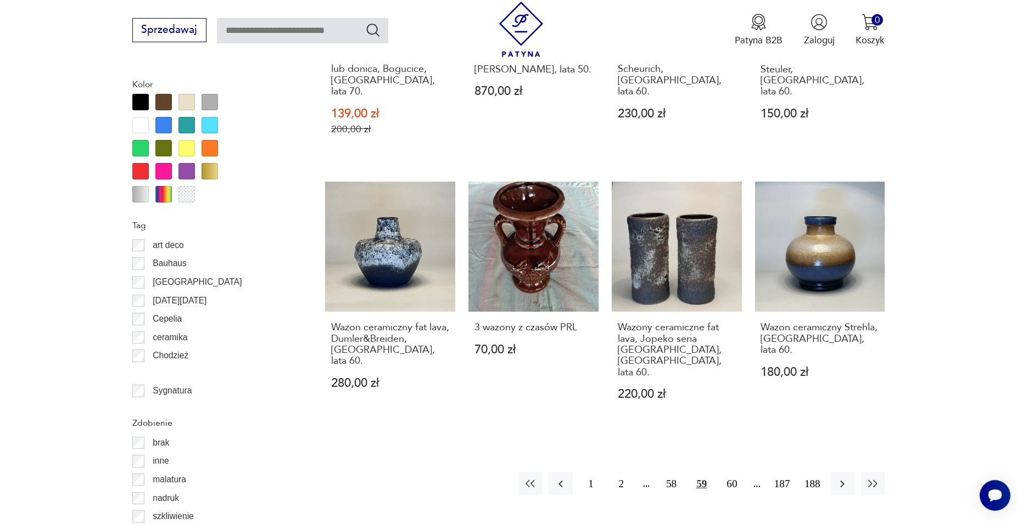
scroll to position [1205, 0]
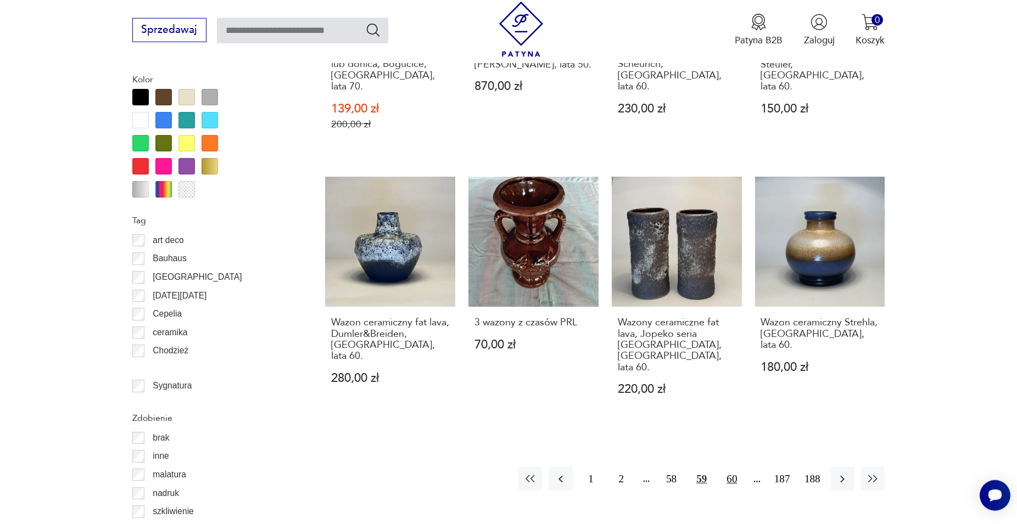
click at [732, 467] on button "60" at bounding box center [732, 479] width 24 height 24
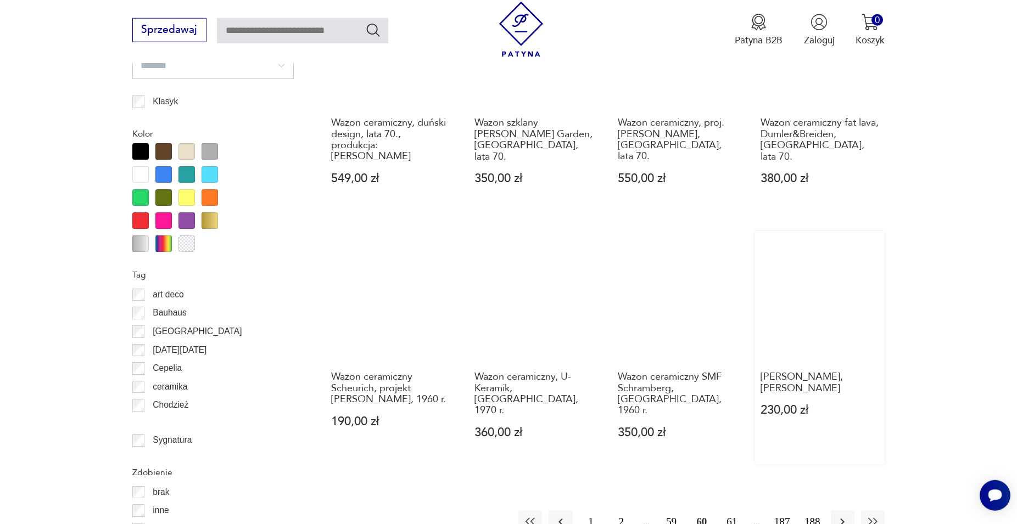
scroll to position [1205, 0]
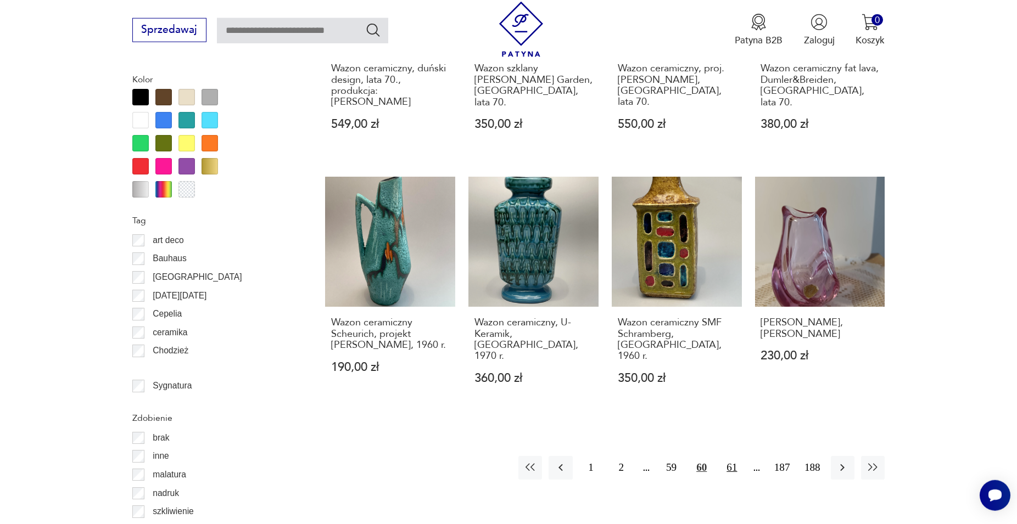
click at [730, 456] on button "61" at bounding box center [732, 468] width 24 height 24
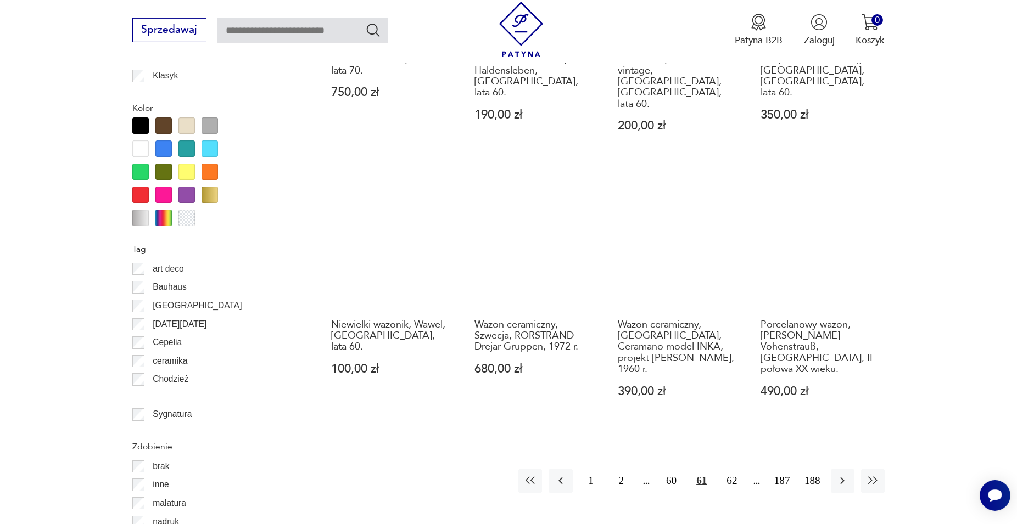
scroll to position [1205, 0]
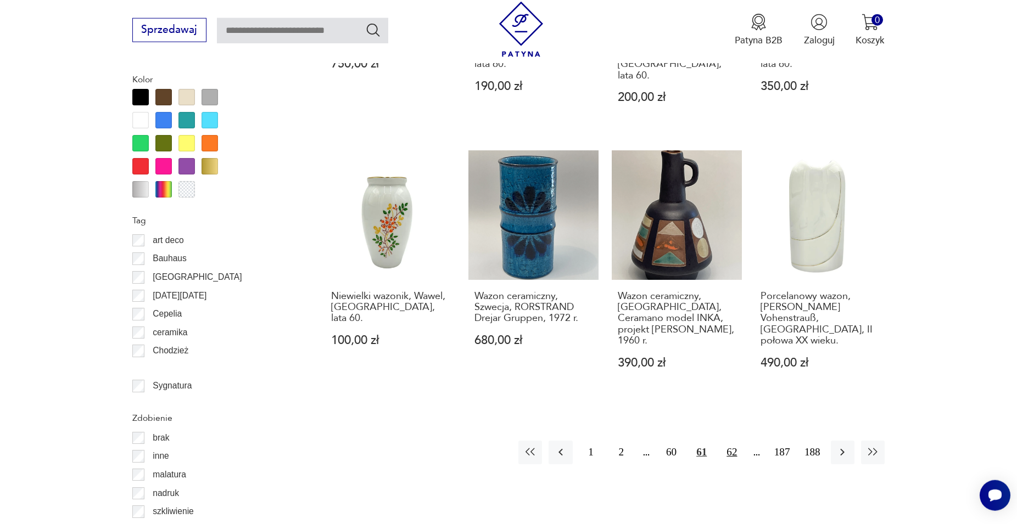
click at [732, 441] on button "62" at bounding box center [732, 453] width 24 height 24
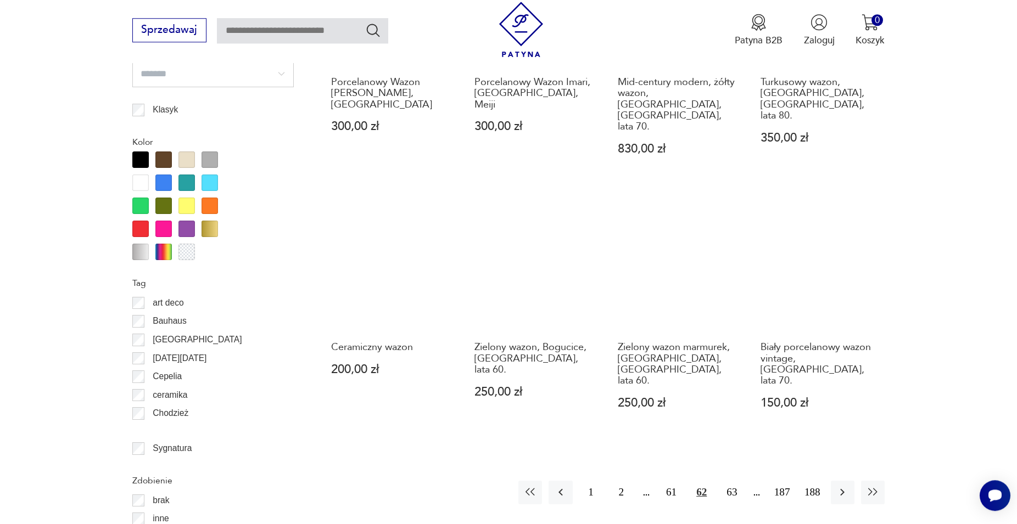
scroll to position [1149, 0]
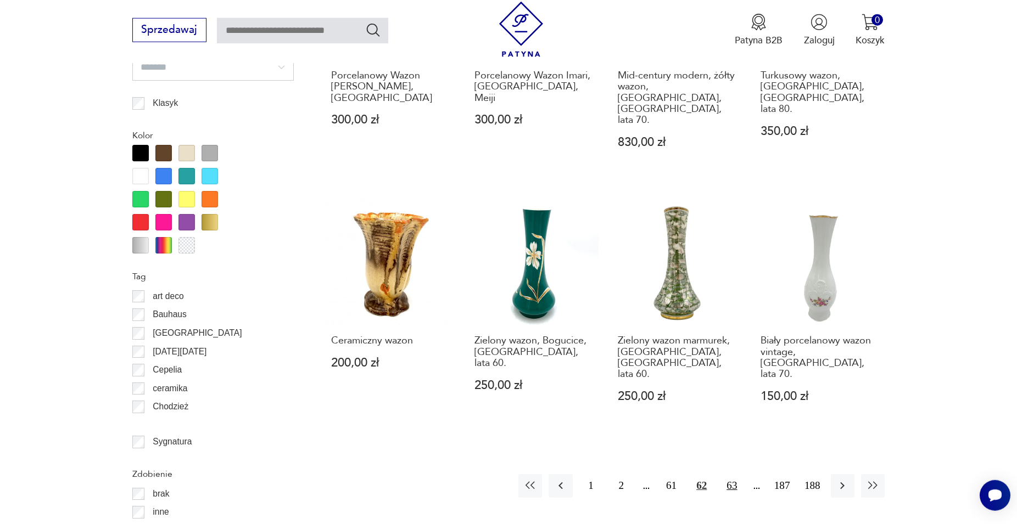
click at [732, 474] on button "63" at bounding box center [732, 486] width 24 height 24
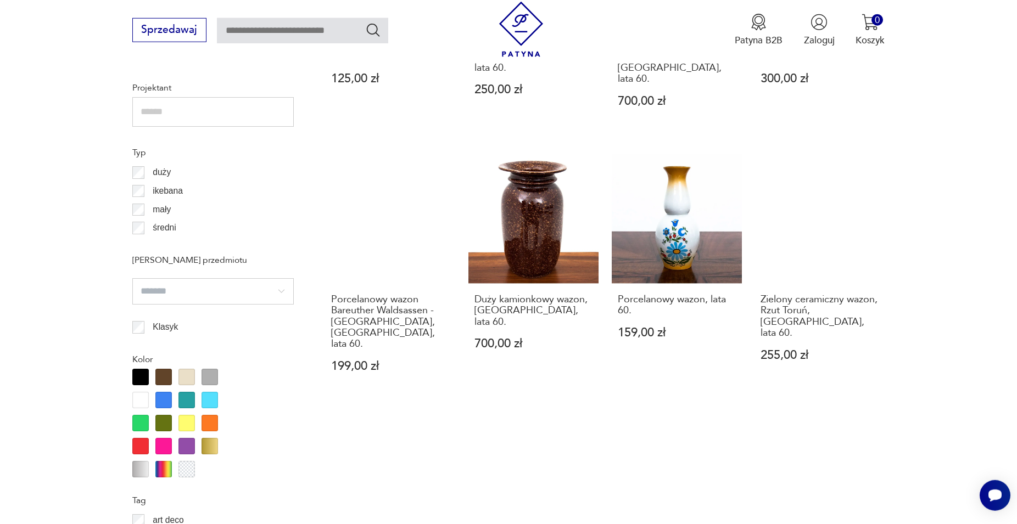
scroll to position [1093, 0]
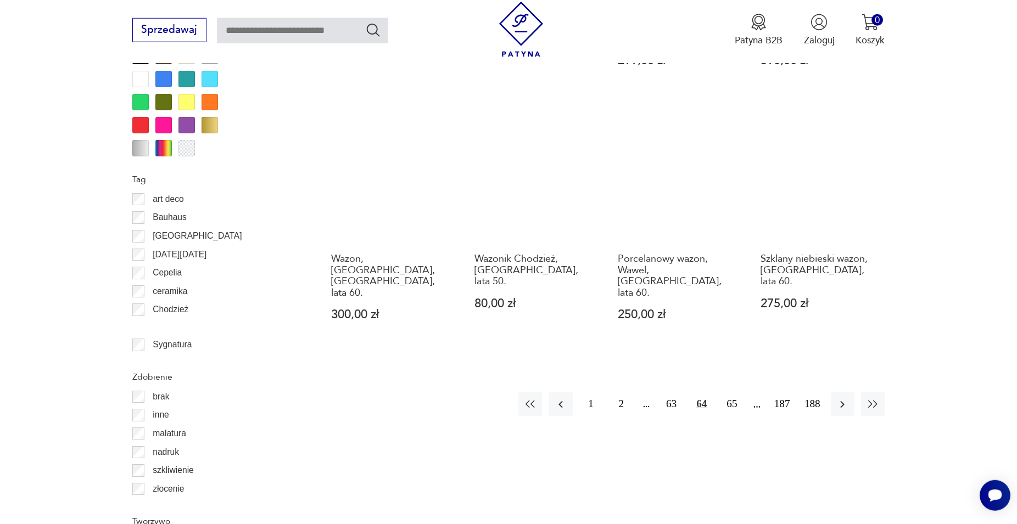
scroll to position [1261, 0]
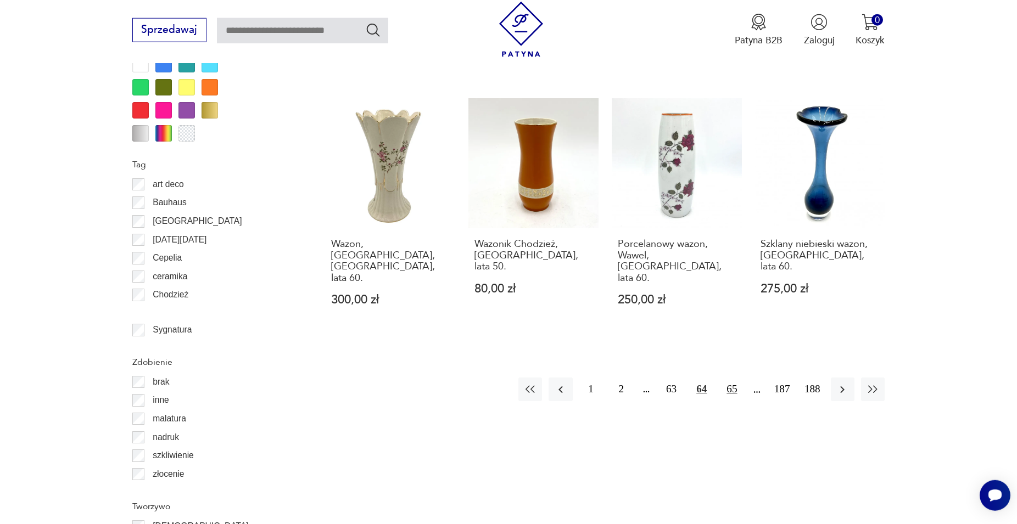
click at [732, 378] on button "65" at bounding box center [732, 390] width 24 height 24
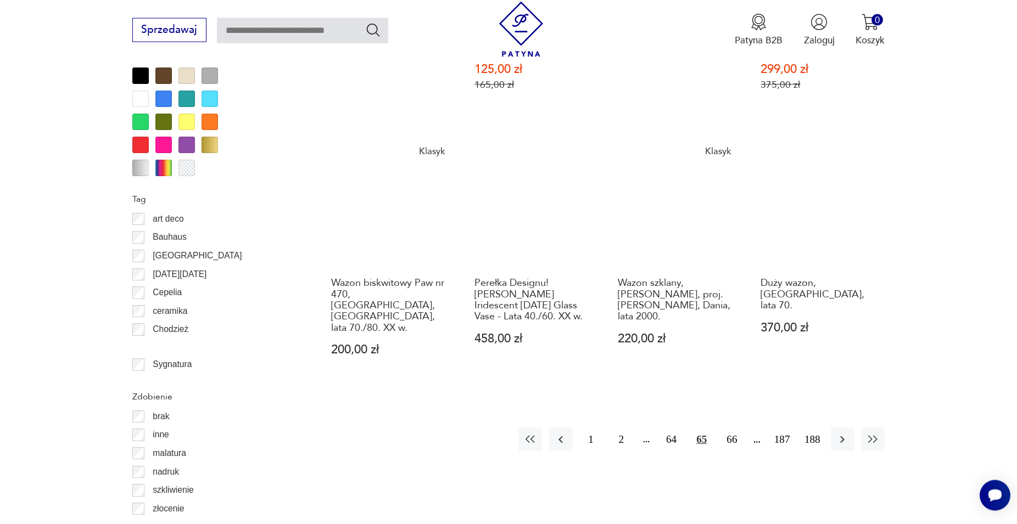
scroll to position [1317, 0]
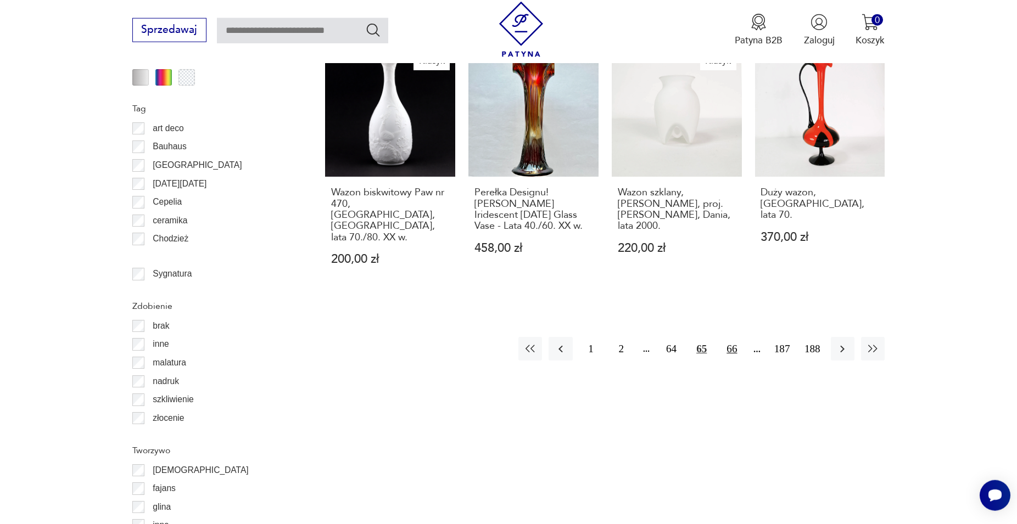
click at [732, 337] on button "66" at bounding box center [732, 349] width 24 height 24
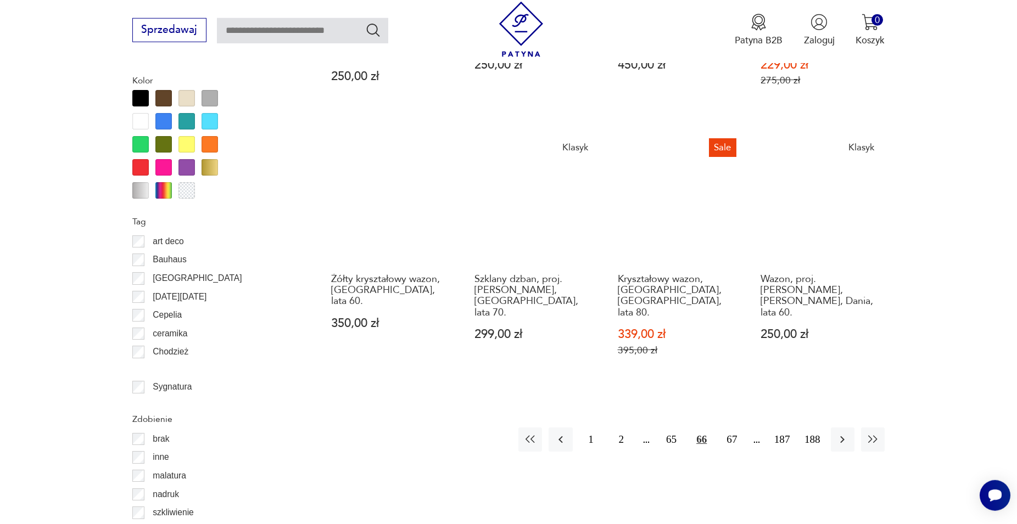
scroll to position [1261, 0]
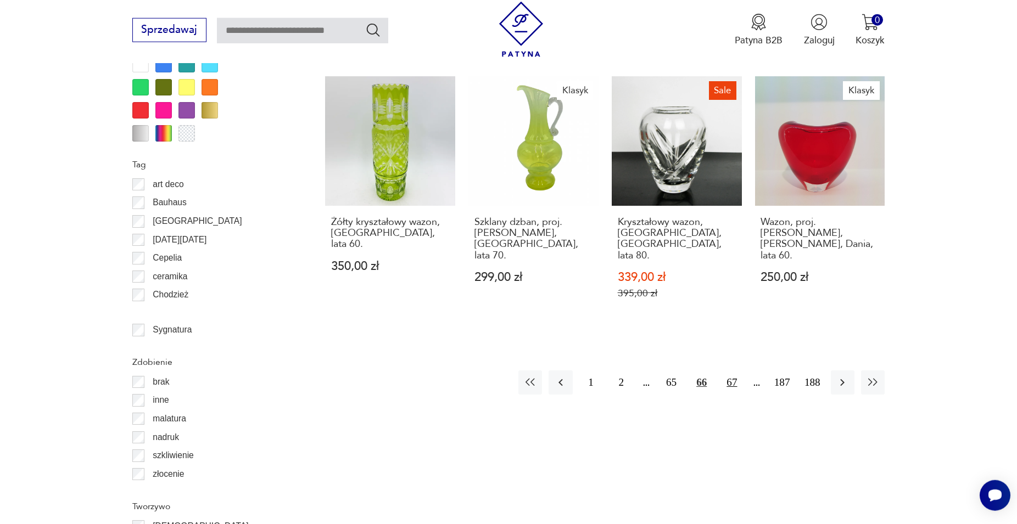
click at [730, 371] on button "67" at bounding box center [732, 383] width 24 height 24
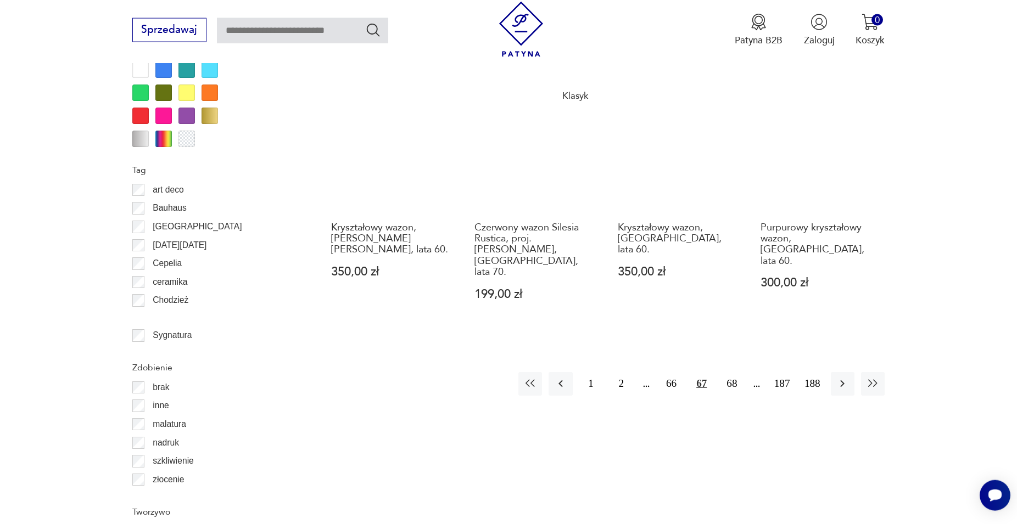
scroll to position [1317, 0]
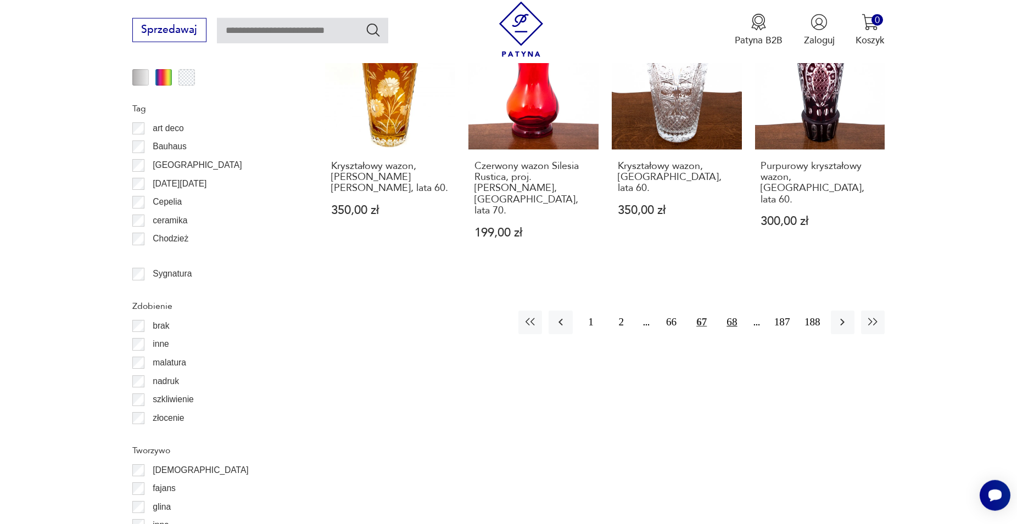
click at [728, 311] on button "68" at bounding box center [732, 323] width 24 height 24
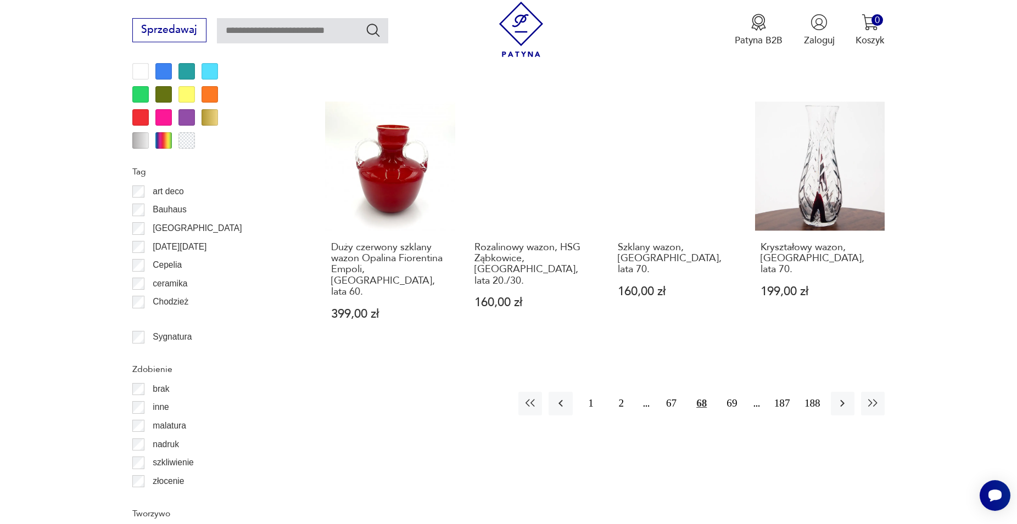
scroll to position [1261, 0]
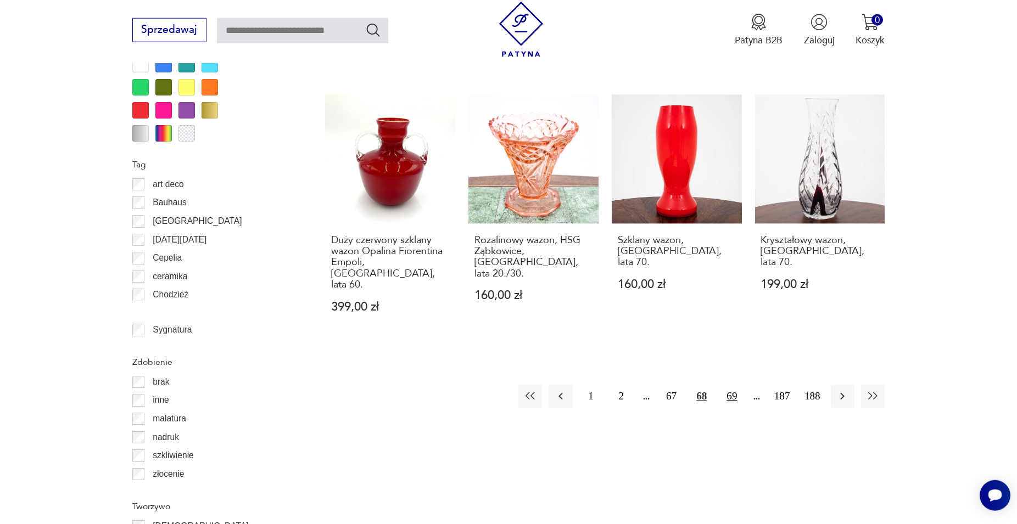
click at [730, 385] on button "69" at bounding box center [732, 397] width 24 height 24
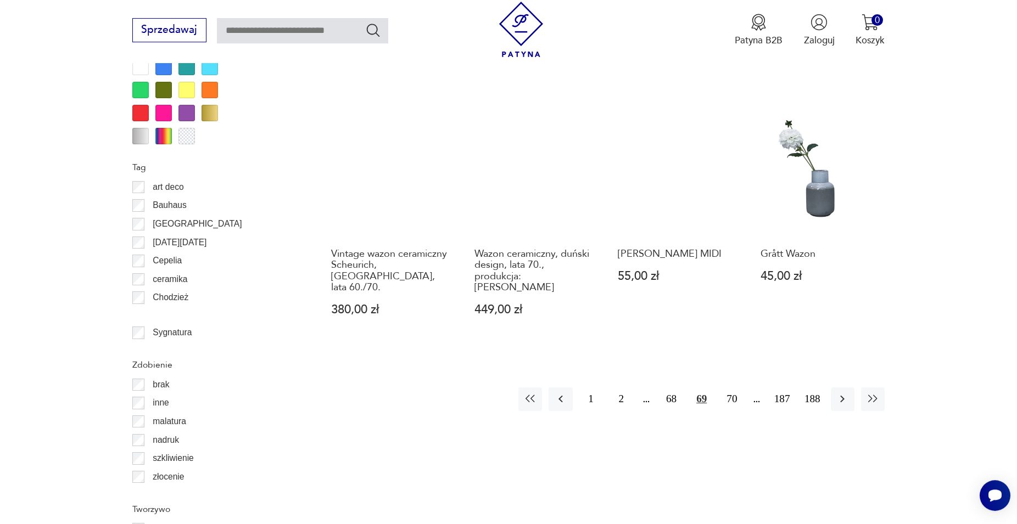
scroll to position [1261, 0]
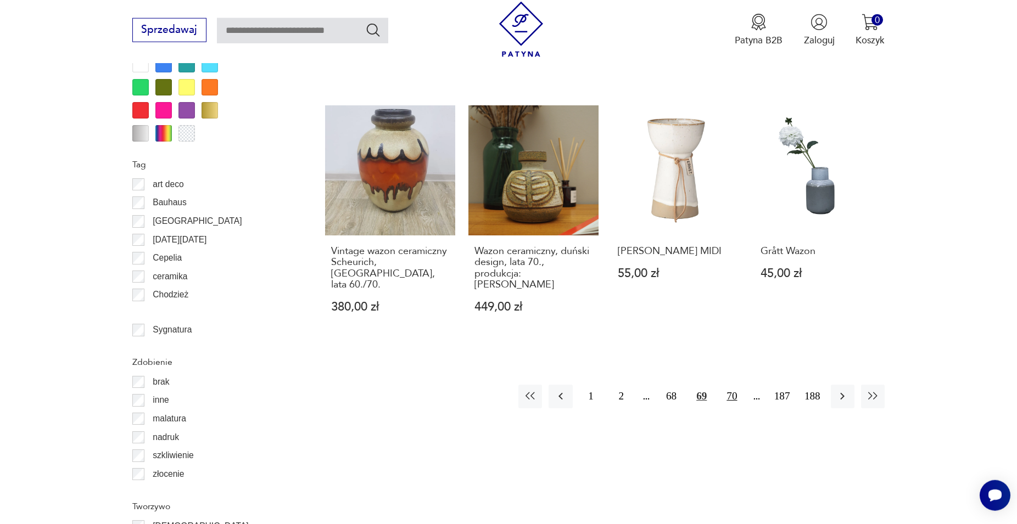
click at [731, 385] on button "70" at bounding box center [732, 397] width 24 height 24
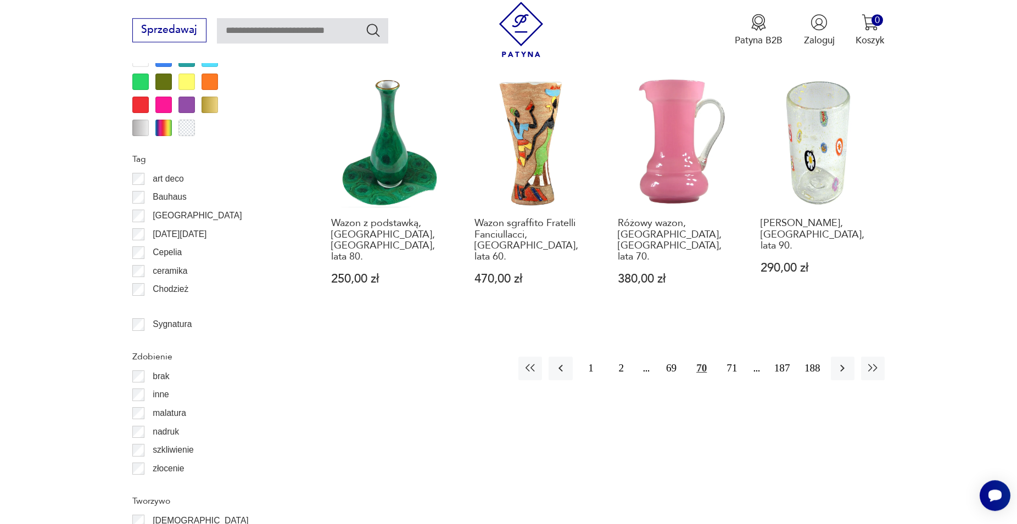
scroll to position [1261, 0]
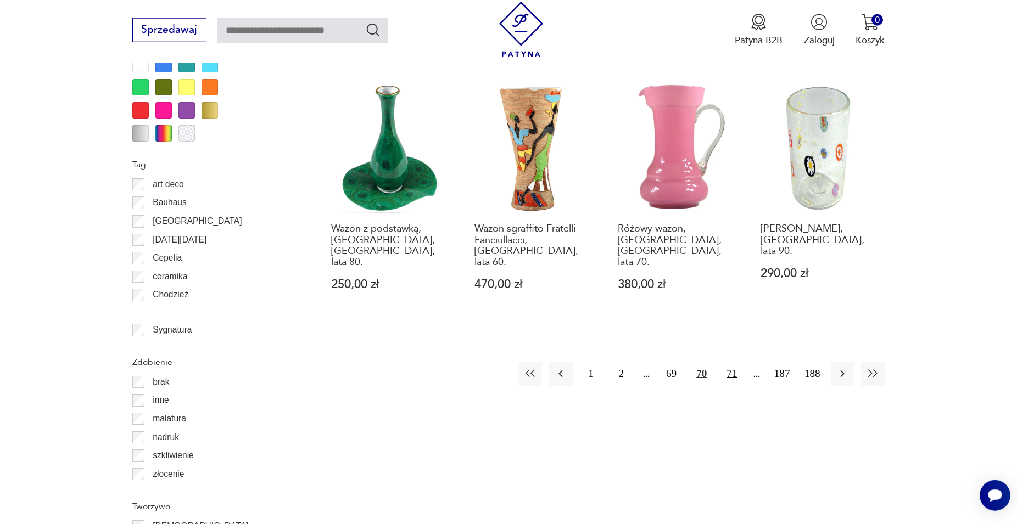
click at [732, 362] on button "71" at bounding box center [732, 374] width 24 height 24
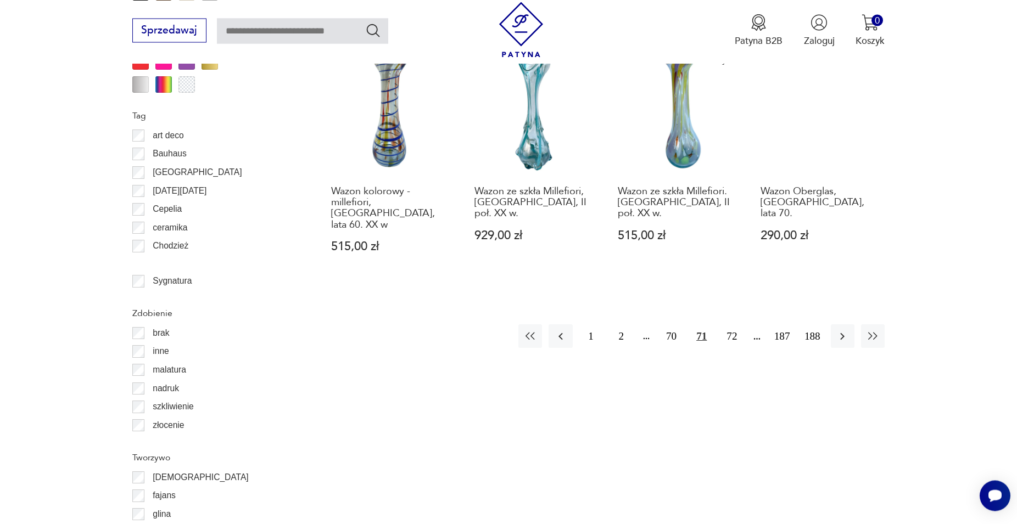
scroll to position [1317, 0]
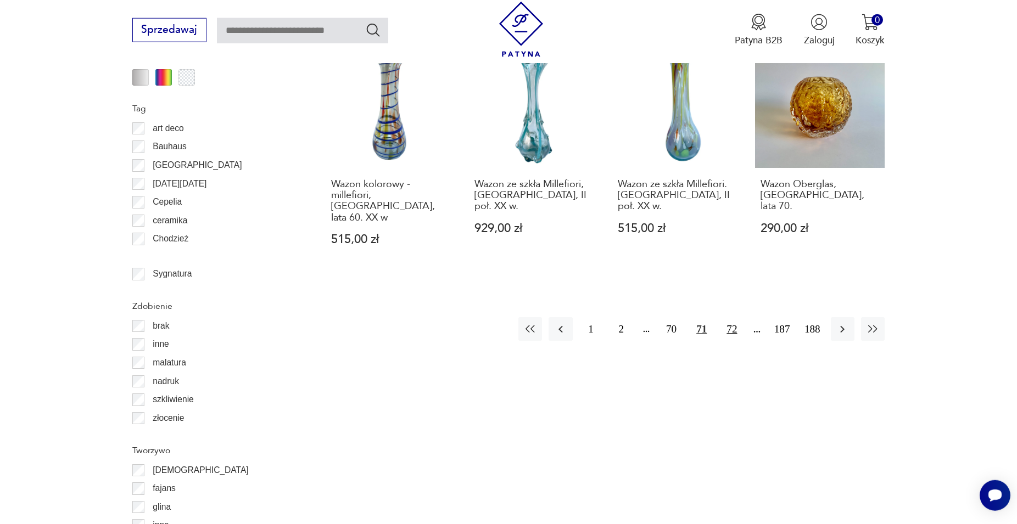
click at [731, 317] on button "72" at bounding box center [732, 329] width 24 height 24
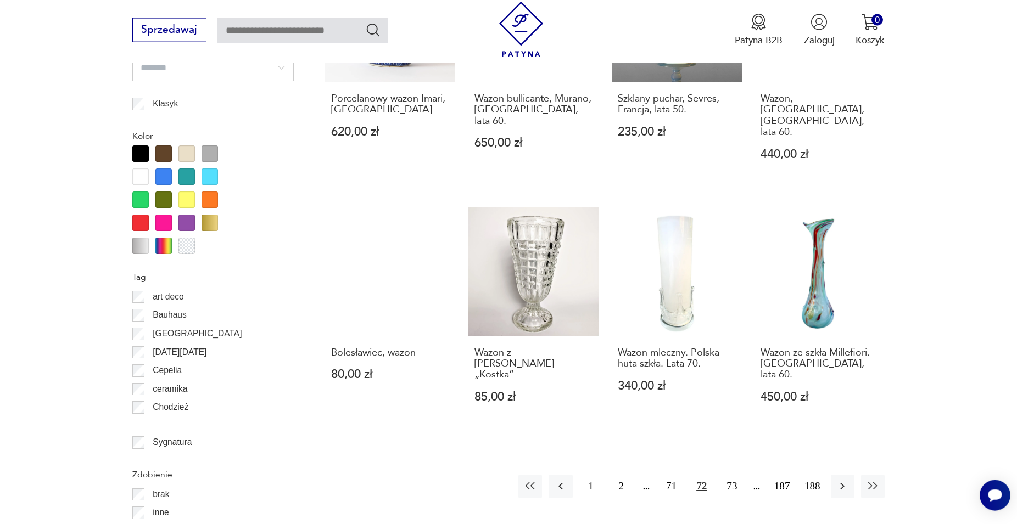
scroll to position [1149, 0]
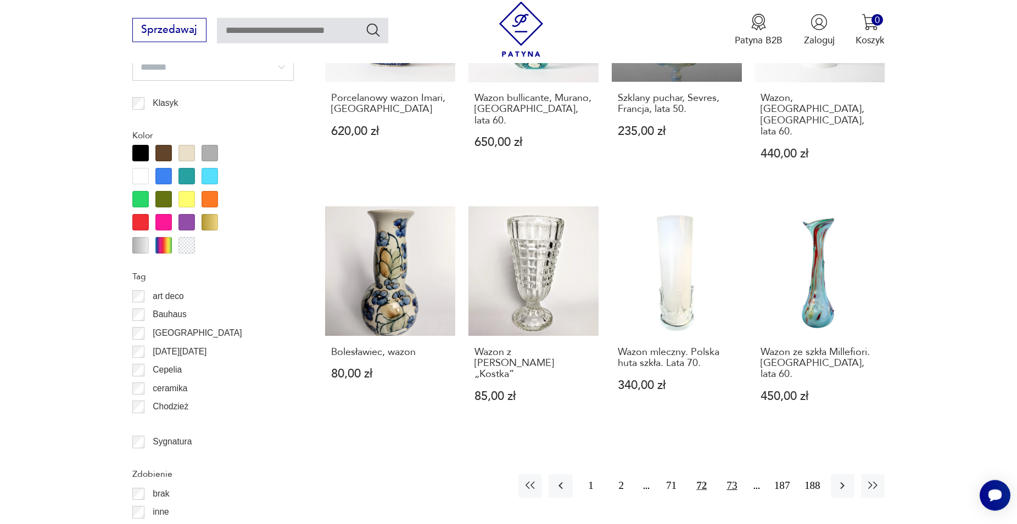
click at [734, 474] on button "73" at bounding box center [732, 486] width 24 height 24
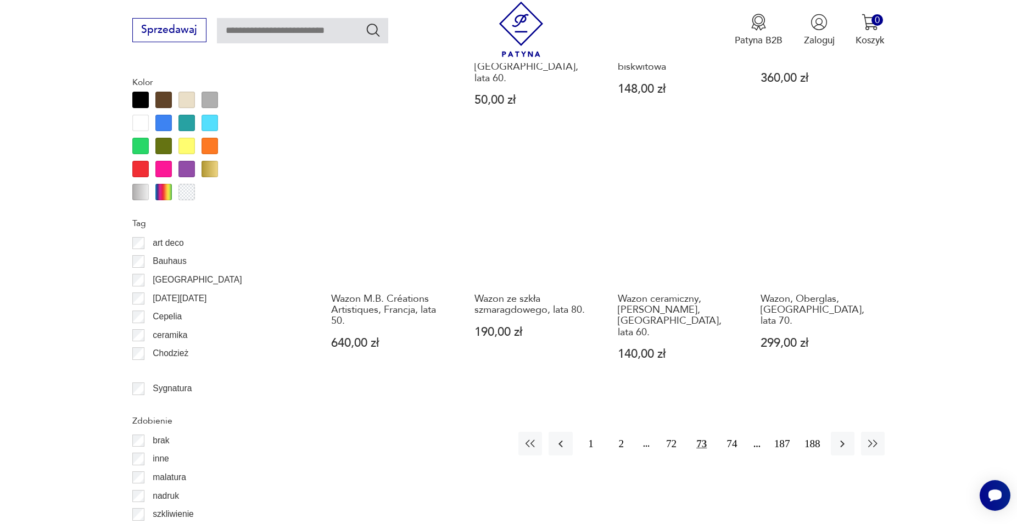
scroll to position [1205, 0]
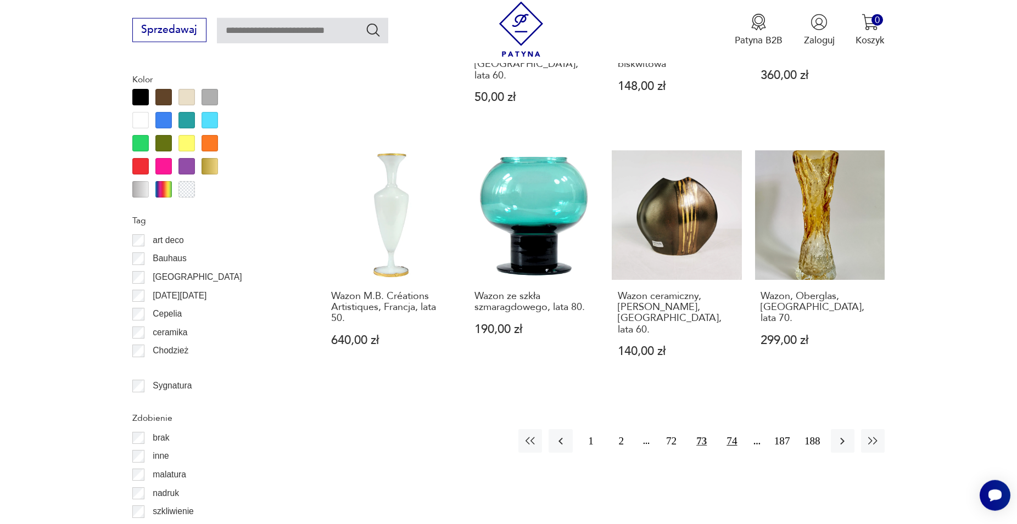
click at [731, 429] on button "74" at bounding box center [732, 441] width 24 height 24
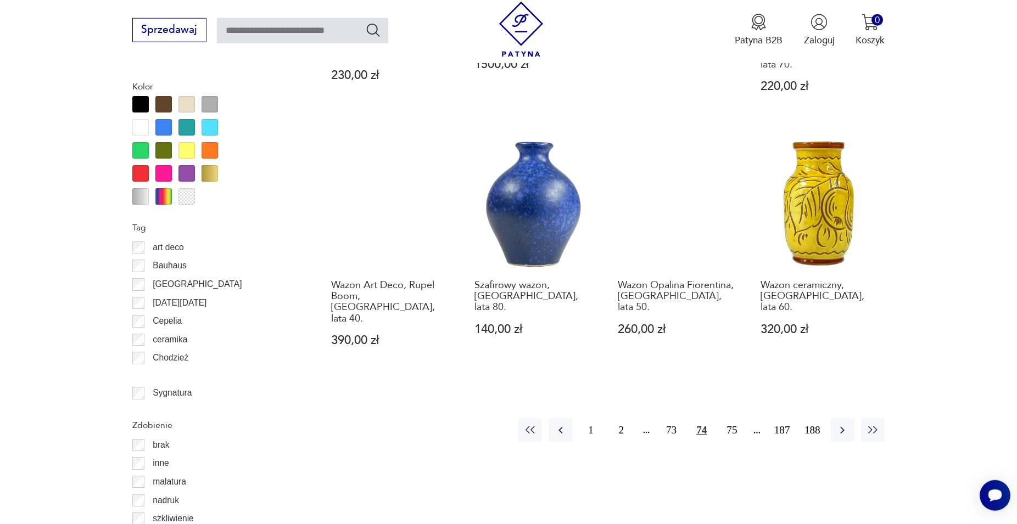
scroll to position [1317, 0]
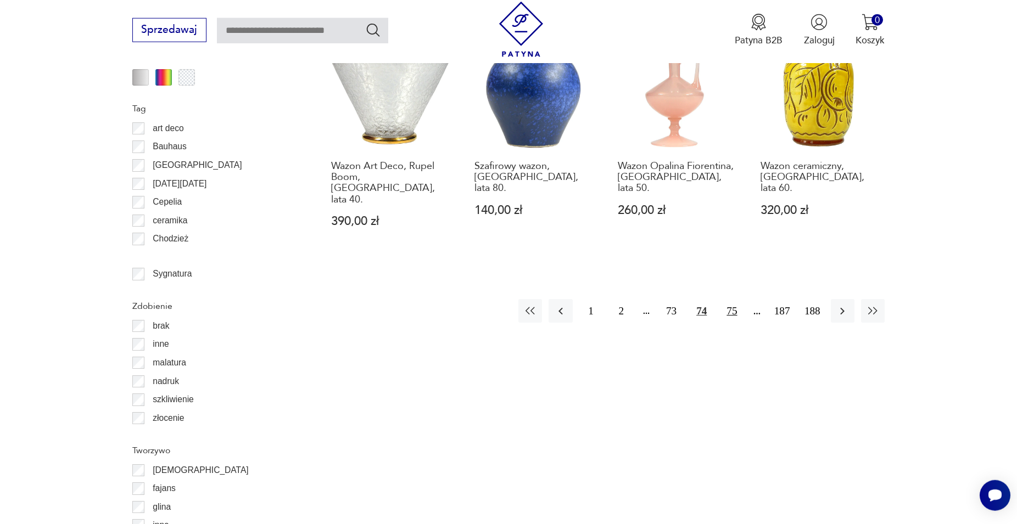
click at [736, 299] on button "75" at bounding box center [732, 311] width 24 height 24
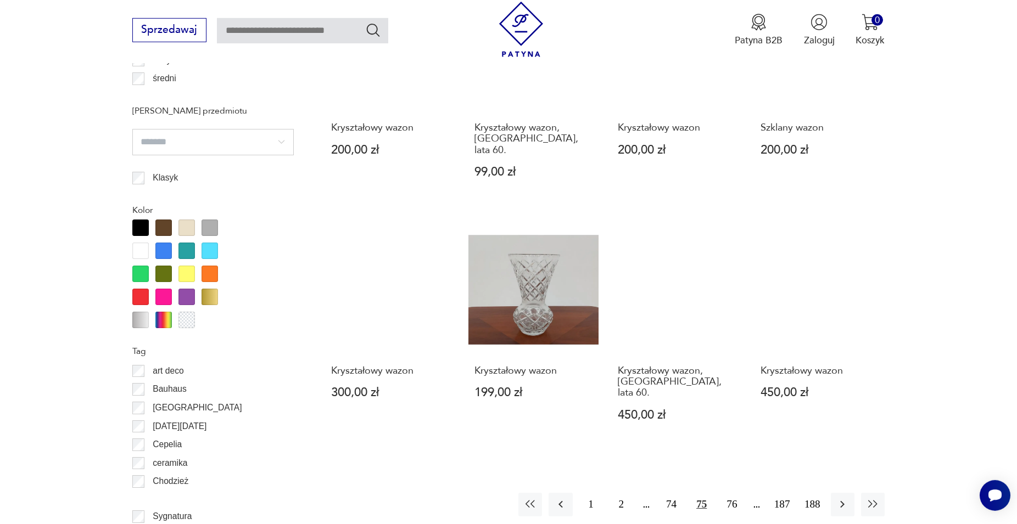
scroll to position [1149, 0]
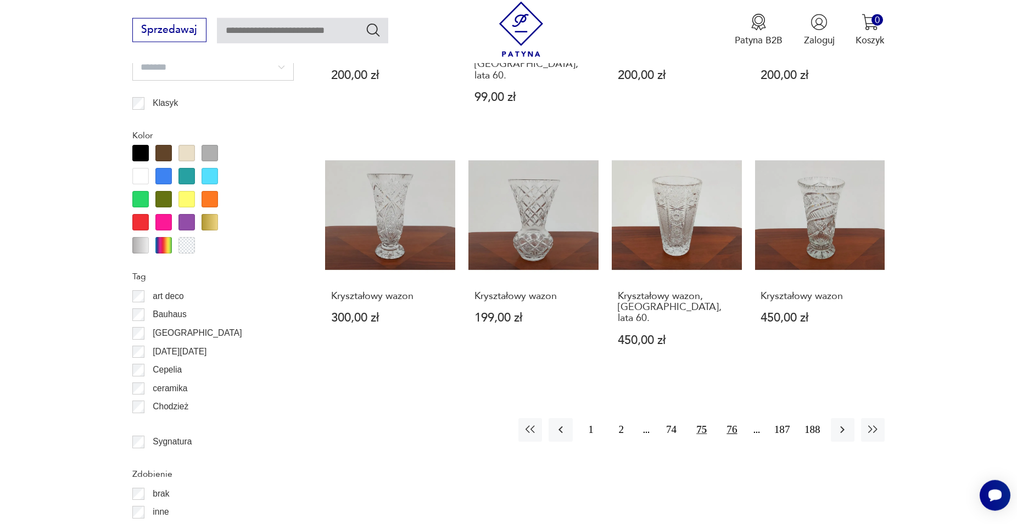
click at [735, 418] on button "76" at bounding box center [732, 430] width 24 height 24
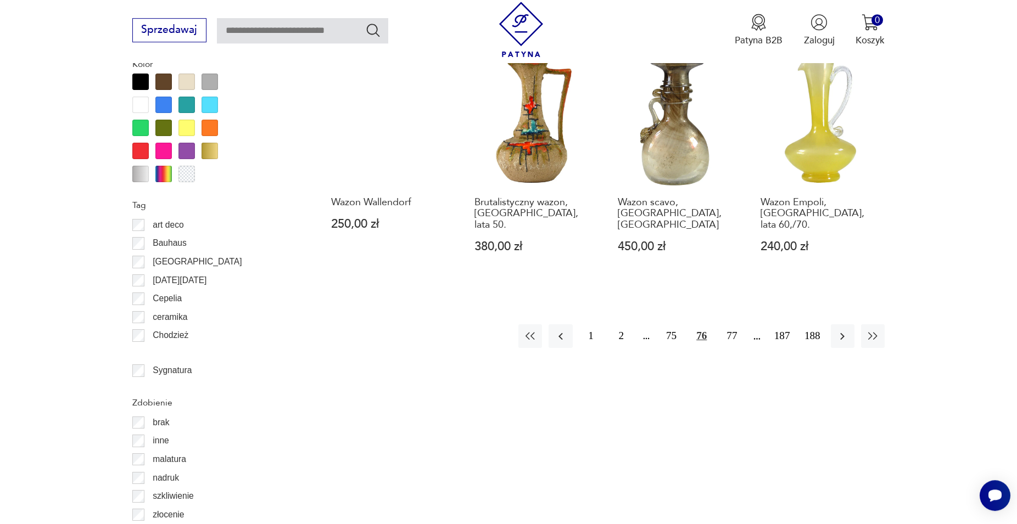
scroll to position [1205, 0]
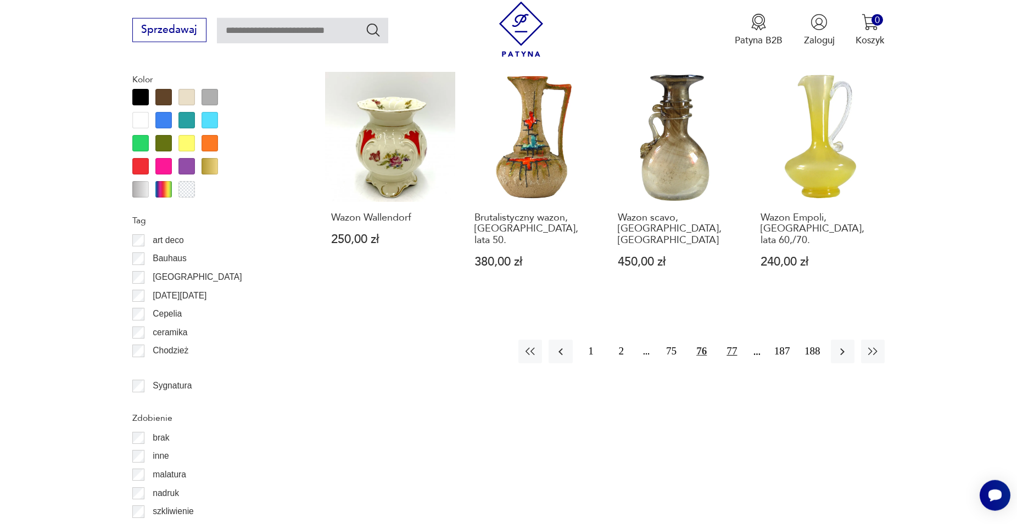
click at [733, 340] on button "77" at bounding box center [732, 352] width 24 height 24
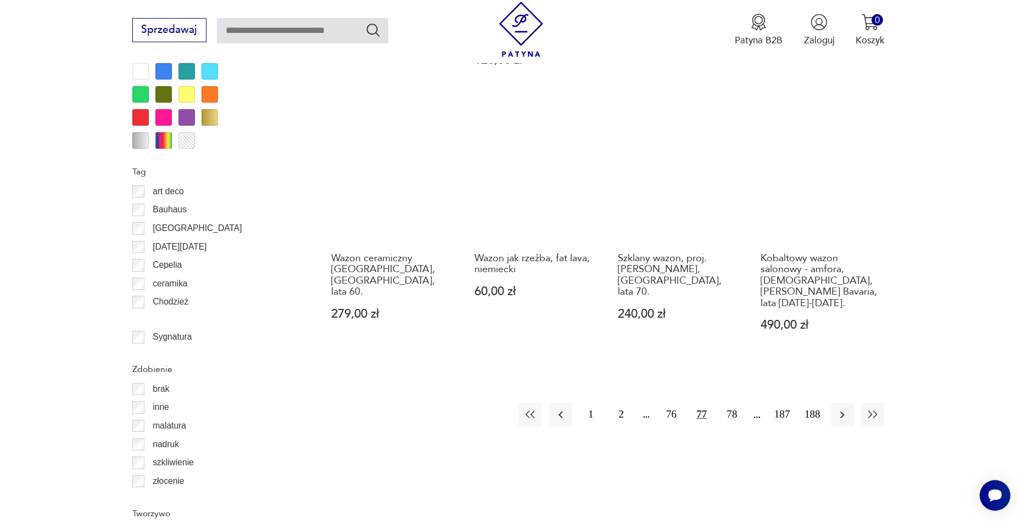
scroll to position [1261, 0]
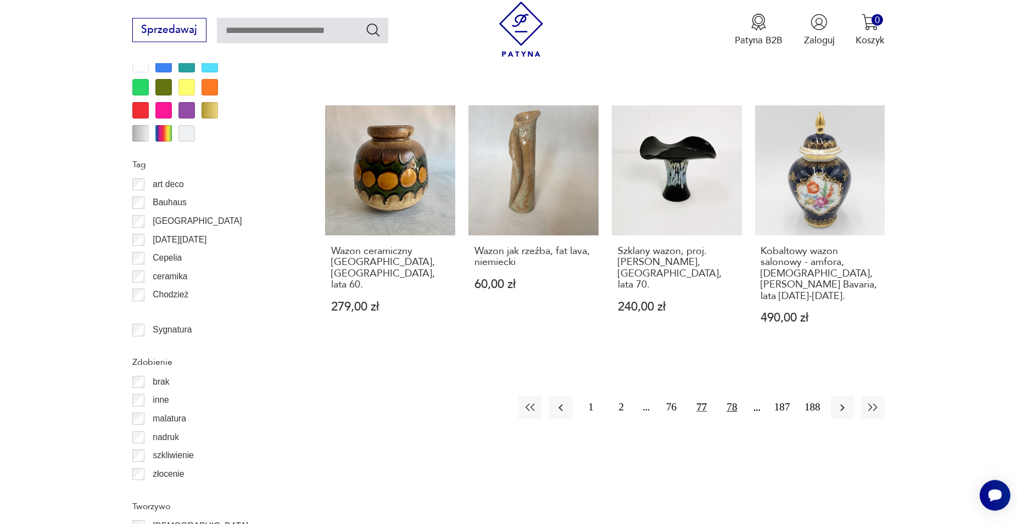
click at [731, 396] on button "78" at bounding box center [732, 408] width 24 height 24
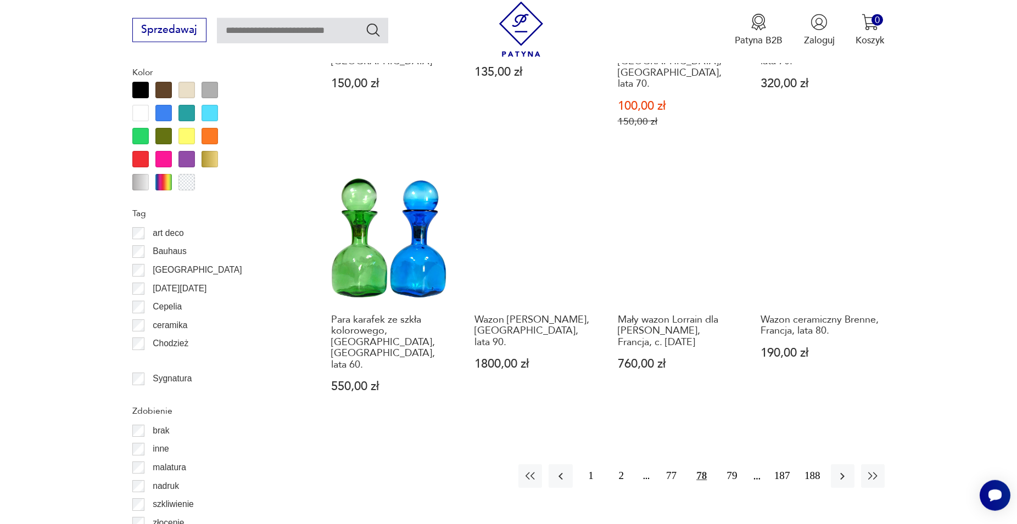
scroll to position [1261, 0]
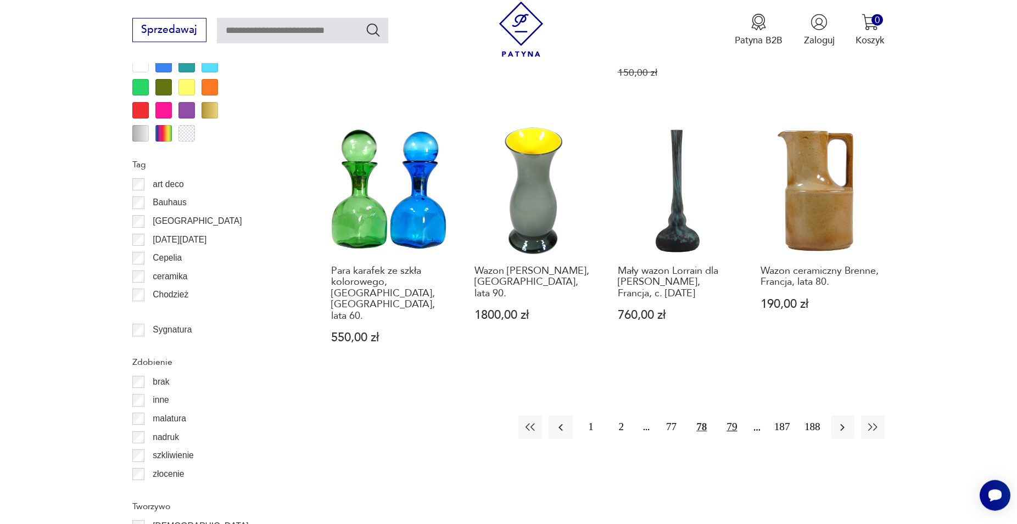
click at [732, 416] on button "79" at bounding box center [732, 428] width 24 height 24
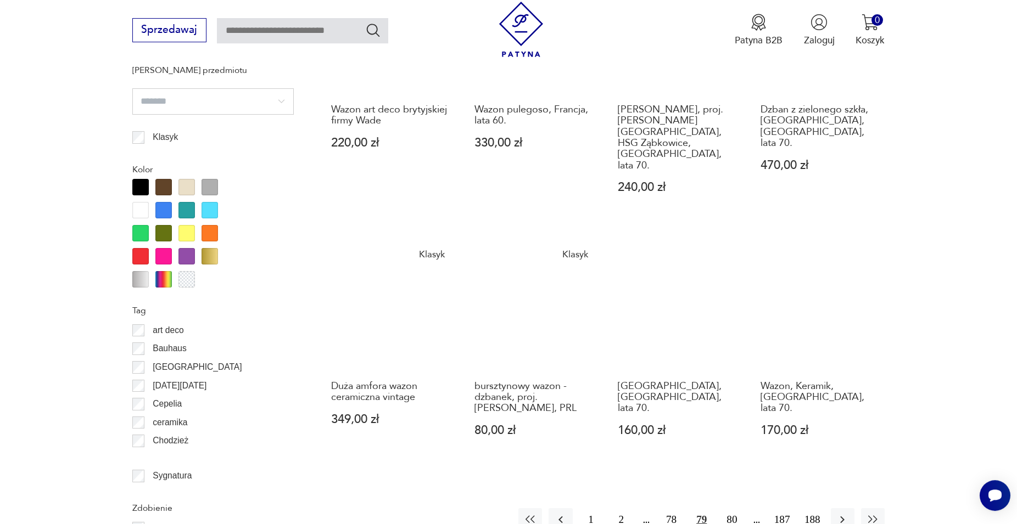
scroll to position [1149, 0]
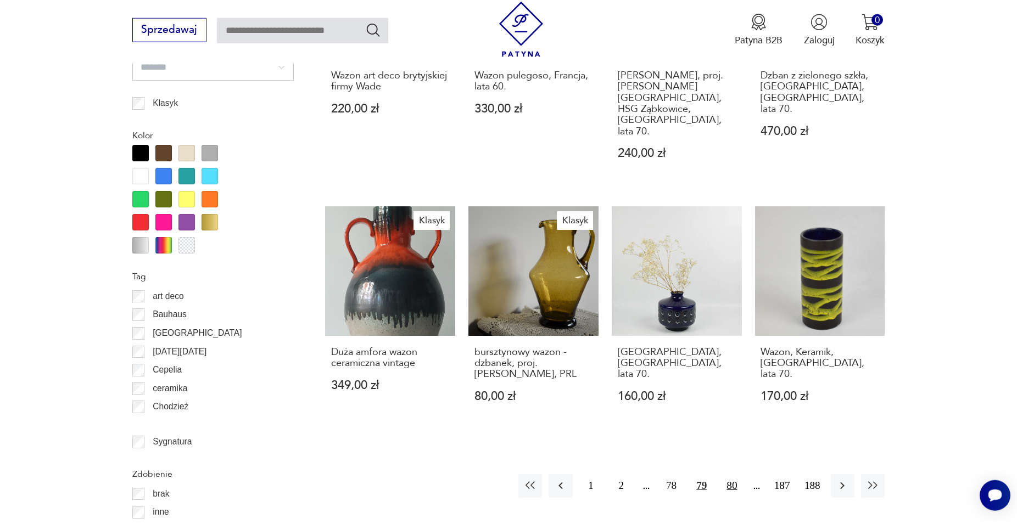
click at [729, 474] on button "80" at bounding box center [732, 486] width 24 height 24
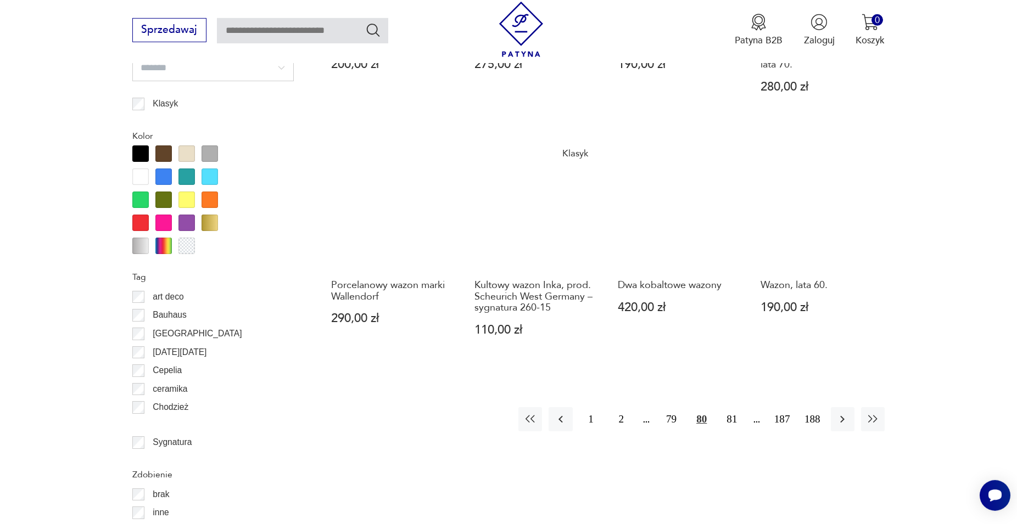
scroll to position [1149, 0]
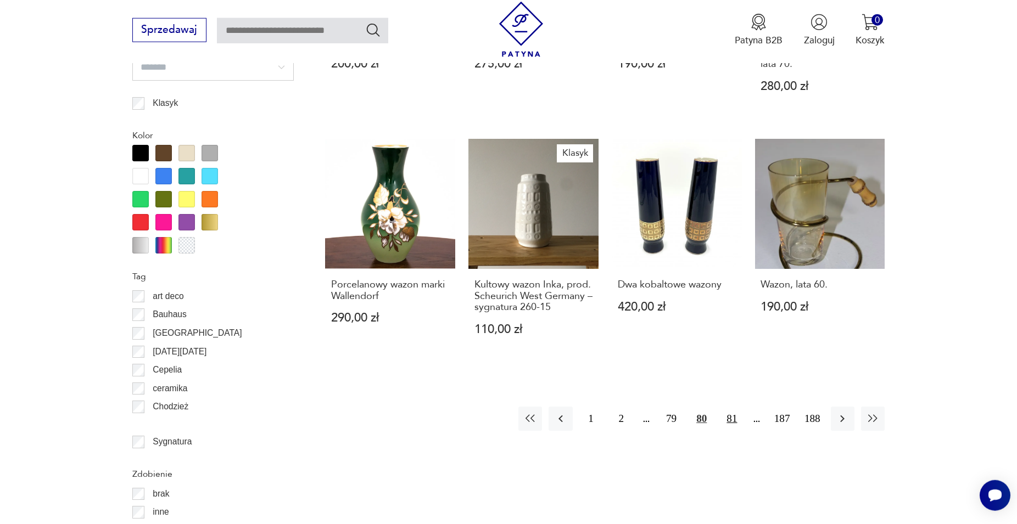
click at [733, 412] on button "81" at bounding box center [732, 419] width 24 height 24
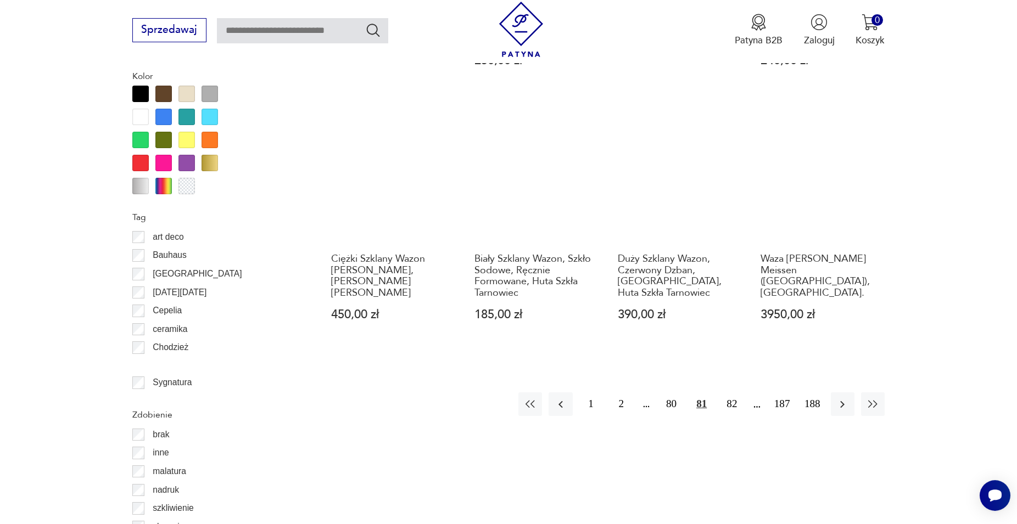
scroll to position [1205, 0]
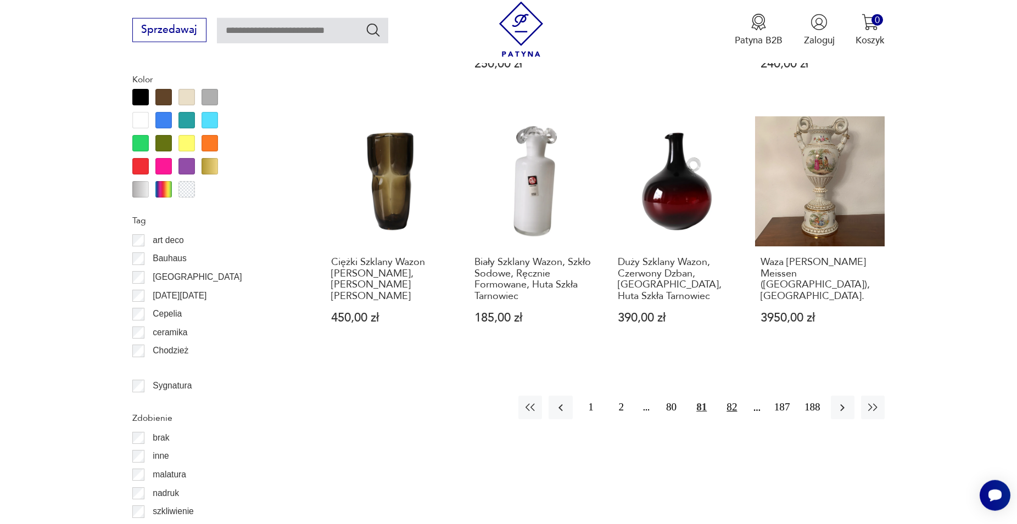
click at [730, 396] on button "82" at bounding box center [732, 408] width 24 height 24
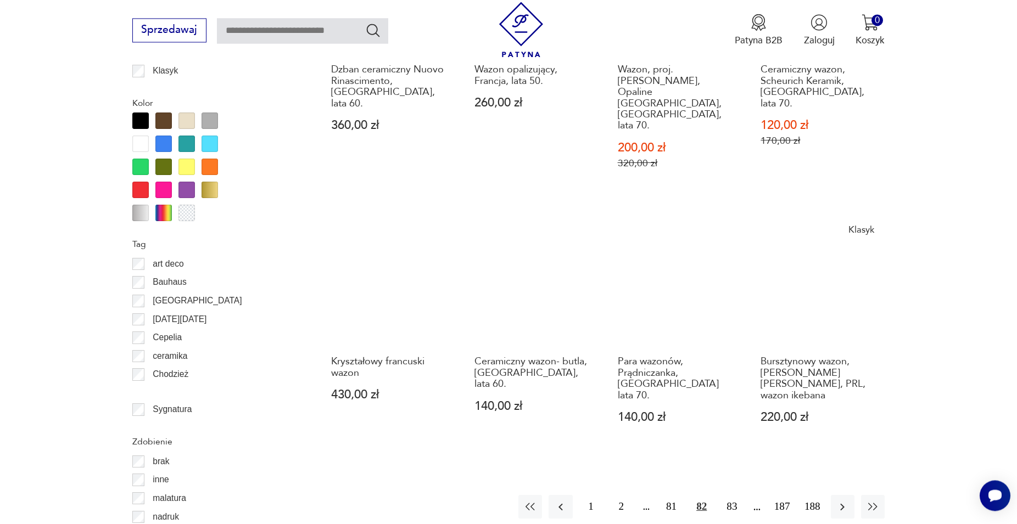
scroll to position [1205, 0]
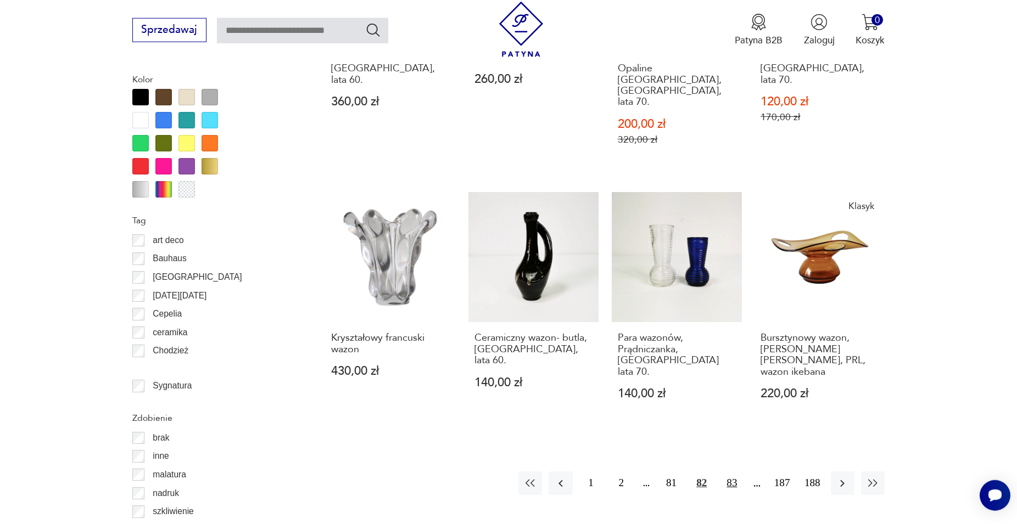
click at [730, 472] on button "83" at bounding box center [732, 484] width 24 height 24
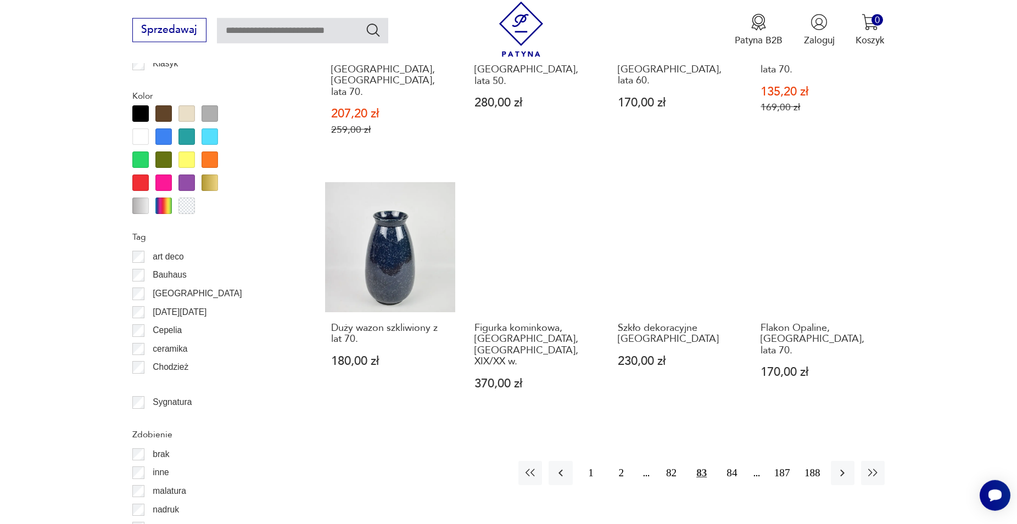
scroll to position [1205, 0]
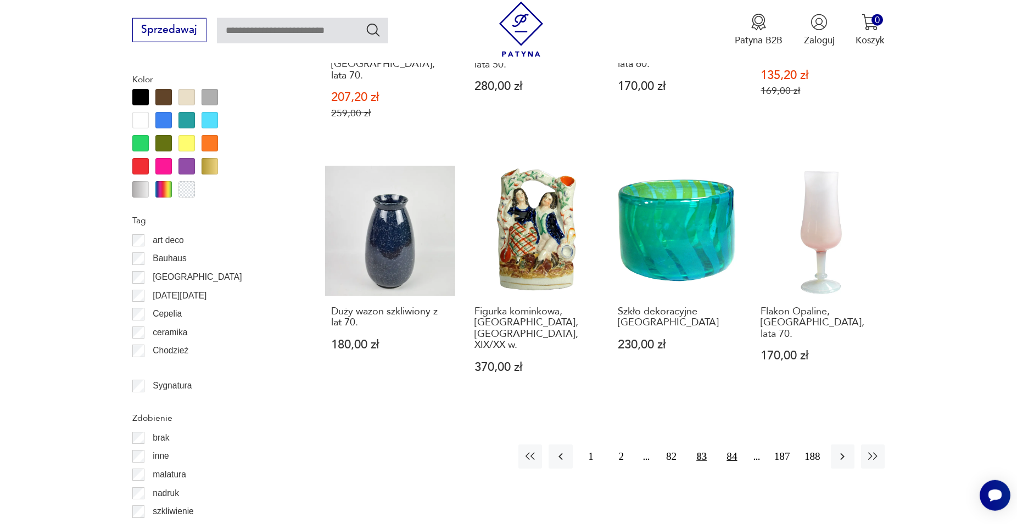
click at [737, 445] on button "84" at bounding box center [732, 457] width 24 height 24
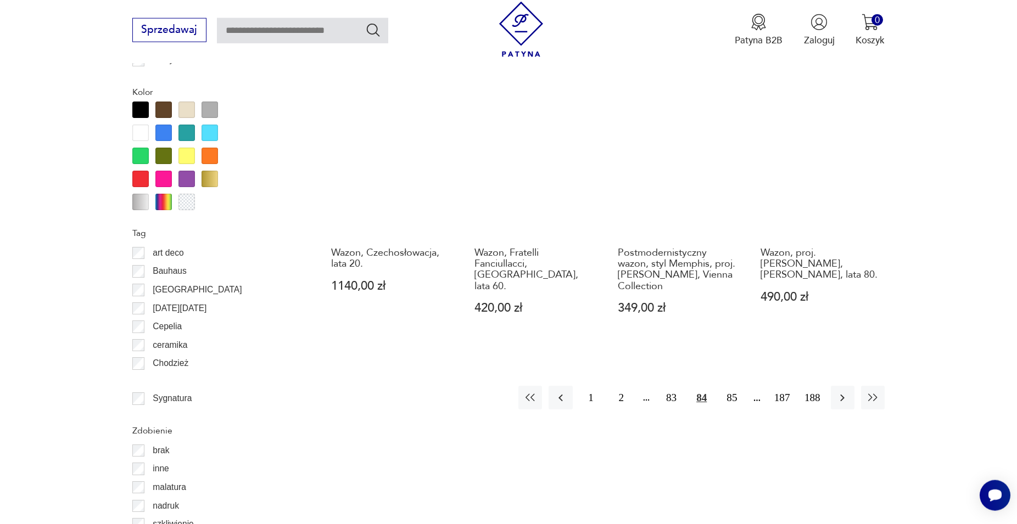
scroll to position [1205, 0]
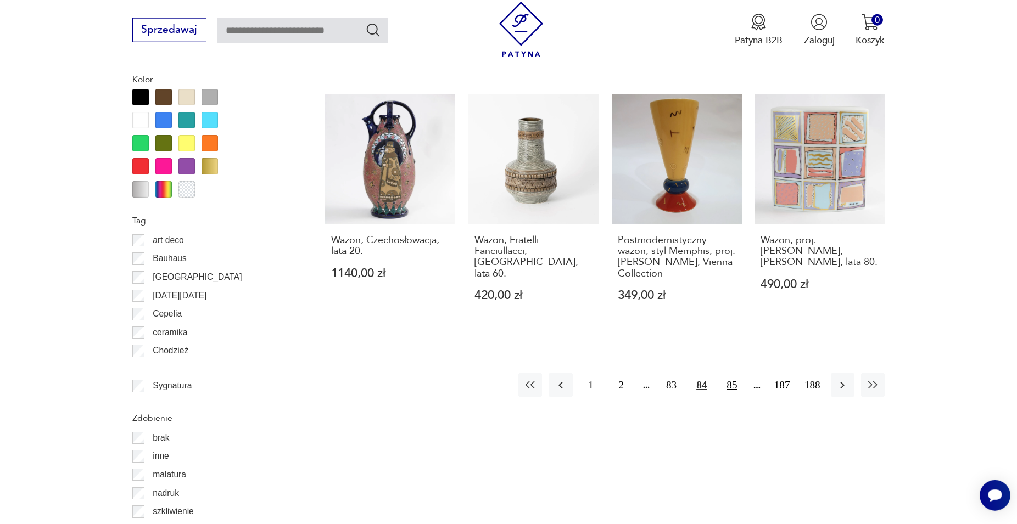
click at [737, 375] on button "85" at bounding box center [732, 385] width 24 height 24
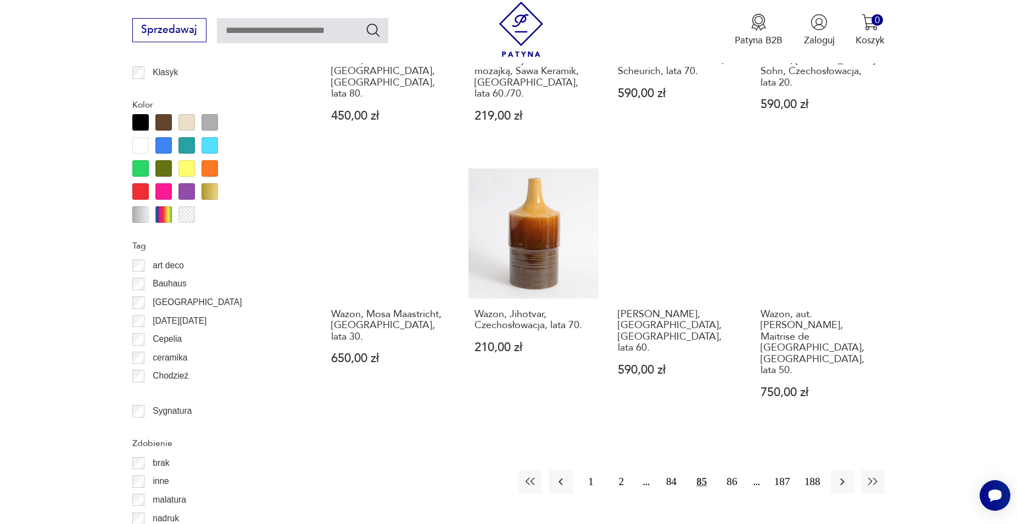
scroll to position [1205, 0]
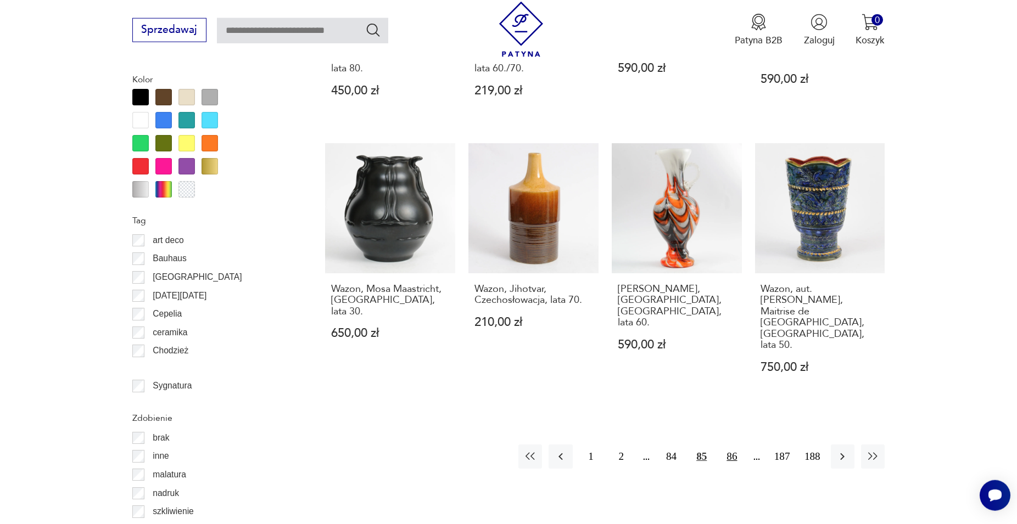
click at [734, 445] on button "86" at bounding box center [732, 457] width 24 height 24
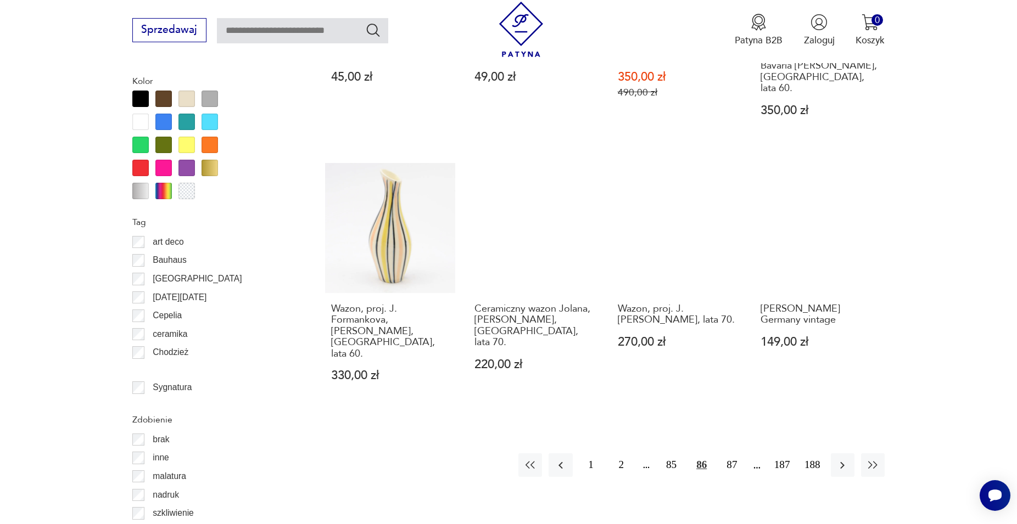
scroll to position [1205, 0]
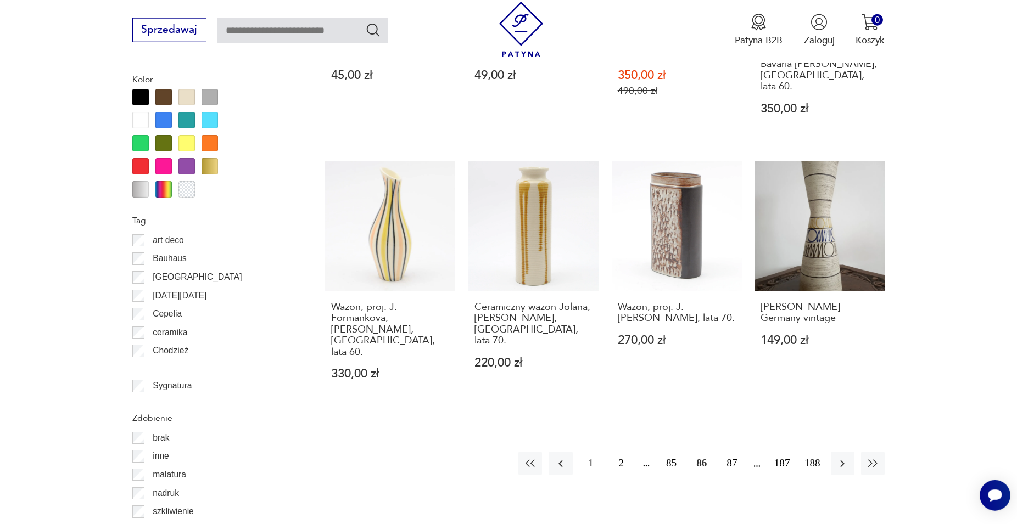
click at [736, 452] on button "87" at bounding box center [732, 464] width 24 height 24
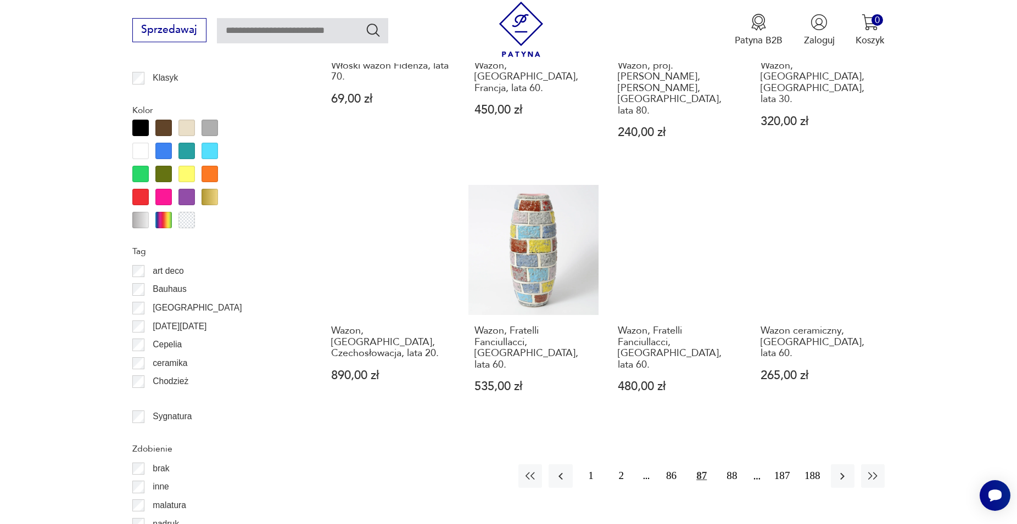
scroll to position [1205, 0]
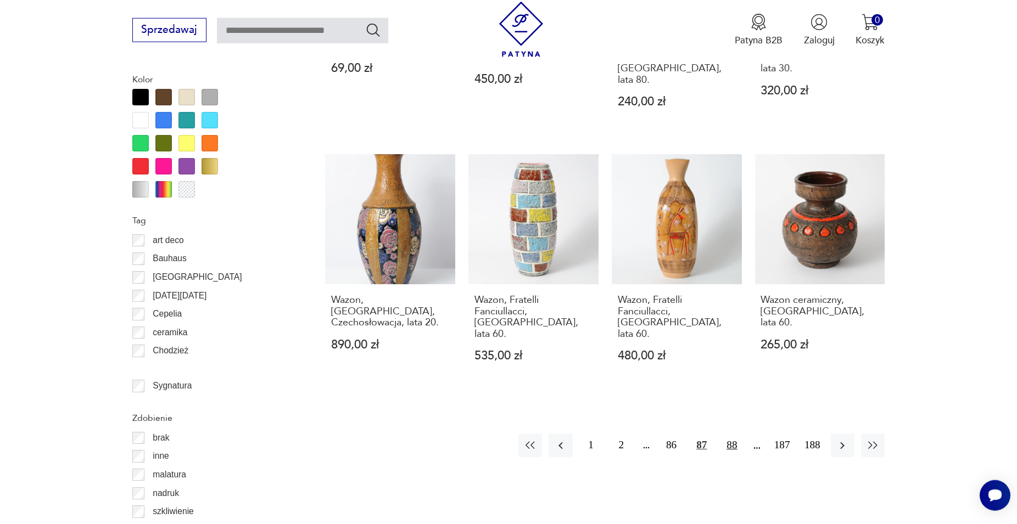
click at [734, 434] on button "88" at bounding box center [732, 446] width 24 height 24
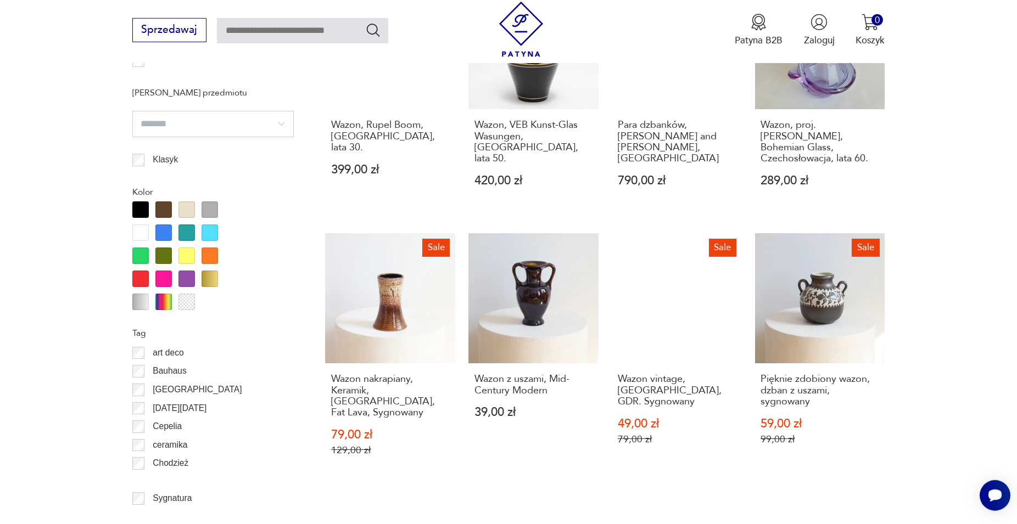
scroll to position [1149, 0]
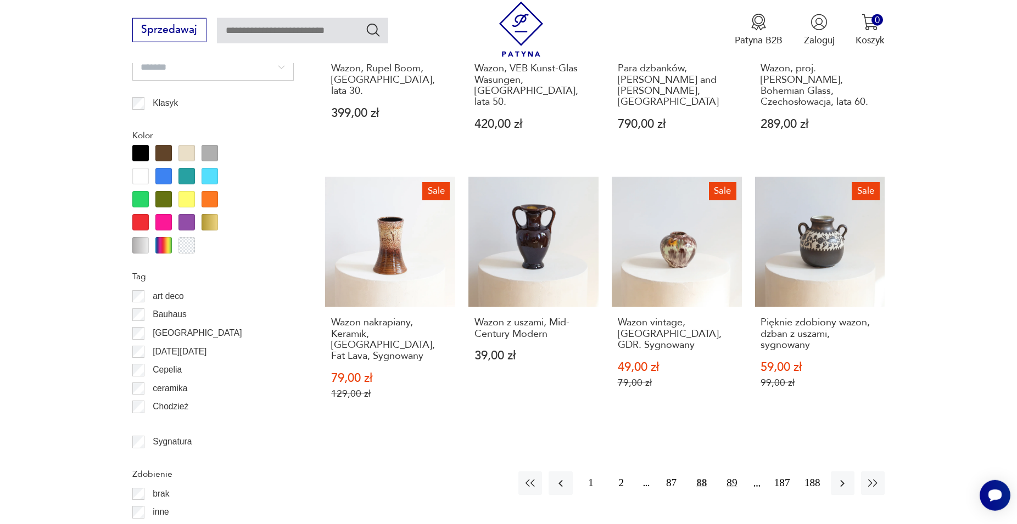
click at [731, 472] on button "89" at bounding box center [732, 484] width 24 height 24
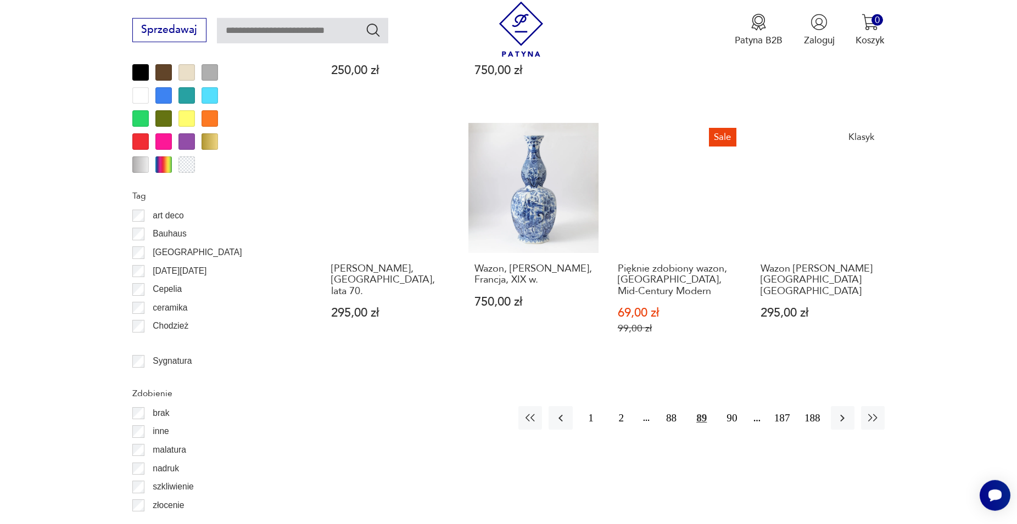
scroll to position [1205, 0]
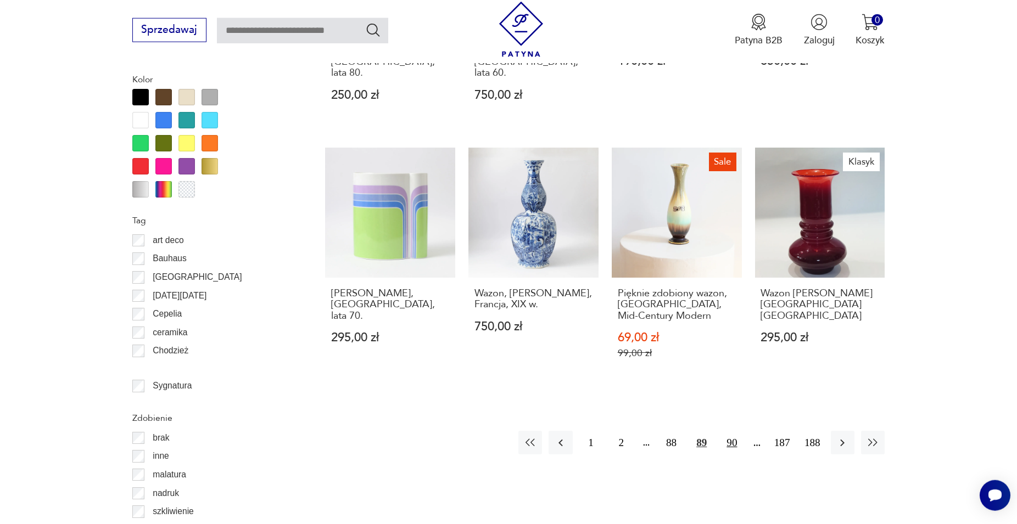
click at [727, 431] on button "90" at bounding box center [732, 443] width 24 height 24
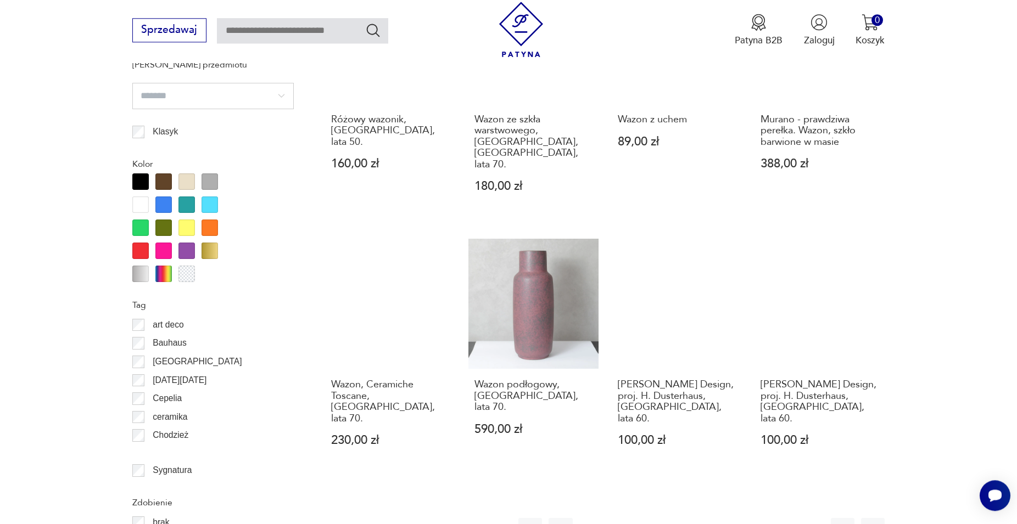
scroll to position [1149, 0]
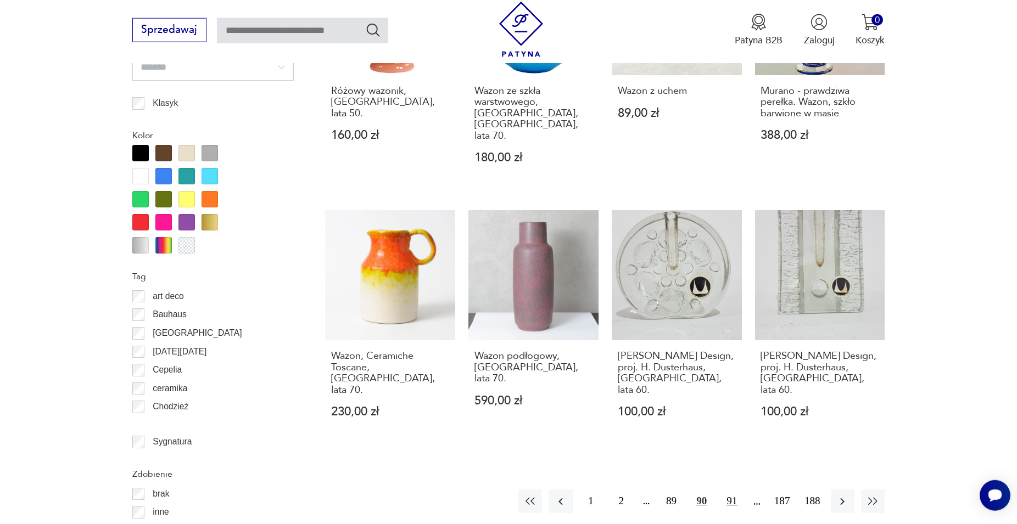
click at [732, 490] on button "91" at bounding box center [732, 502] width 24 height 24
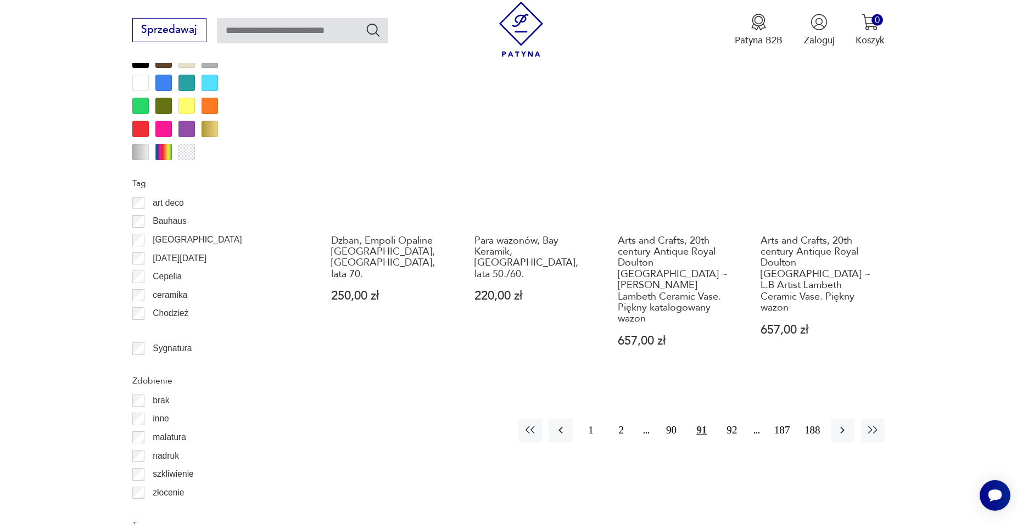
scroll to position [1261, 0]
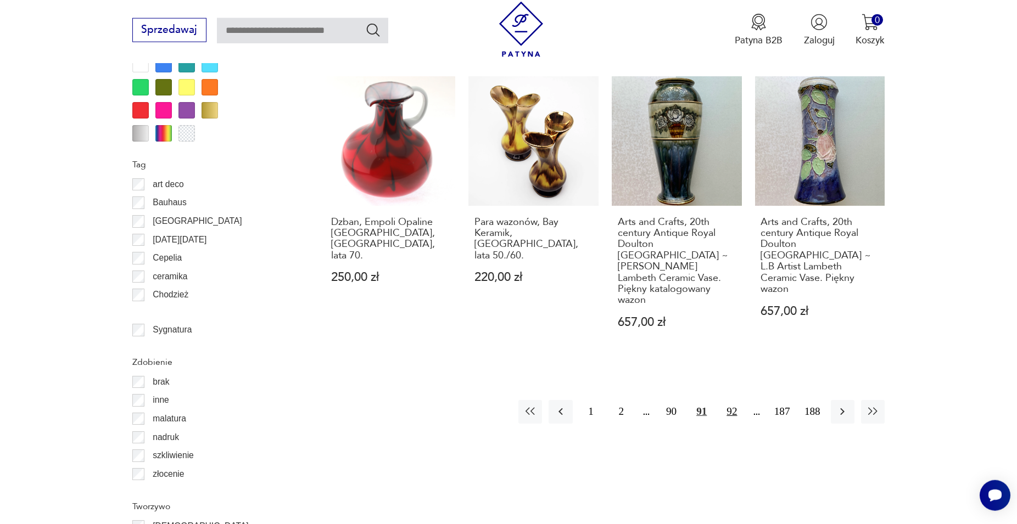
click at [733, 400] on button "92" at bounding box center [732, 412] width 24 height 24
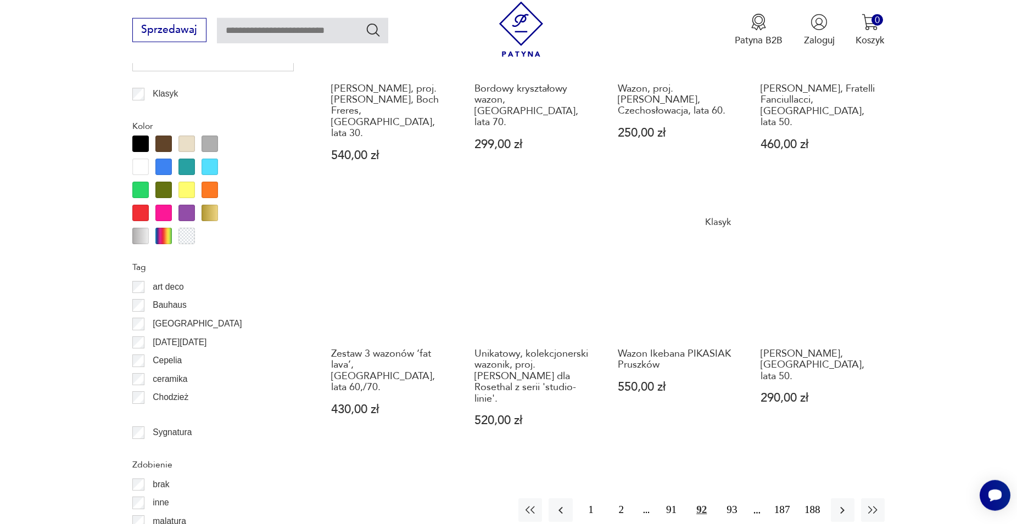
scroll to position [1149, 0]
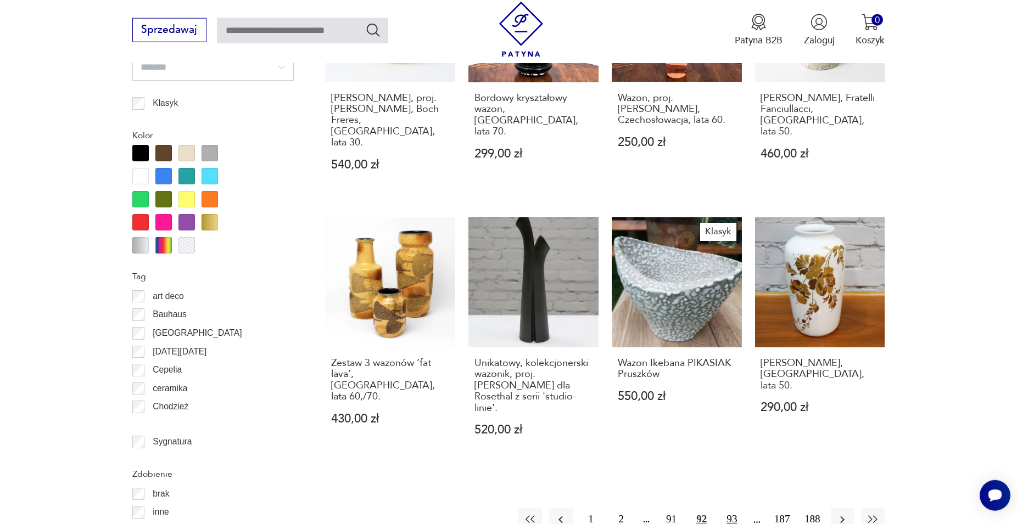
click at [733, 508] on button "93" at bounding box center [732, 520] width 24 height 24
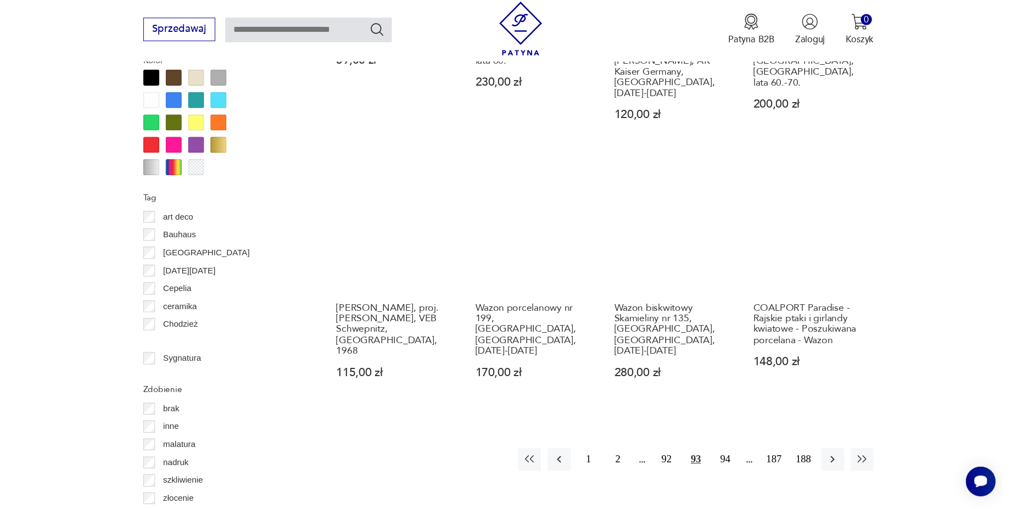
scroll to position [1205, 0]
